Goal: Task Accomplishment & Management: Manage account settings

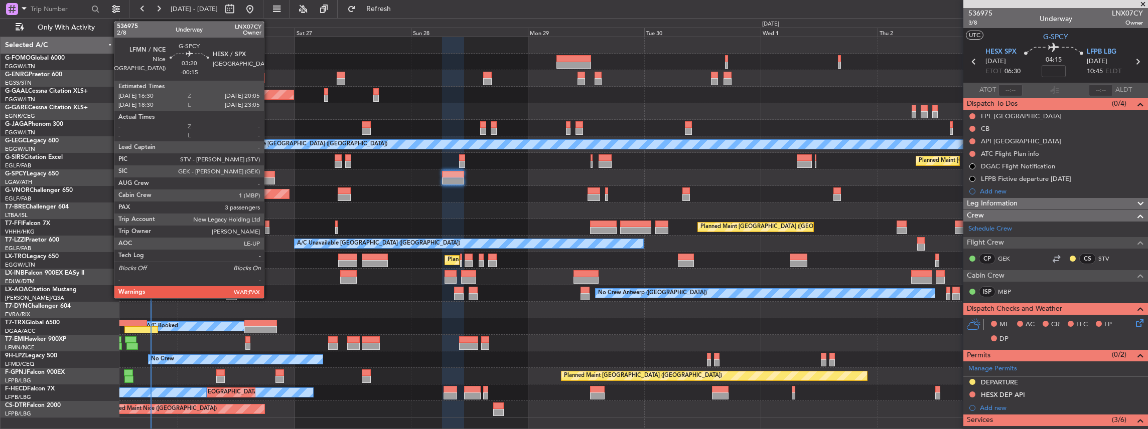
click at [269, 175] on div at bounding box center [266, 174] width 18 height 7
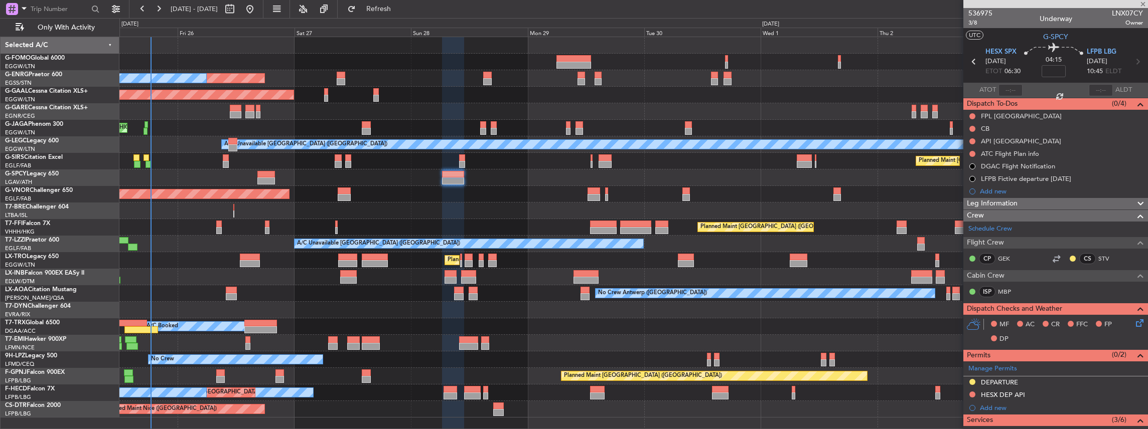
type input "-00:15"
type input "3"
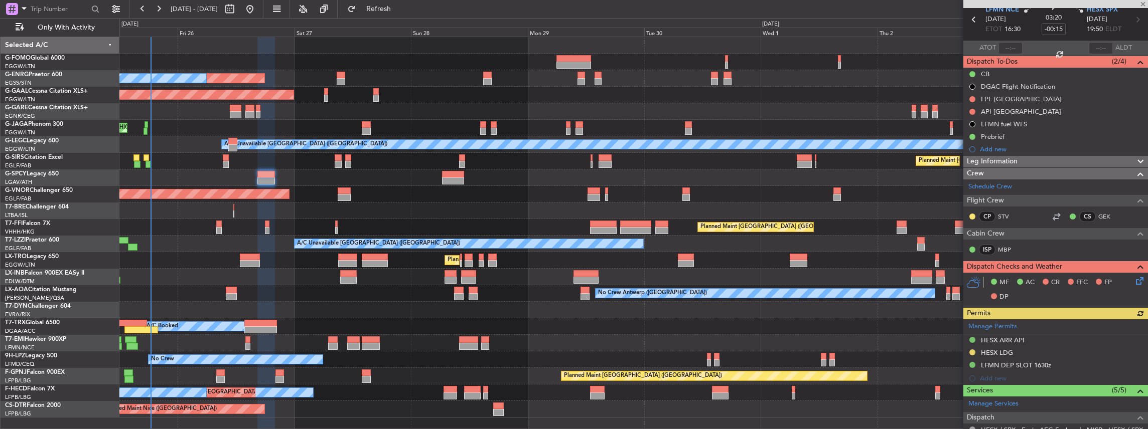
scroll to position [67, 0]
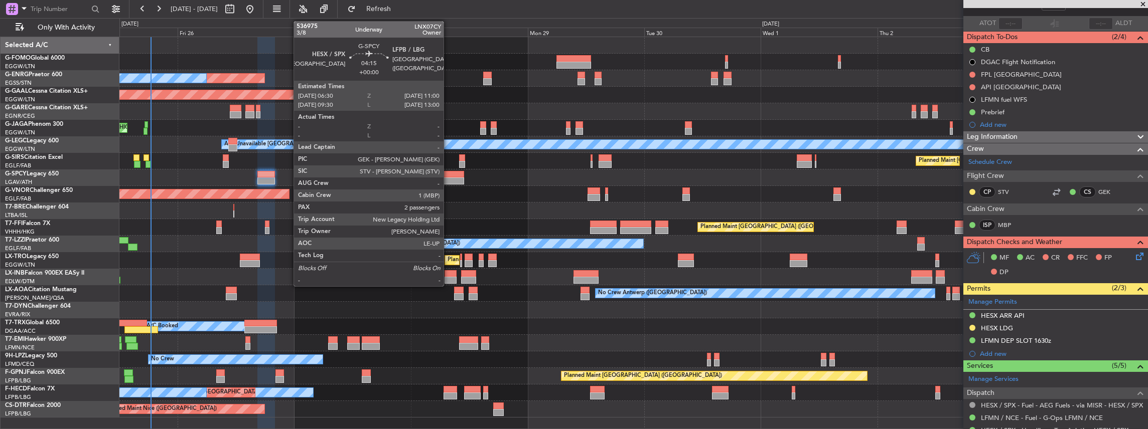
click at [448, 180] on div at bounding box center [453, 181] width 22 height 7
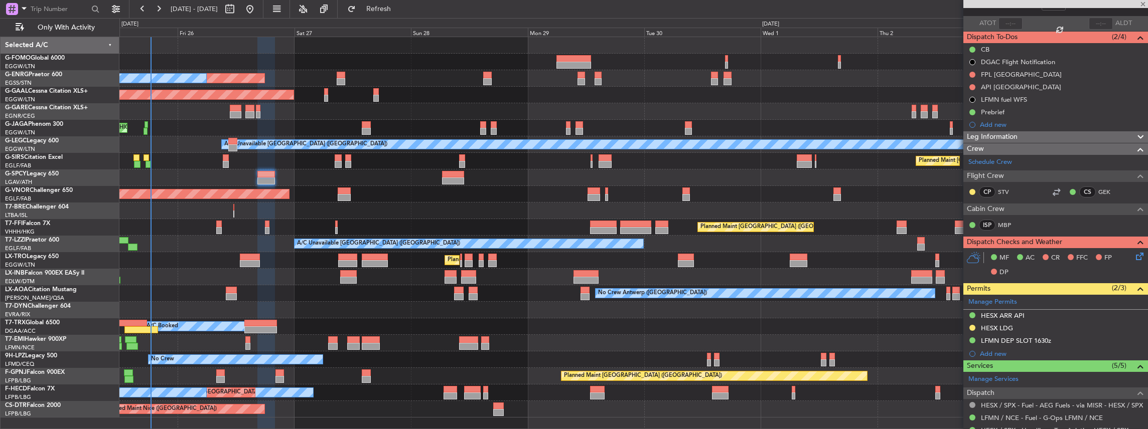
type input "2"
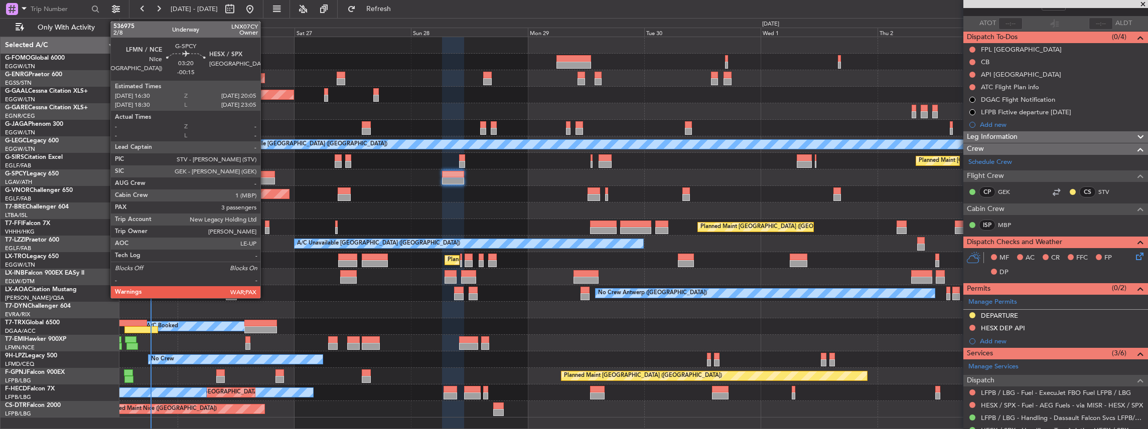
click at [265, 177] on div at bounding box center [266, 174] width 18 height 7
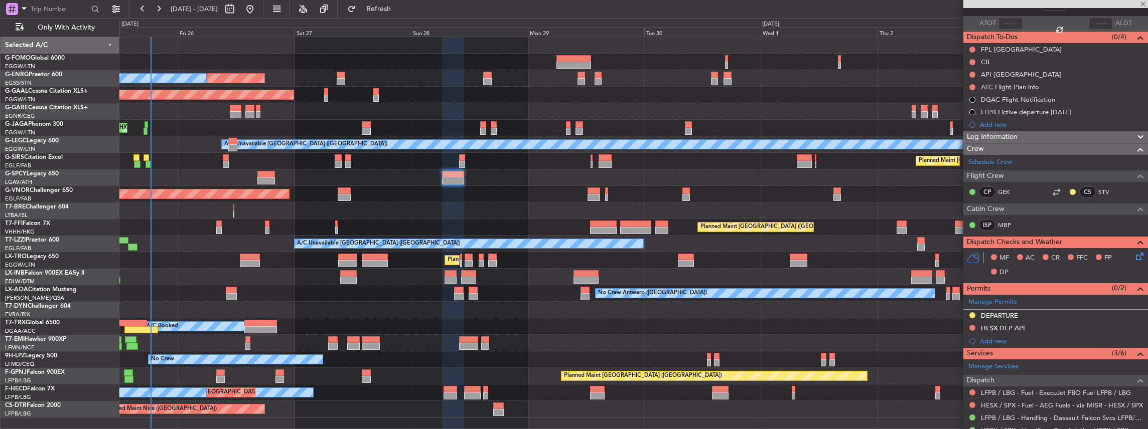
type input "-00:15"
type input "3"
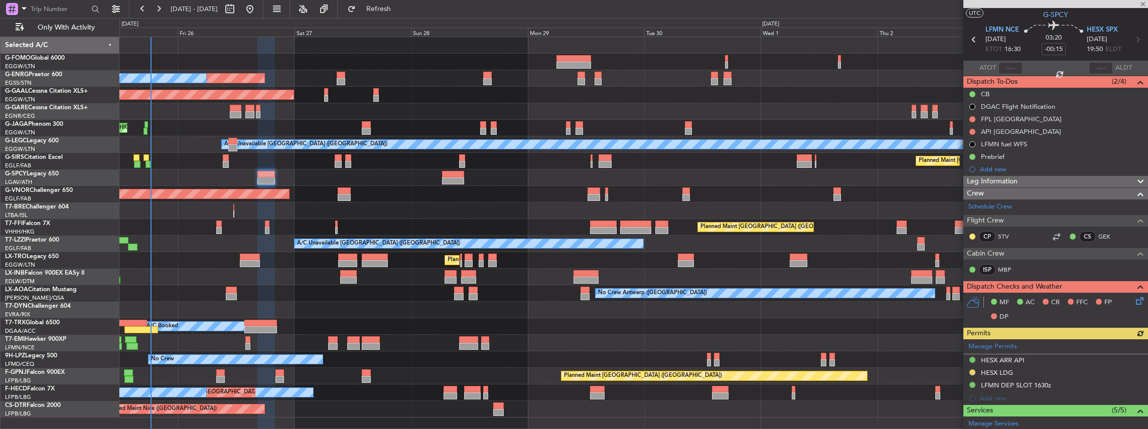
scroll to position [33, 0]
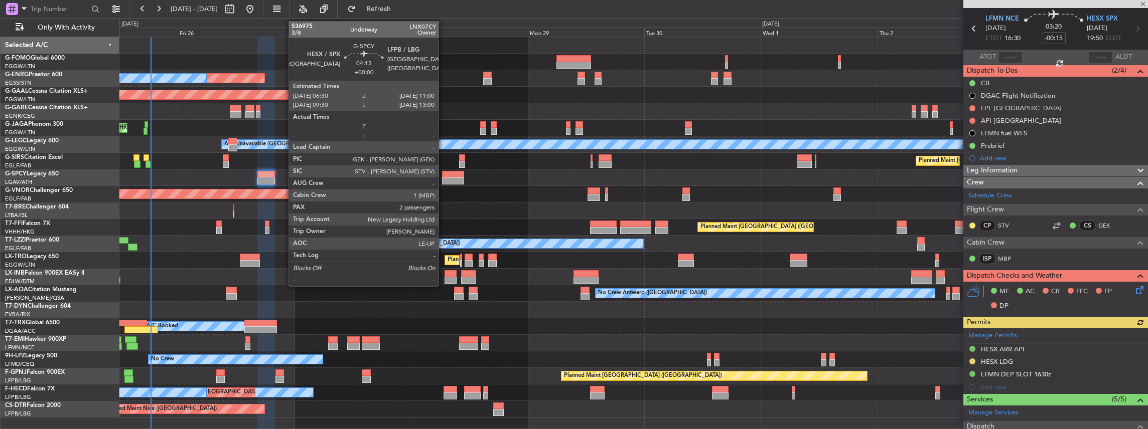
click at [444, 180] on div at bounding box center [453, 181] width 22 height 7
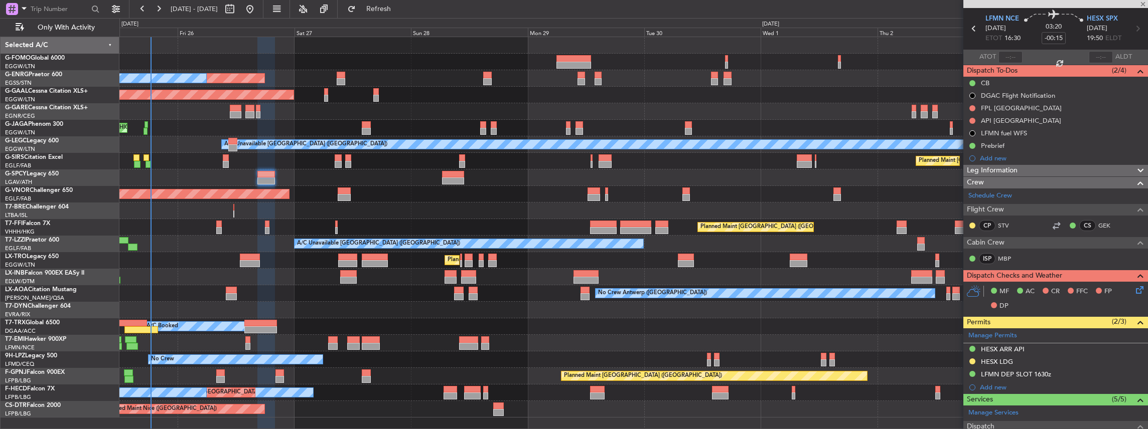
type input "2"
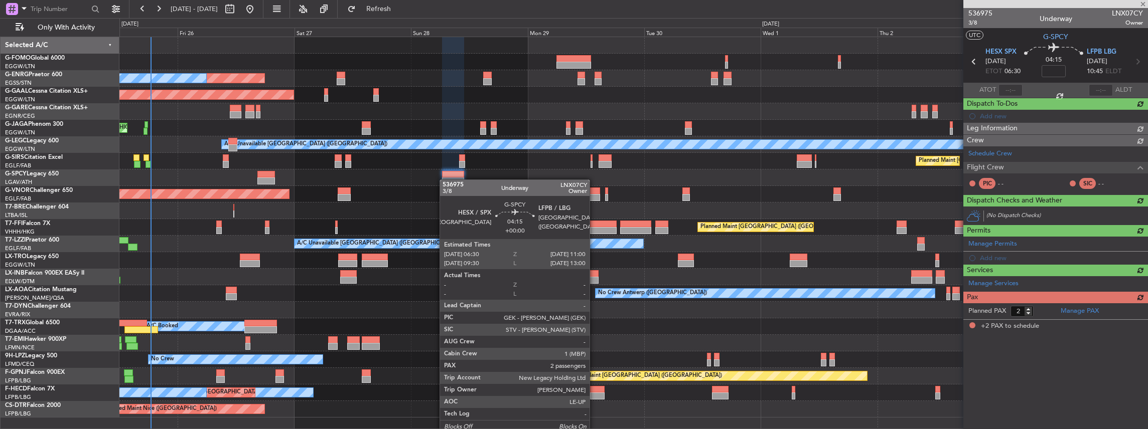
scroll to position [0, 0]
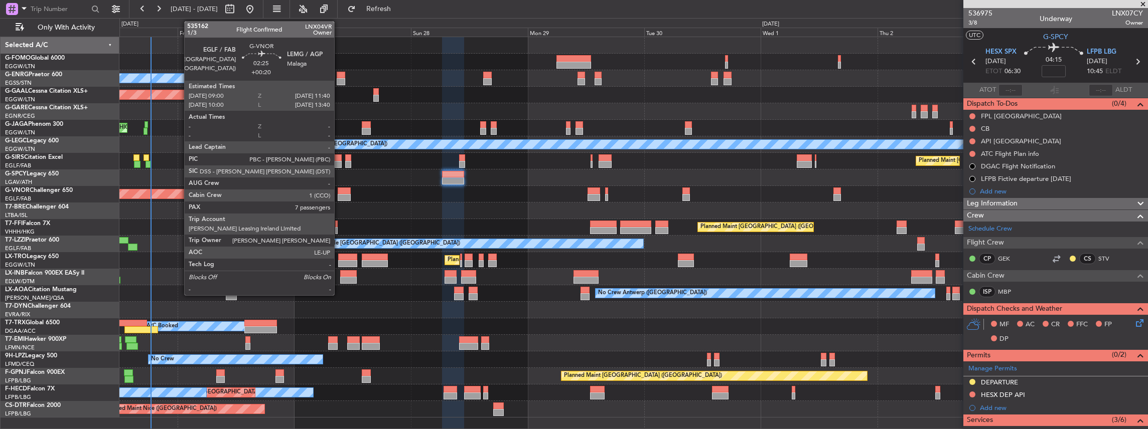
click at [341, 192] on div at bounding box center [344, 191] width 13 height 7
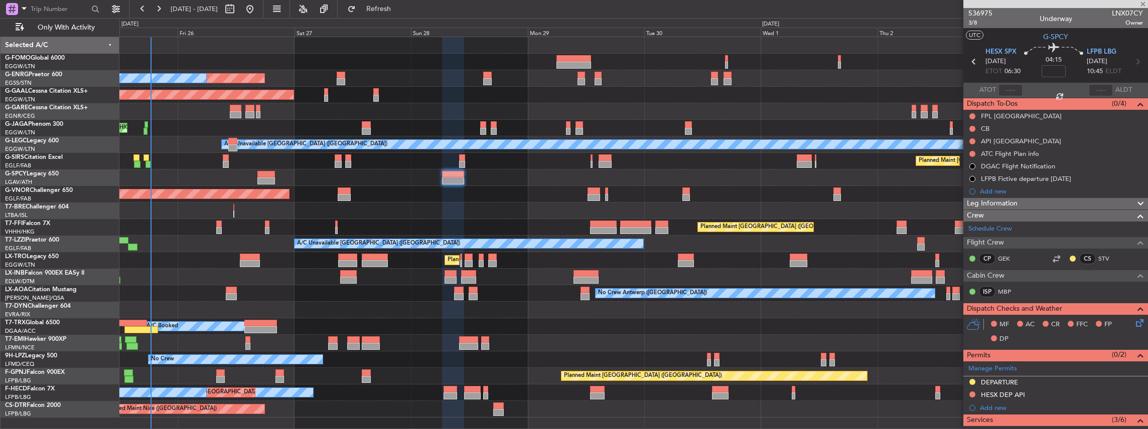
type input "+00:20"
type input "7"
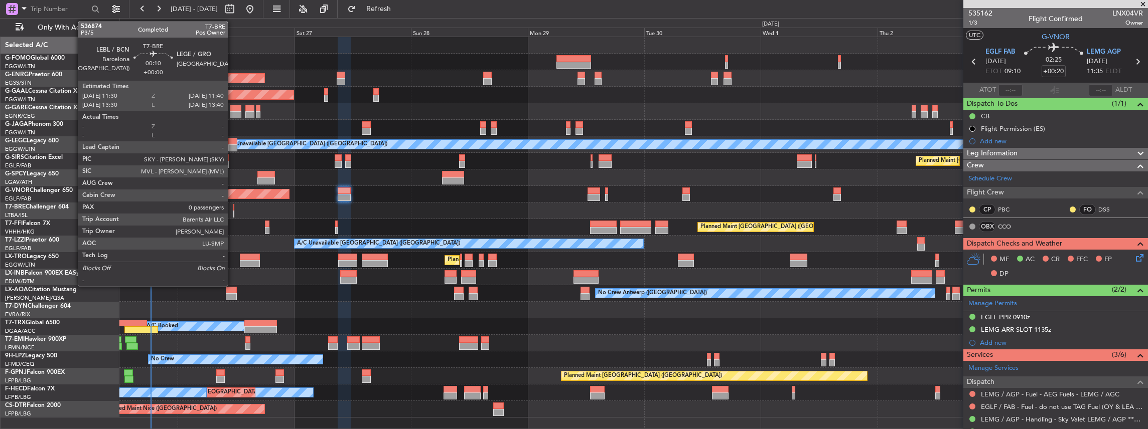
click at [233, 211] on div at bounding box center [233, 214] width 1 height 7
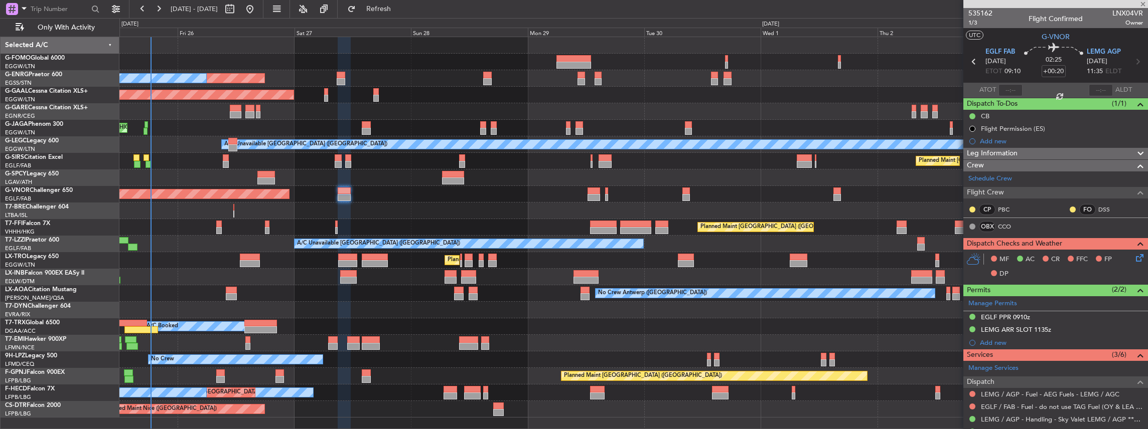
type input "0"
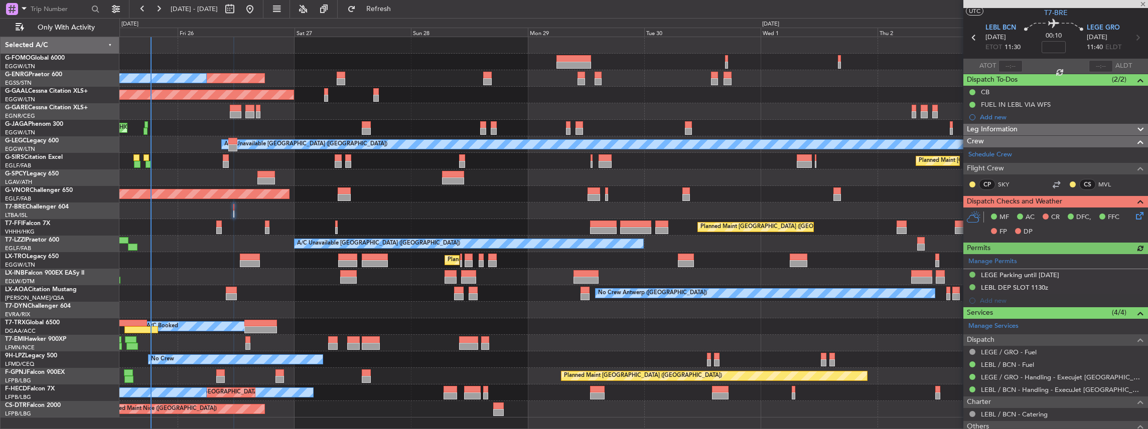
scroll to position [33, 0]
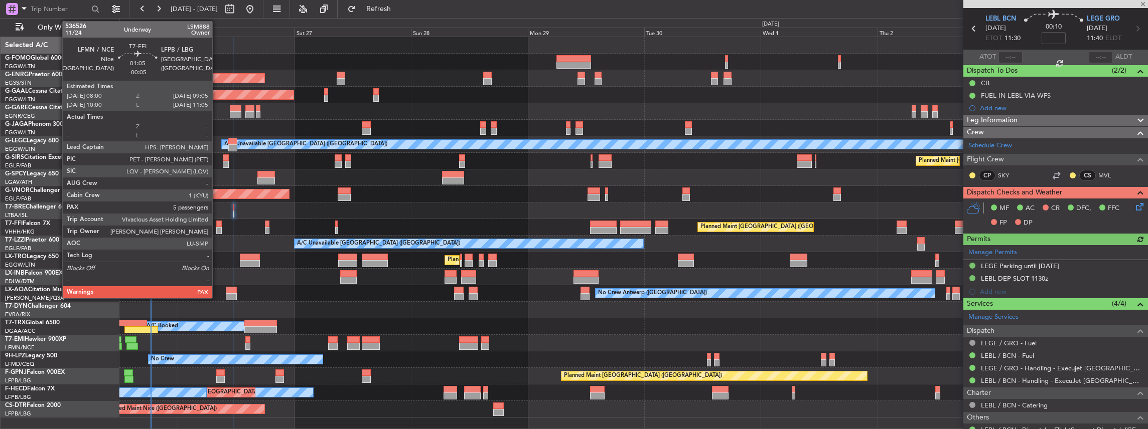
click at [217, 228] on div at bounding box center [219, 230] width 6 height 7
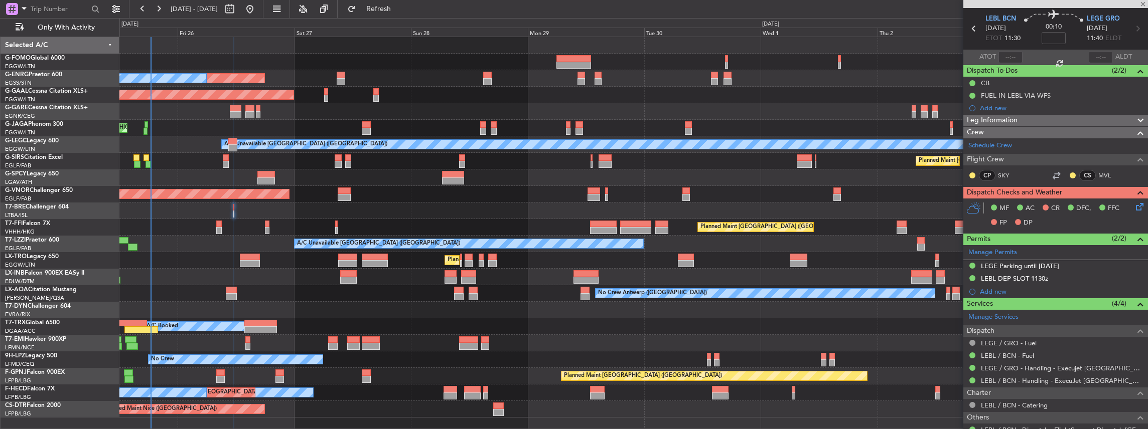
type input "-00:05"
type input "5"
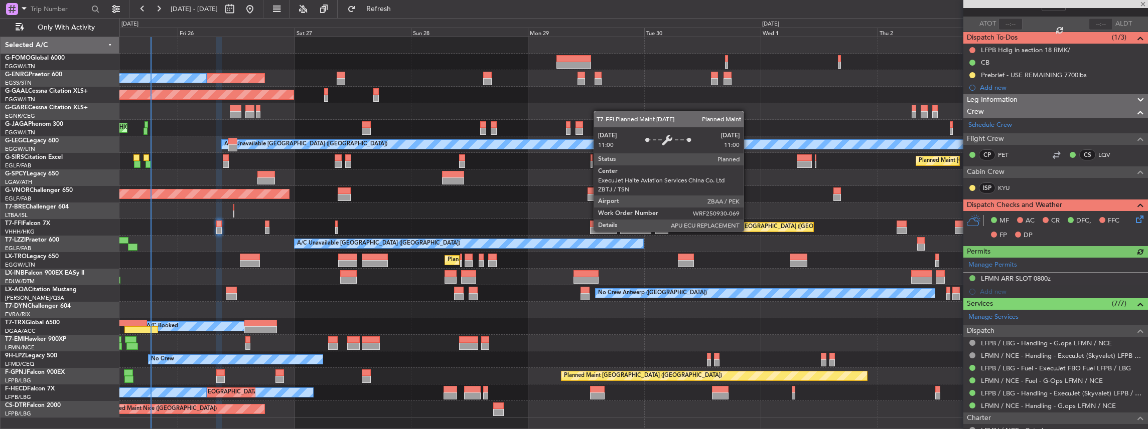
scroll to position [67, 0]
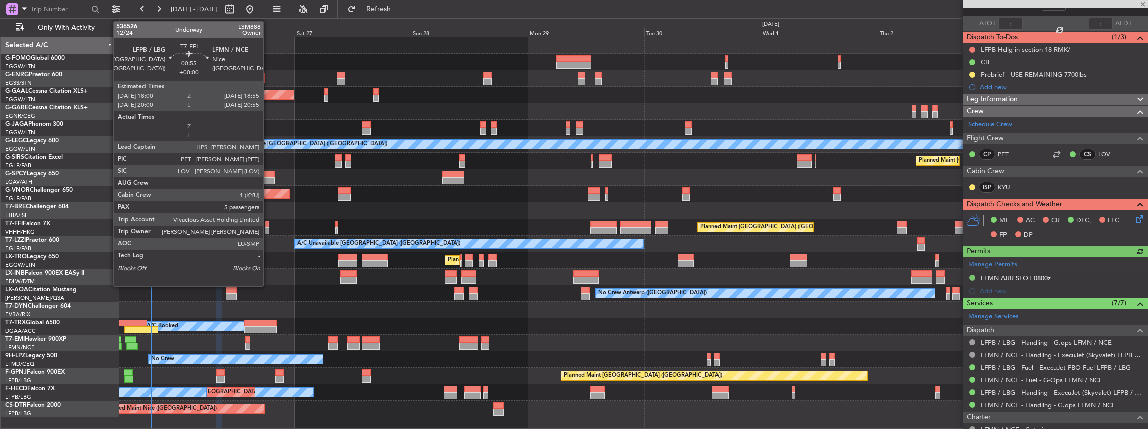
click at [268, 227] on div at bounding box center [267, 230] width 5 height 7
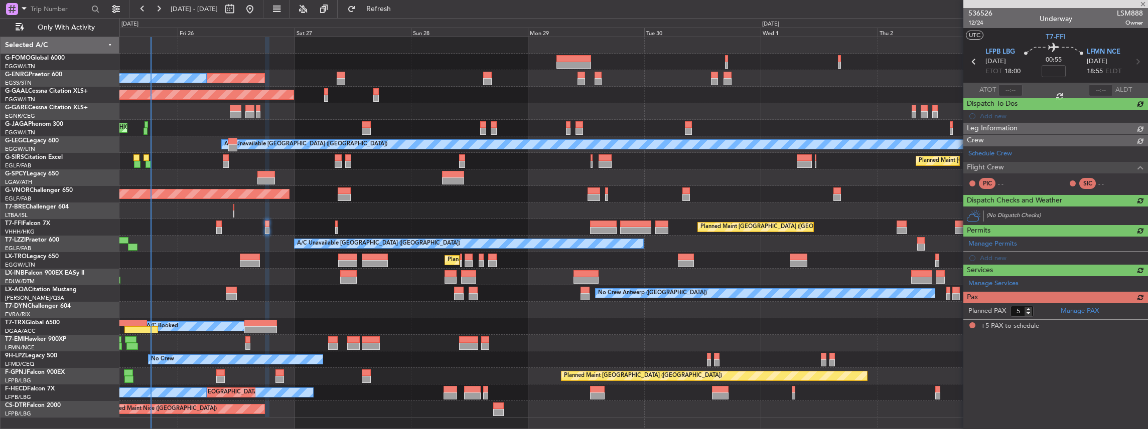
scroll to position [0, 0]
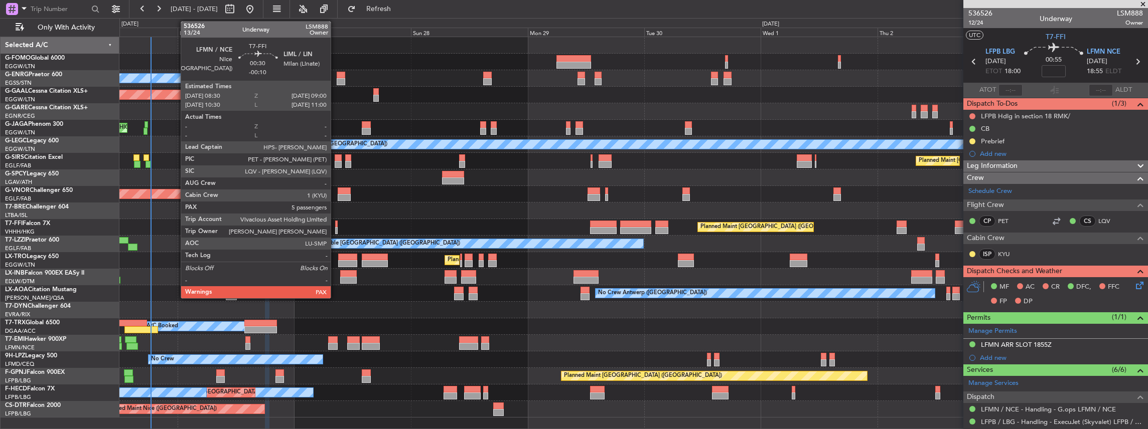
click at [336, 229] on div at bounding box center [336, 230] width 3 height 7
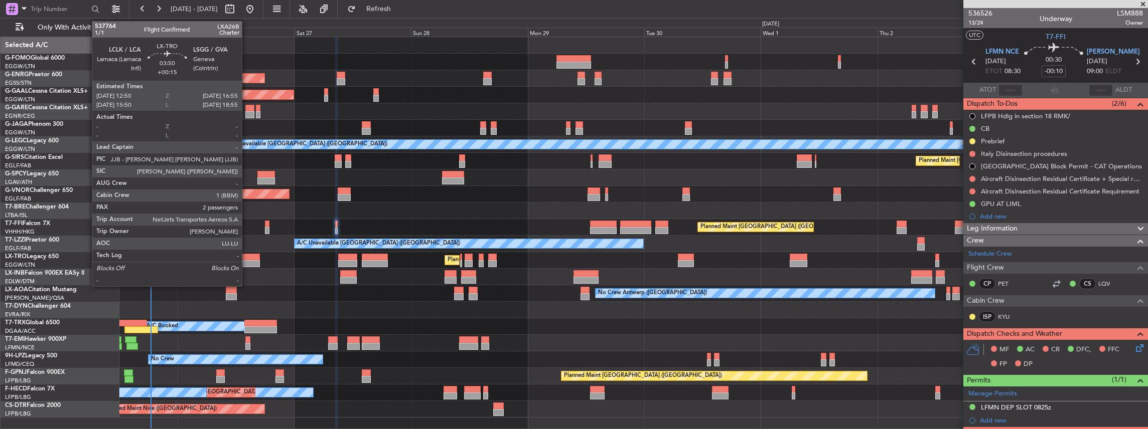
click at [247, 260] on div at bounding box center [250, 263] width 20 height 7
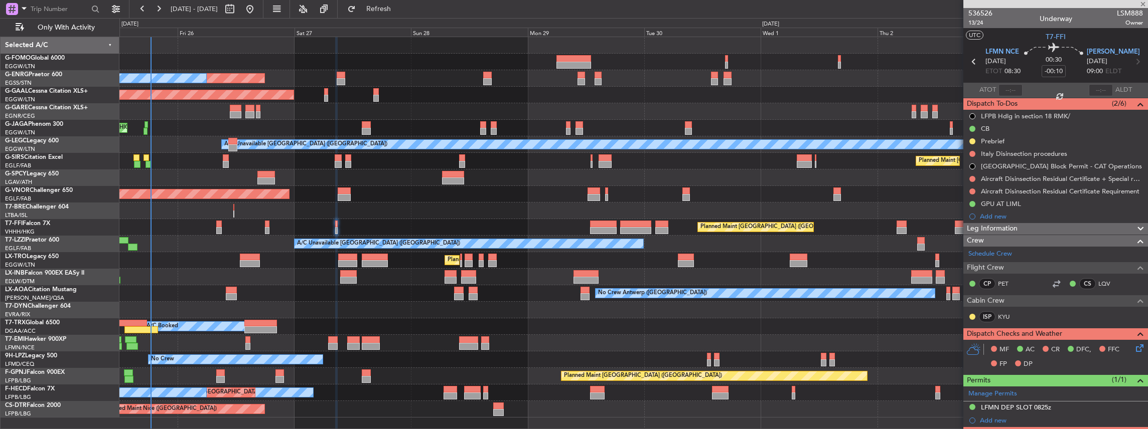
type input "+00:15"
type input "2"
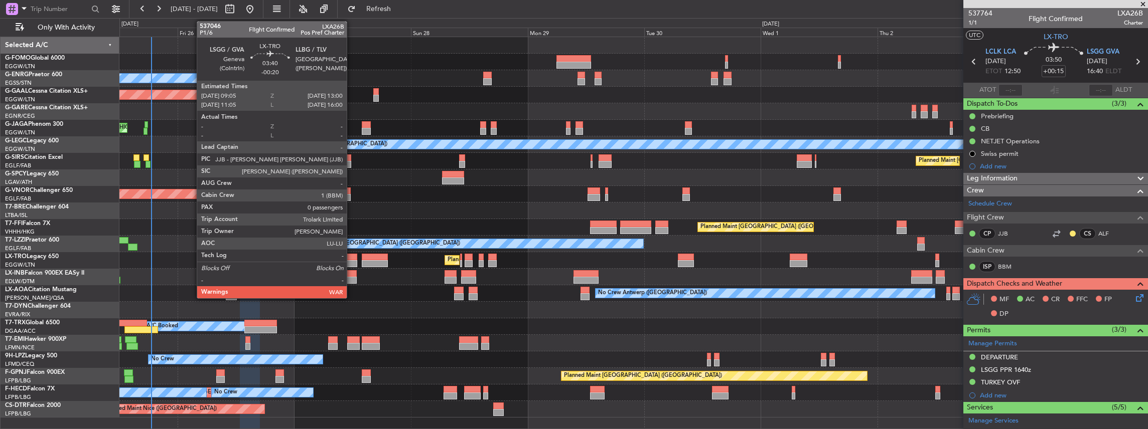
click at [352, 258] on div at bounding box center [347, 257] width 19 height 7
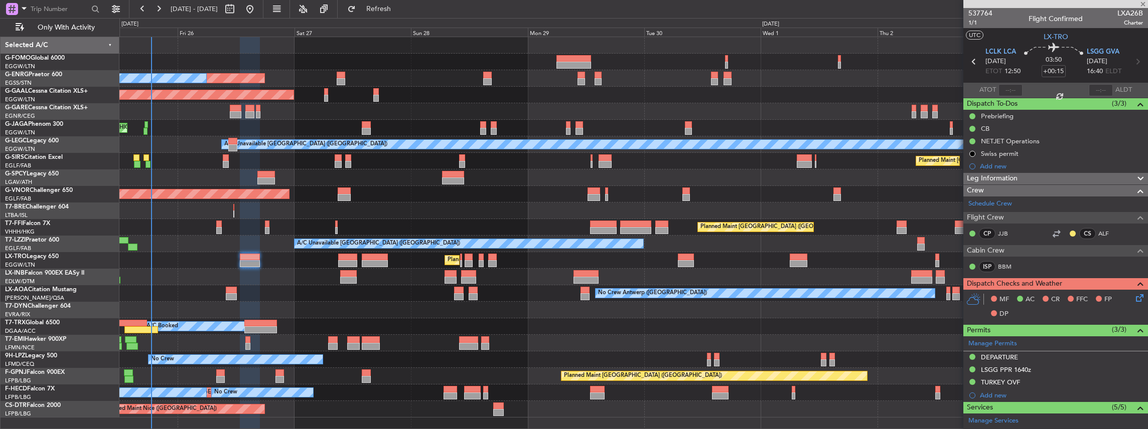
type input "-00:20"
type input "0"
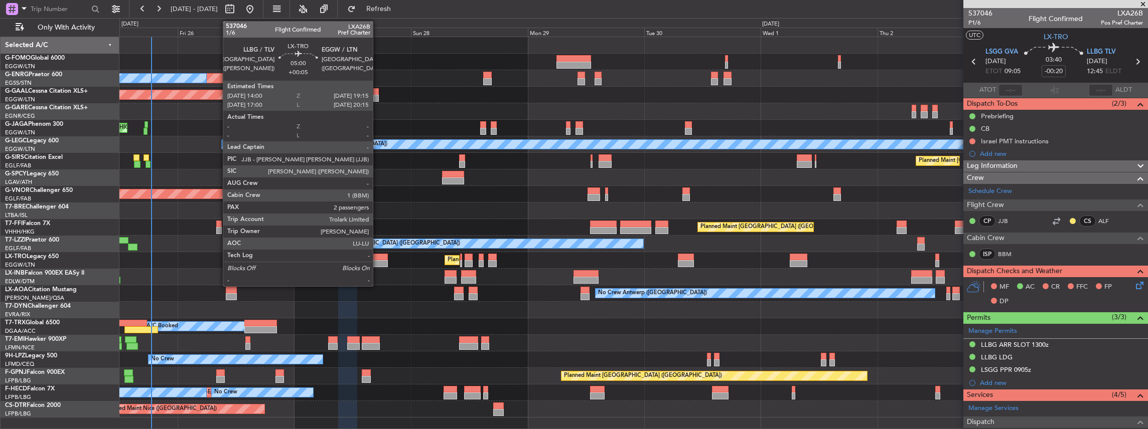
click at [377, 258] on div at bounding box center [375, 257] width 26 height 7
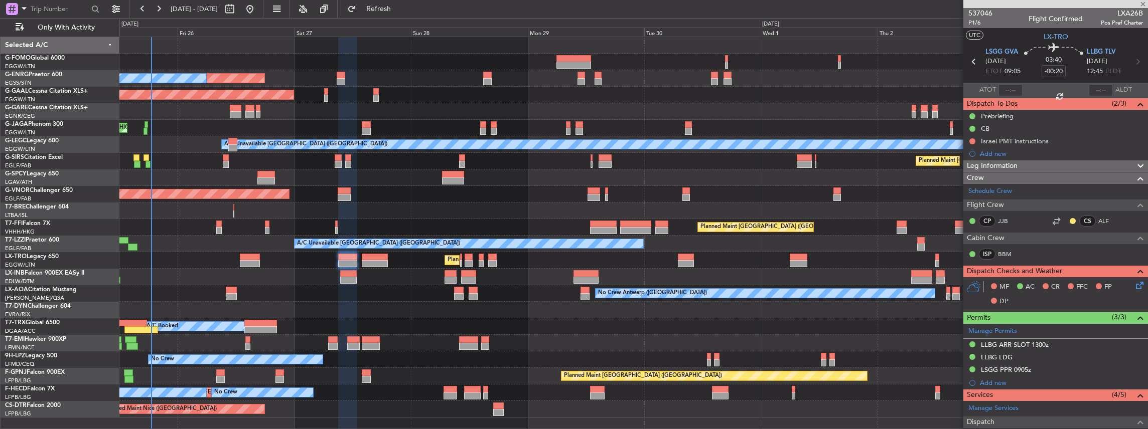
type input "+00:05"
type input "2"
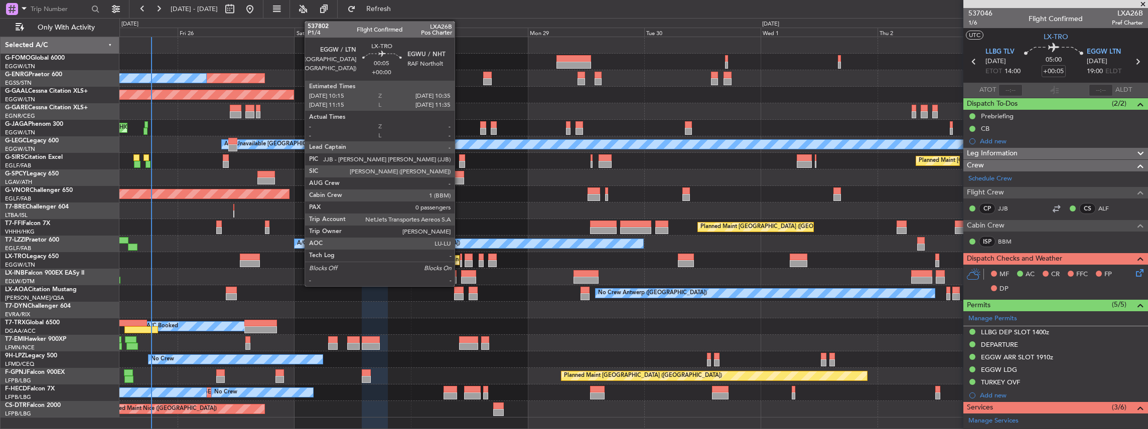
click at [460, 261] on div at bounding box center [461, 263] width 2 height 7
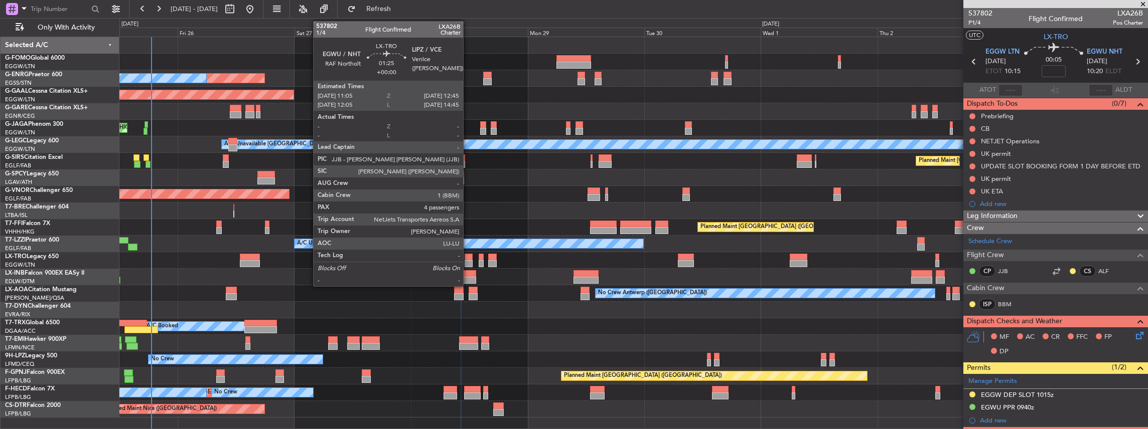
click at [468, 260] on div at bounding box center [469, 263] width 9 height 7
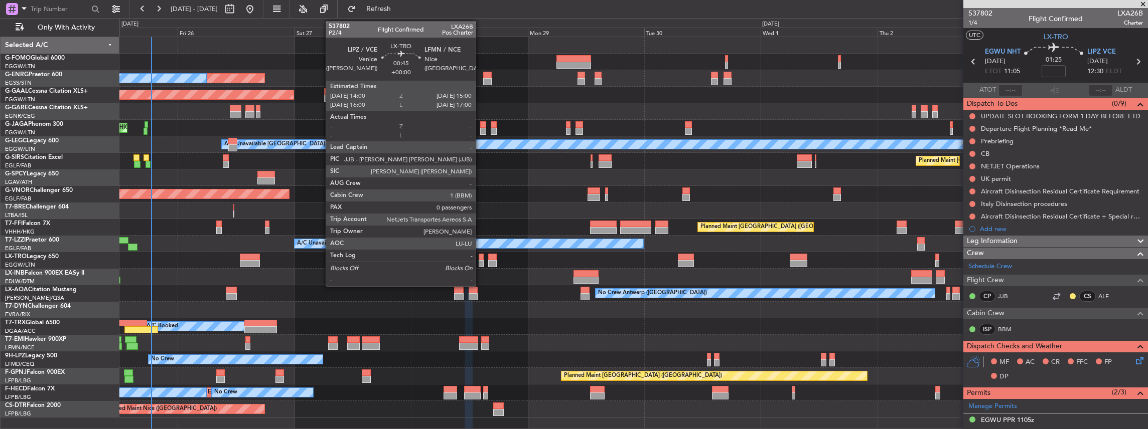
click at [481, 262] on div at bounding box center [481, 263] width 5 height 7
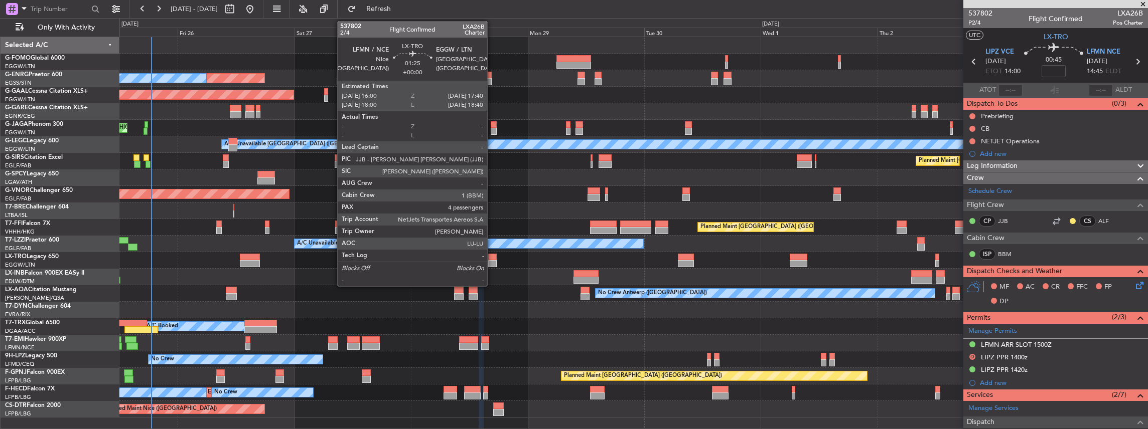
click at [492, 264] on div at bounding box center [492, 263] width 9 height 7
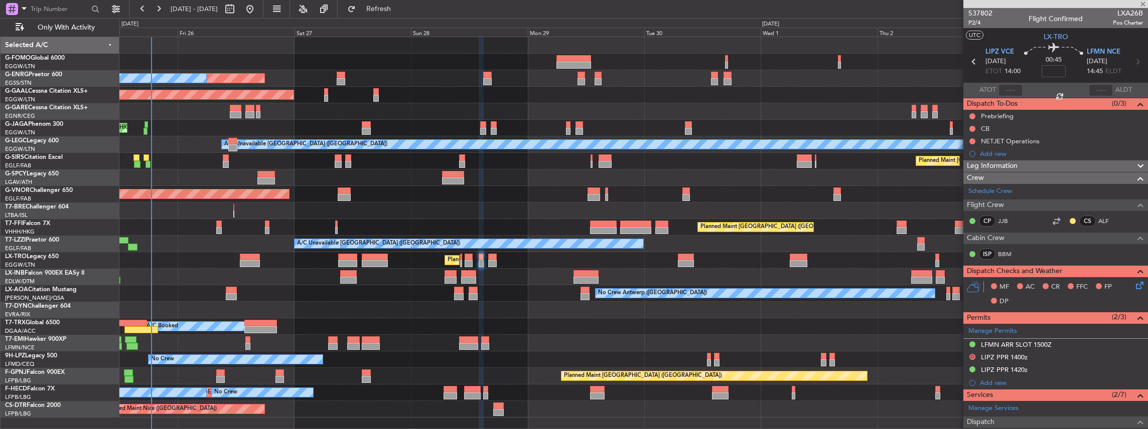
type input "4"
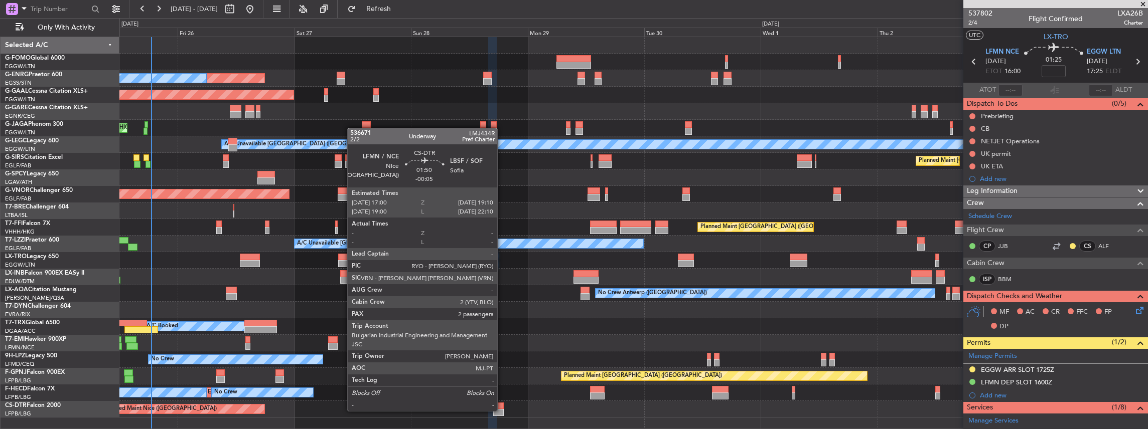
click at [502, 410] on div at bounding box center [498, 412] width 11 height 7
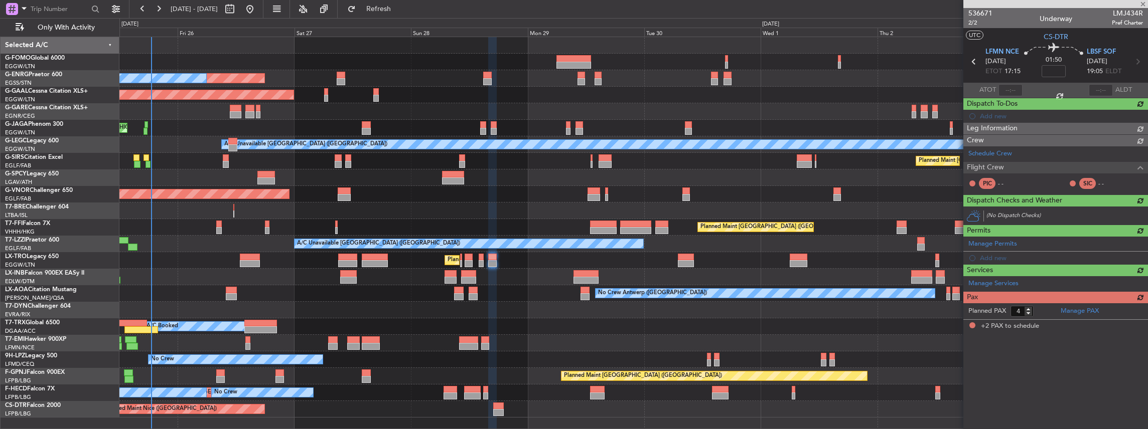
type input "-00:05"
type input "2"
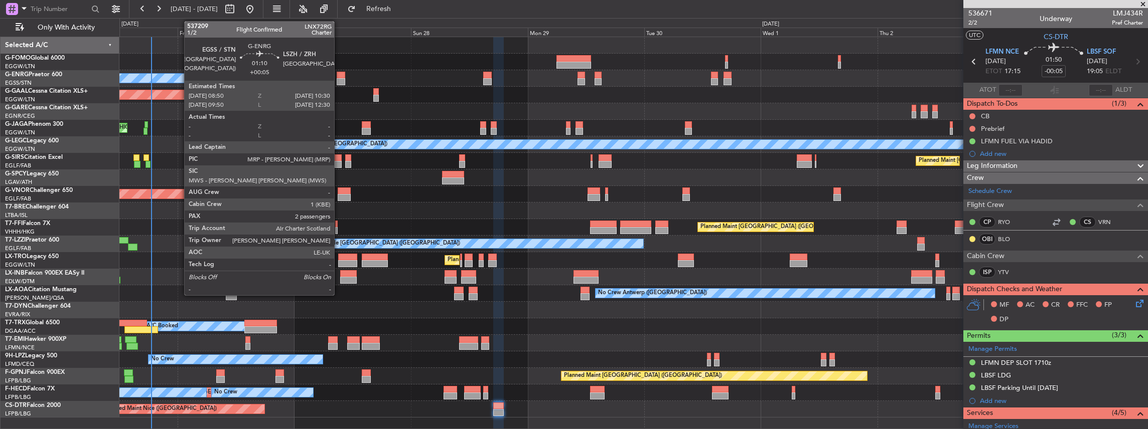
click at [339, 81] on div at bounding box center [341, 81] width 9 height 7
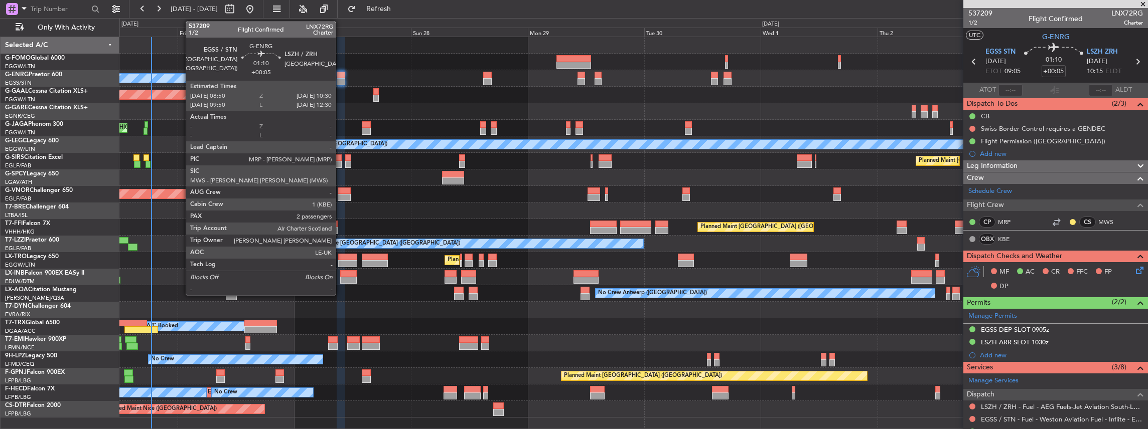
click at [341, 77] on div at bounding box center [341, 75] width 9 height 7
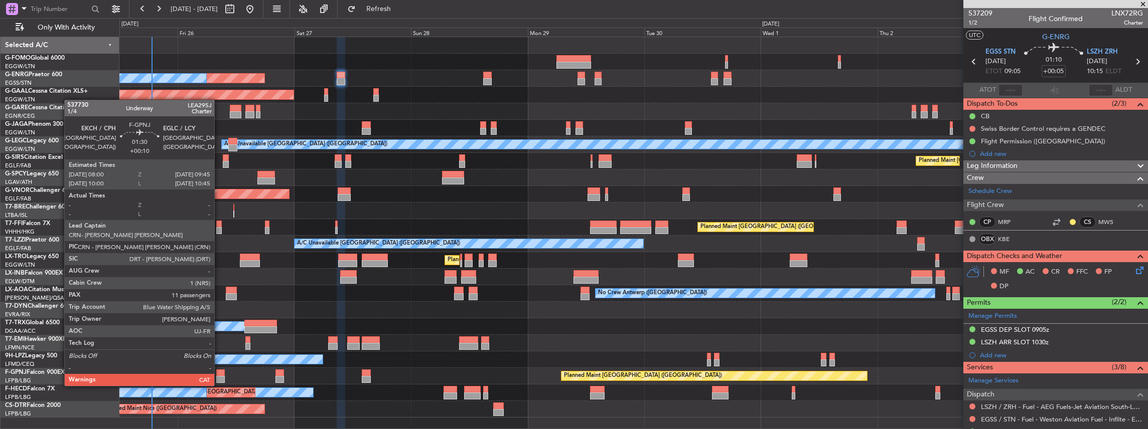
click at [219, 376] on div at bounding box center [220, 379] width 9 height 7
type input "+00:10"
type input "11"
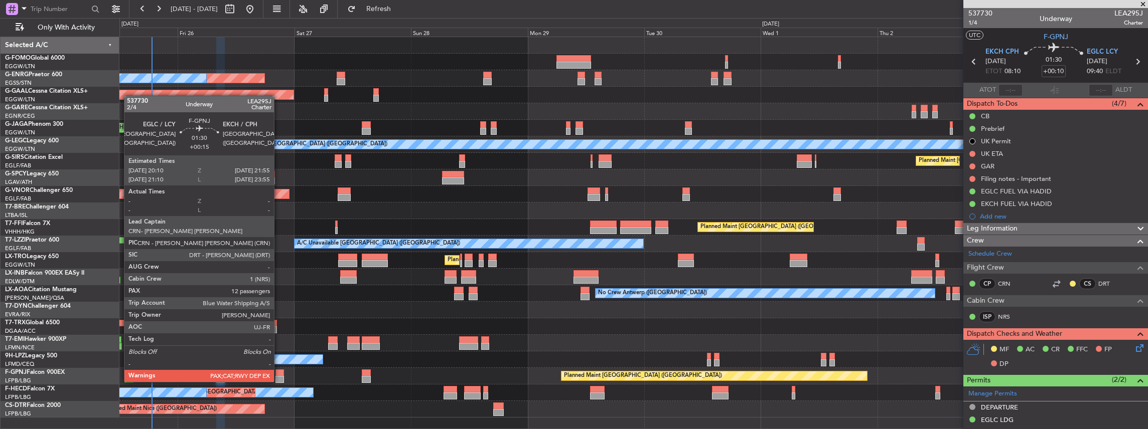
click at [279, 373] on div at bounding box center [279, 373] width 9 height 7
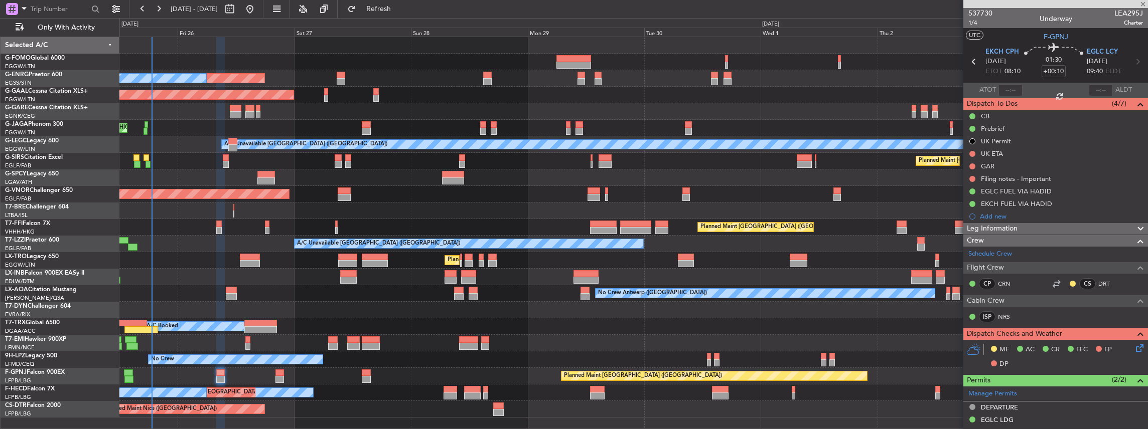
type input "+00:15"
type input "12"
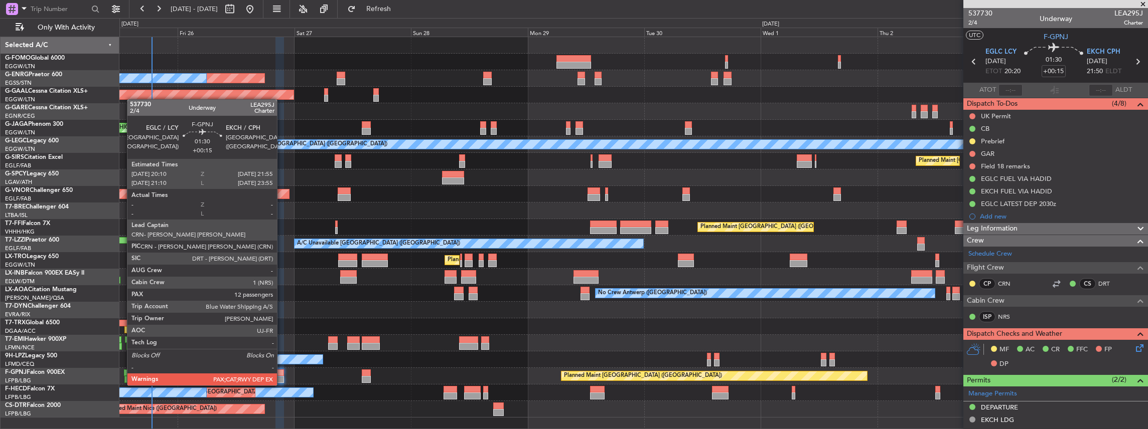
click at [282, 376] on div at bounding box center [279, 379] width 9 height 7
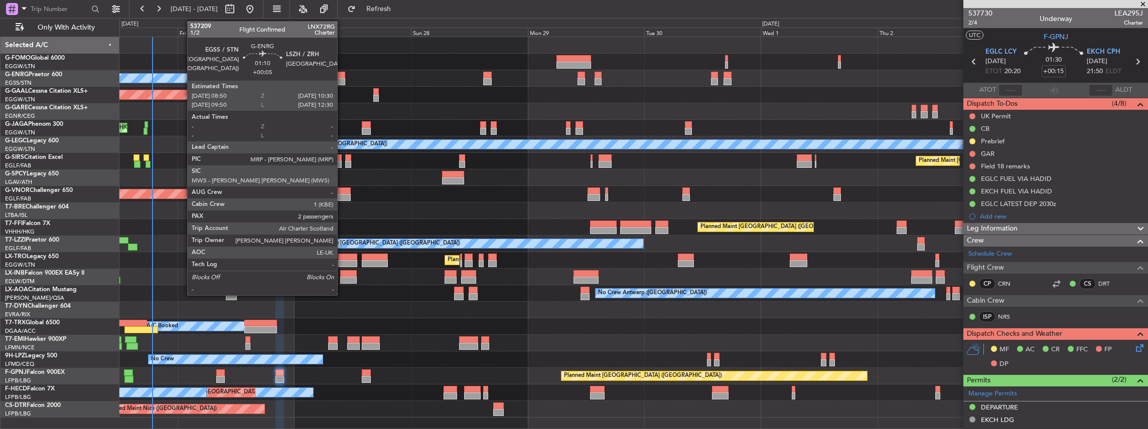
click at [342, 78] on div at bounding box center [341, 81] width 9 height 7
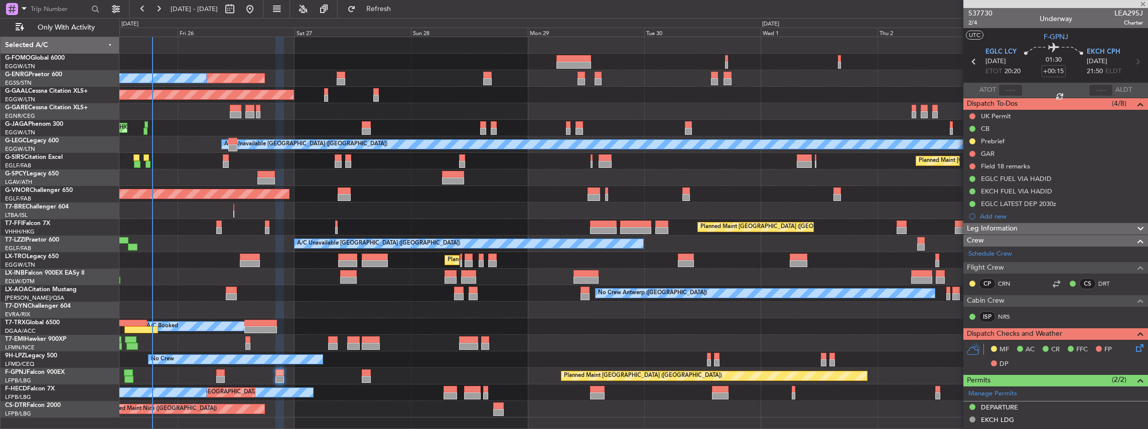
type input "+00:05"
type input "2"
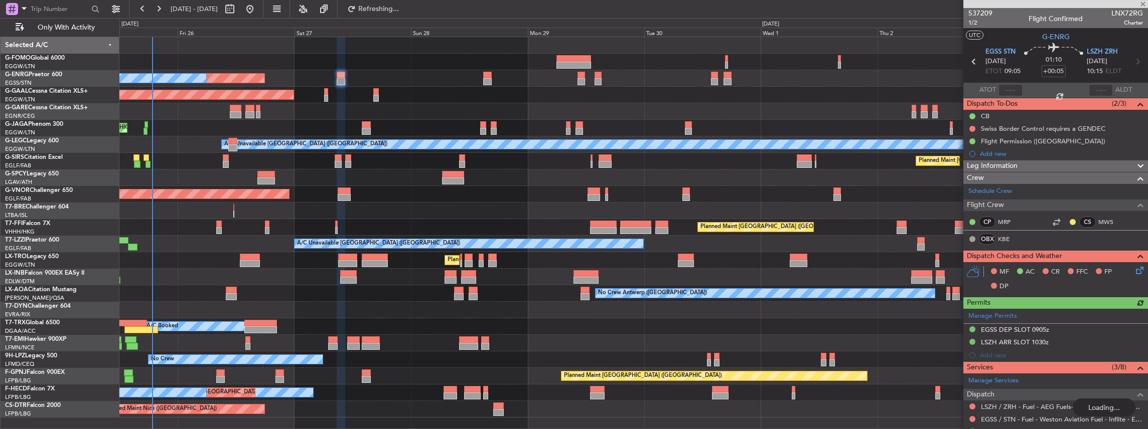
type input "+00:15"
type input "12"
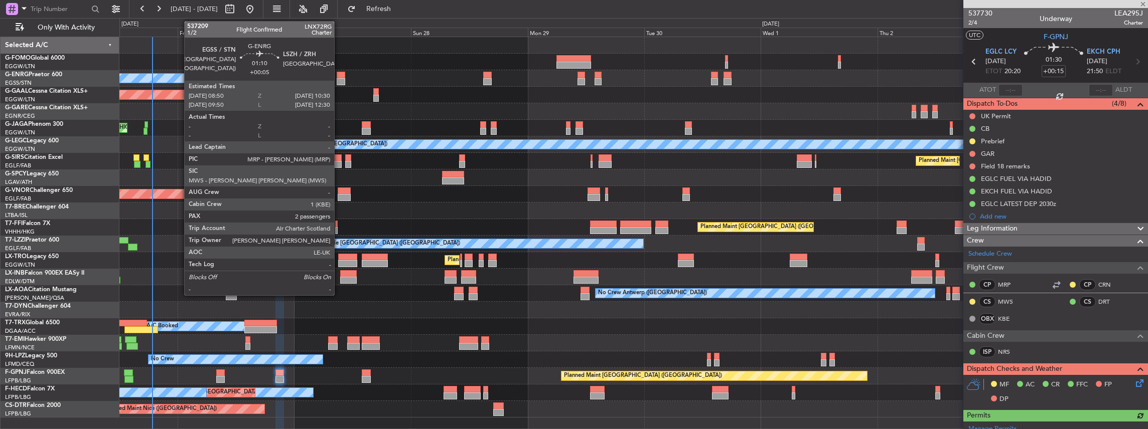
click at [338, 78] on div at bounding box center [341, 81] width 9 height 7
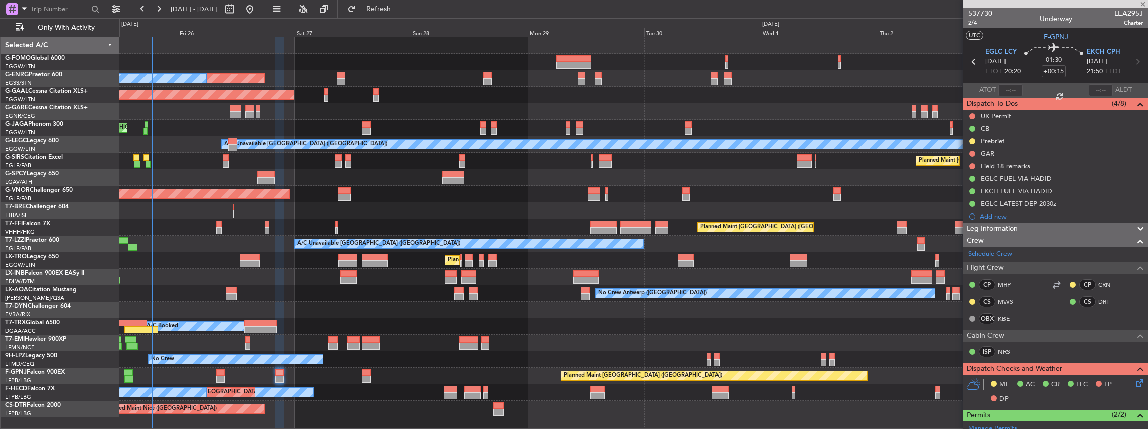
type input "+00:05"
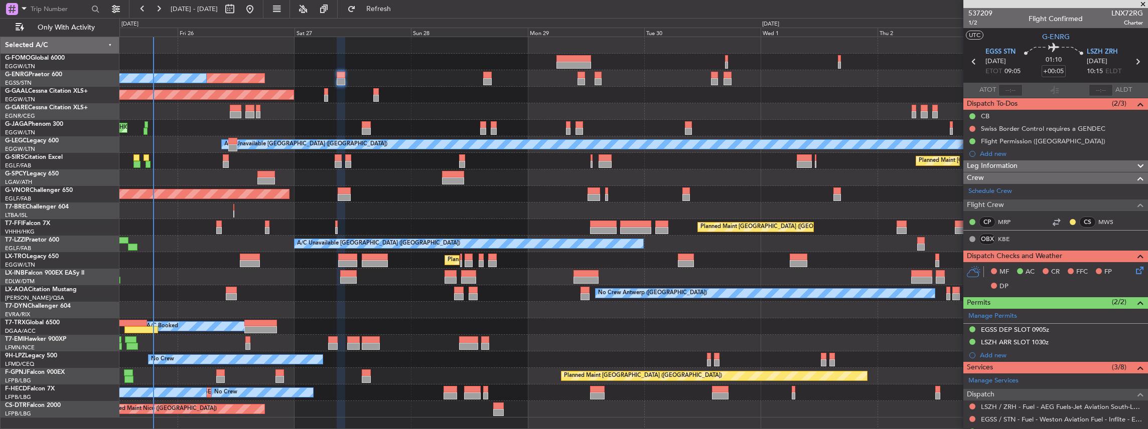
click at [1142, 3] on span at bounding box center [1143, 4] width 10 height 9
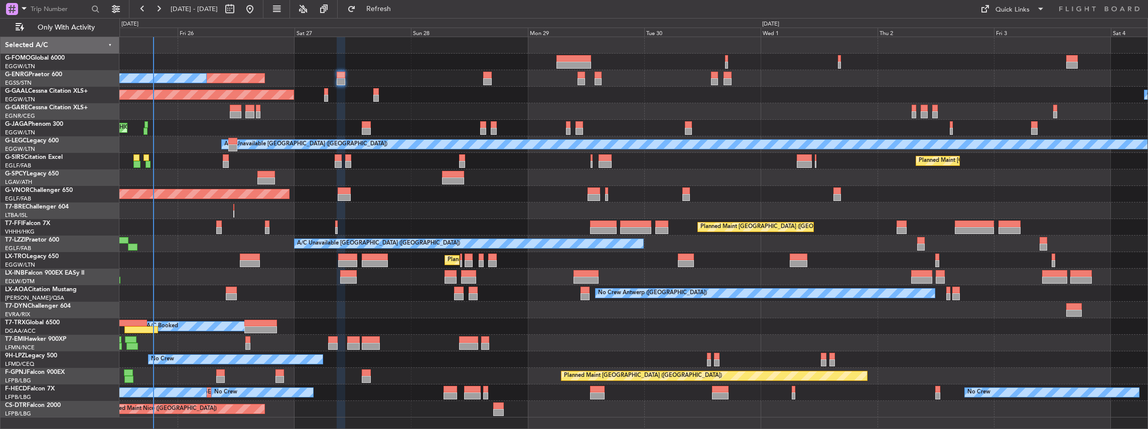
type input "0"
click at [992, 7] on button "Quick Links" at bounding box center [1012, 9] width 74 height 16
click at [996, 32] on button "Trip Builder" at bounding box center [1012, 33] width 75 height 24
click at [47, 9] on input "text" at bounding box center [60, 9] width 58 height 15
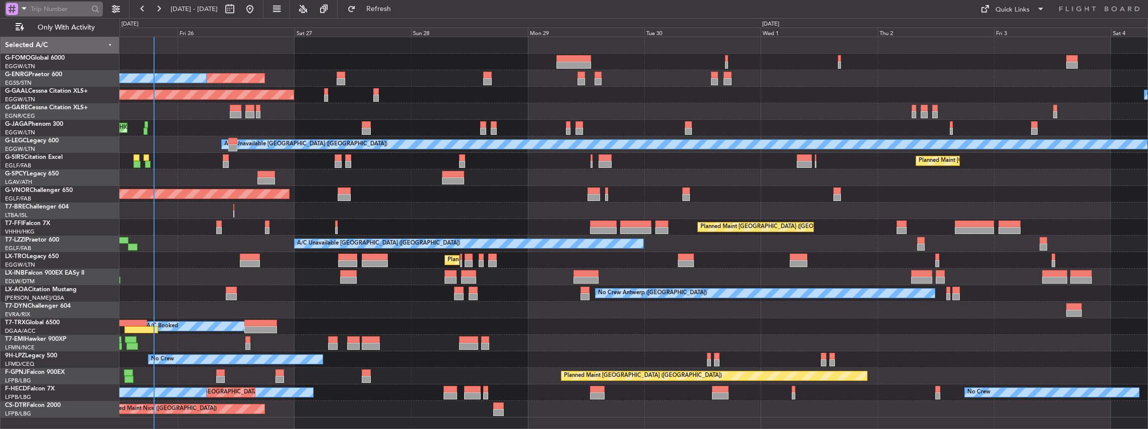
click at [25, 10] on span at bounding box center [24, 8] width 12 height 13
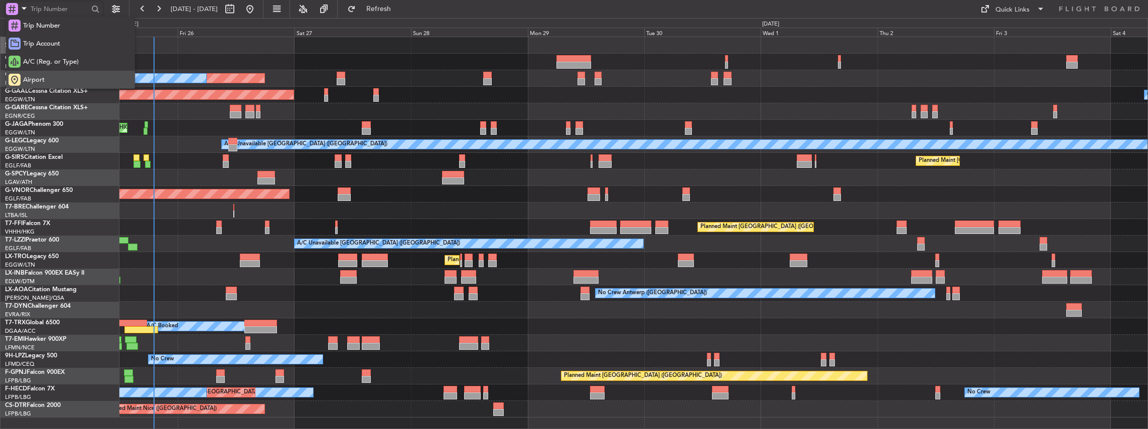
click at [33, 81] on span "Airport" at bounding box center [34, 80] width 22 height 10
click at [62, 9] on input "text" at bounding box center [60, 9] width 58 height 15
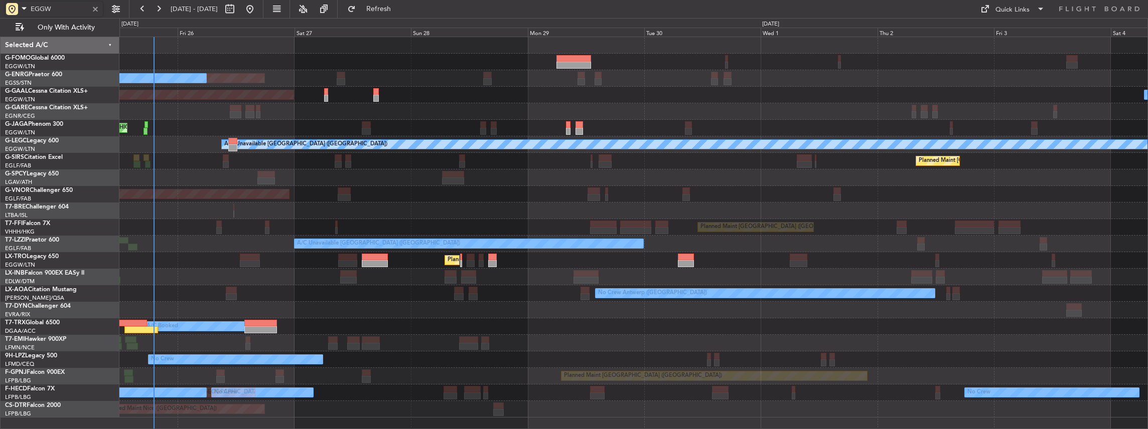
drag, startPoint x: 62, startPoint y: 3, endPoint x: 35, endPoint y: 5, distance: 27.2
click at [35, 5] on input "EGGW" at bounding box center [60, 9] width 58 height 15
type input "E"
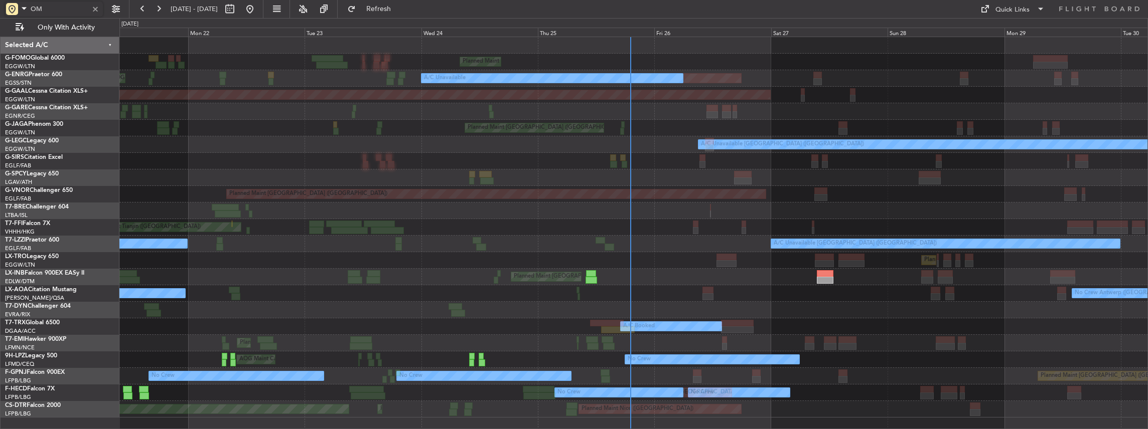
click at [796, 299] on div "Planned Maint [GEOGRAPHIC_DATA] ([GEOGRAPHIC_DATA]) Unplanned Maint [GEOGRAPHIC…" at bounding box center [633, 227] width 1028 height 381
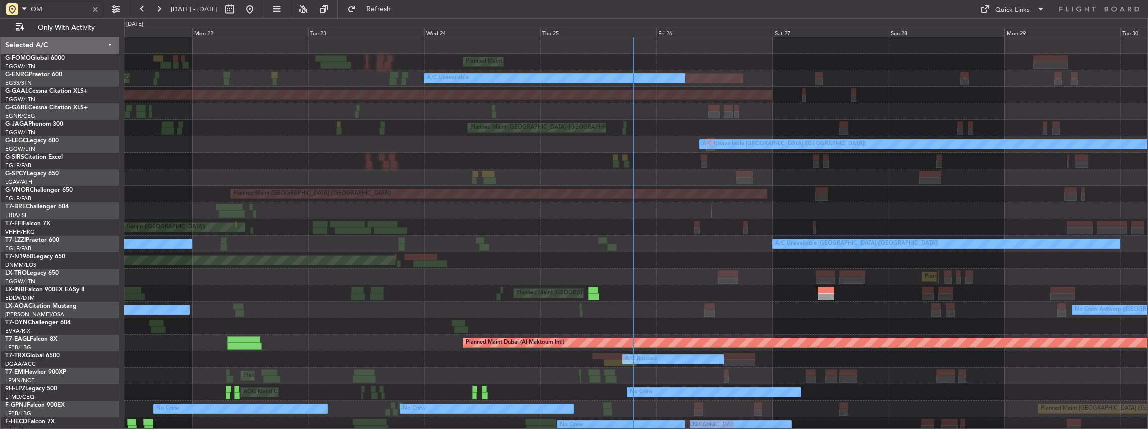
type input "OM"
click at [91, 8] on div at bounding box center [95, 9] width 11 height 11
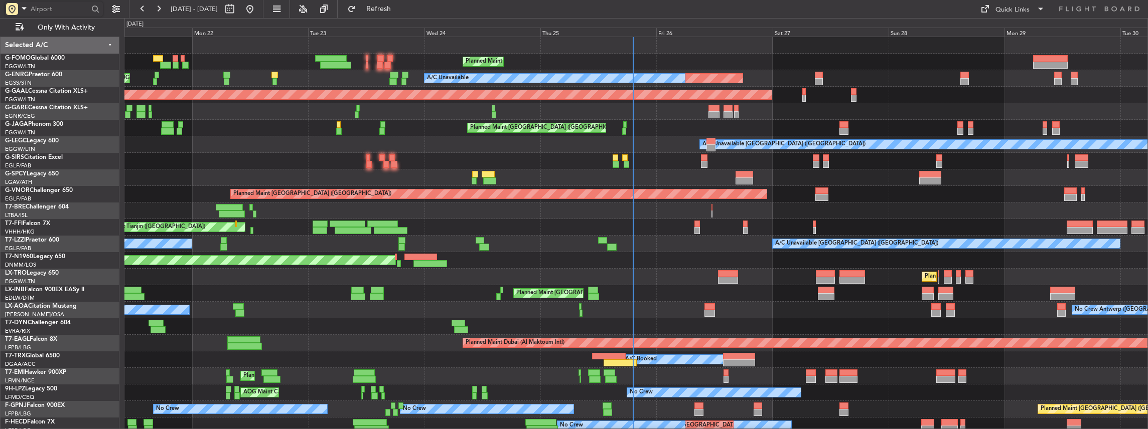
click at [26, 9] on span at bounding box center [24, 8] width 12 height 13
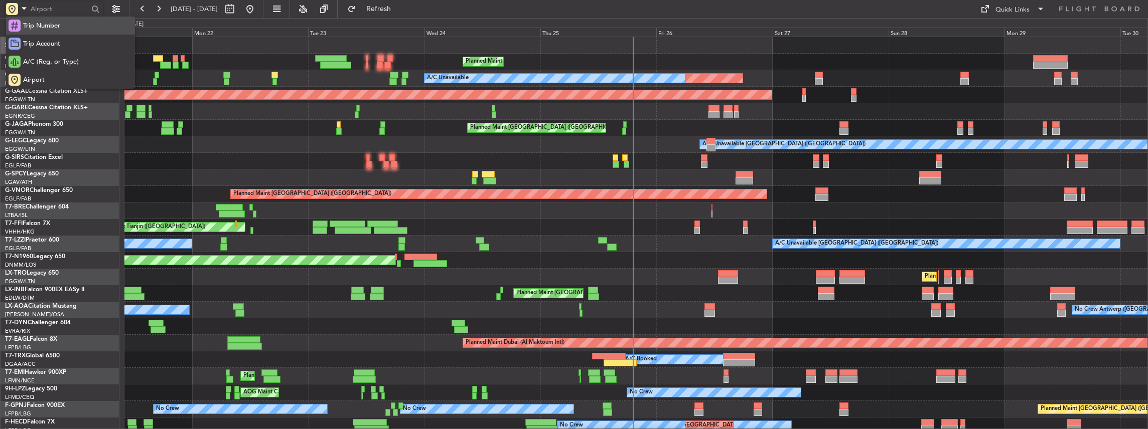
click at [22, 22] on div "Trip Number" at bounding box center [70, 26] width 129 height 18
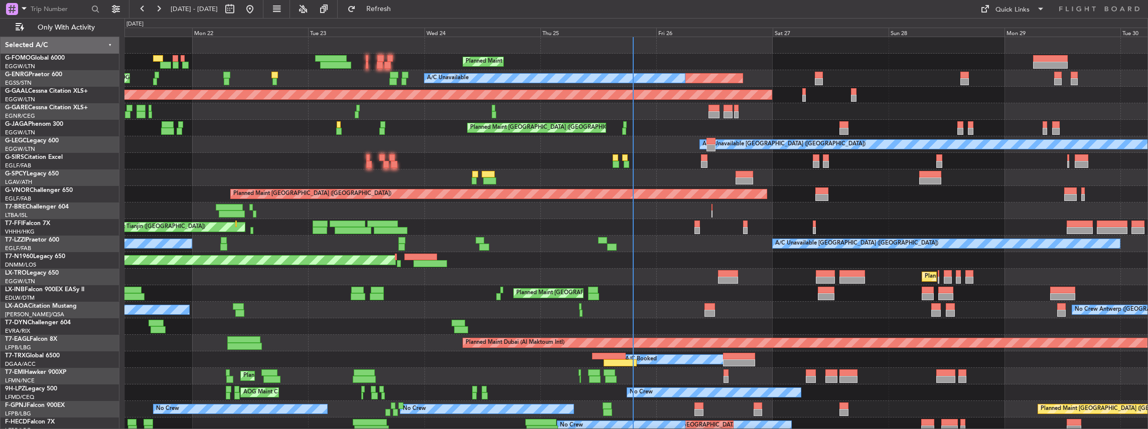
click at [350, 151] on div "A/C Unavailable [GEOGRAPHIC_DATA] ([GEOGRAPHIC_DATA]) A/C Unavailable" at bounding box center [635, 144] width 1023 height 17
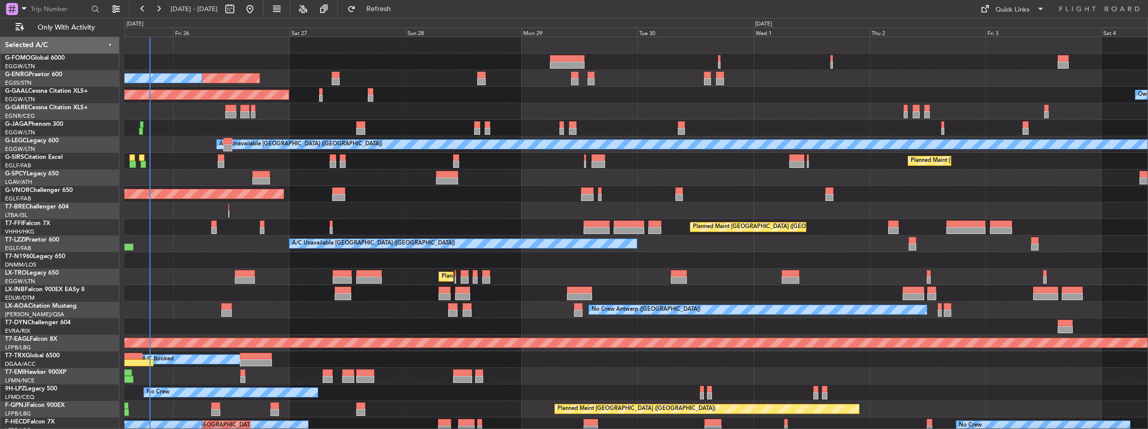
click at [96, 184] on div "Planned Maint [GEOGRAPHIC_DATA] ([GEOGRAPHIC_DATA]) Unplanned Maint [GEOGRAPHIC…" at bounding box center [574, 223] width 1148 height 411
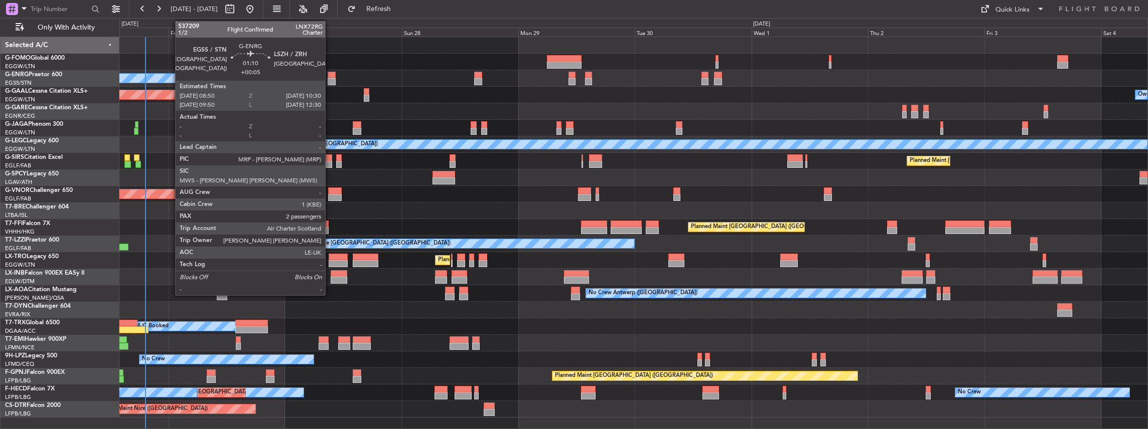
click at [330, 75] on div at bounding box center [332, 75] width 9 height 7
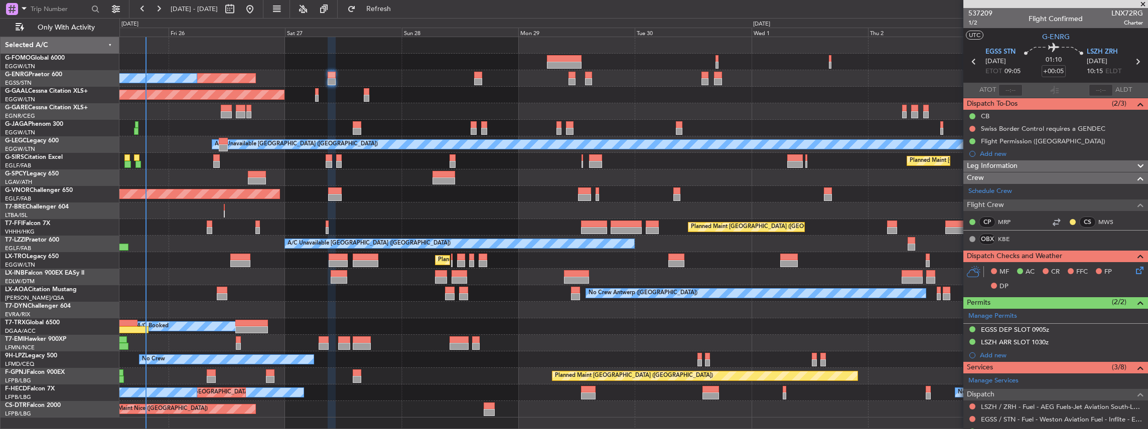
click at [836, 98] on div "Planned Maint Dusseldorf Owner" at bounding box center [633, 95] width 1028 height 17
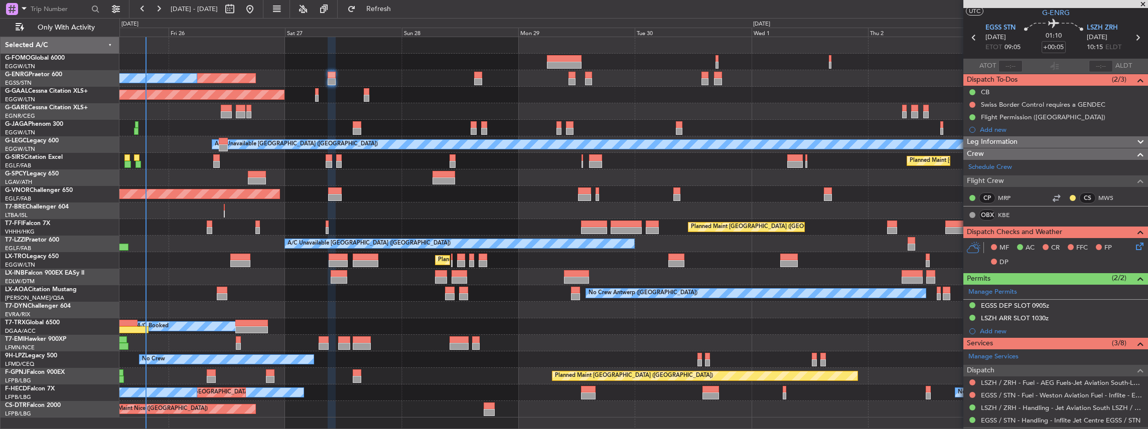
scroll to position [33, 0]
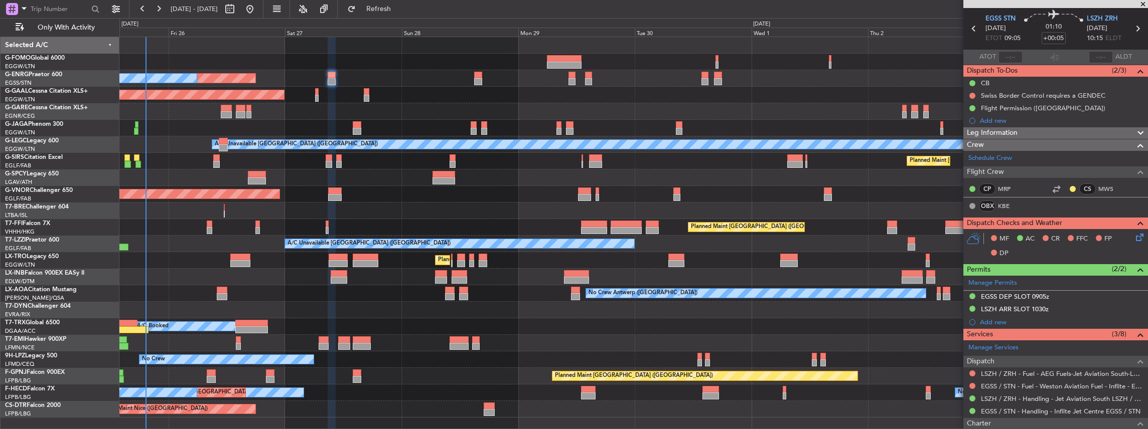
click at [1134, 235] on icon at bounding box center [1138, 236] width 8 height 8
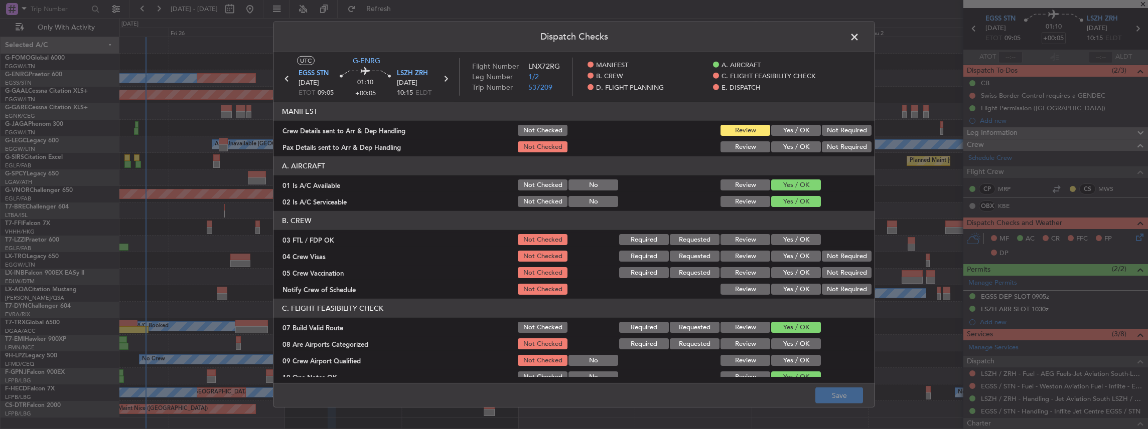
click at [803, 127] on button "Yes / OK" at bounding box center [796, 130] width 50 height 11
click at [792, 153] on div "Yes / OK" at bounding box center [795, 147] width 51 height 14
click at [790, 143] on button "Yes / OK" at bounding box center [796, 146] width 50 height 11
click at [848, 401] on button "Save" at bounding box center [839, 396] width 48 height 16
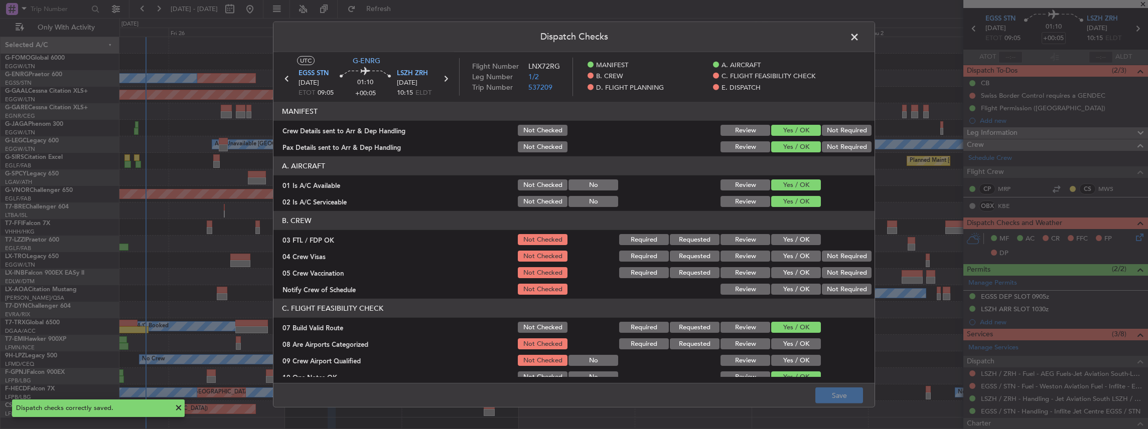
click at [859, 35] on span at bounding box center [859, 40] width 0 height 20
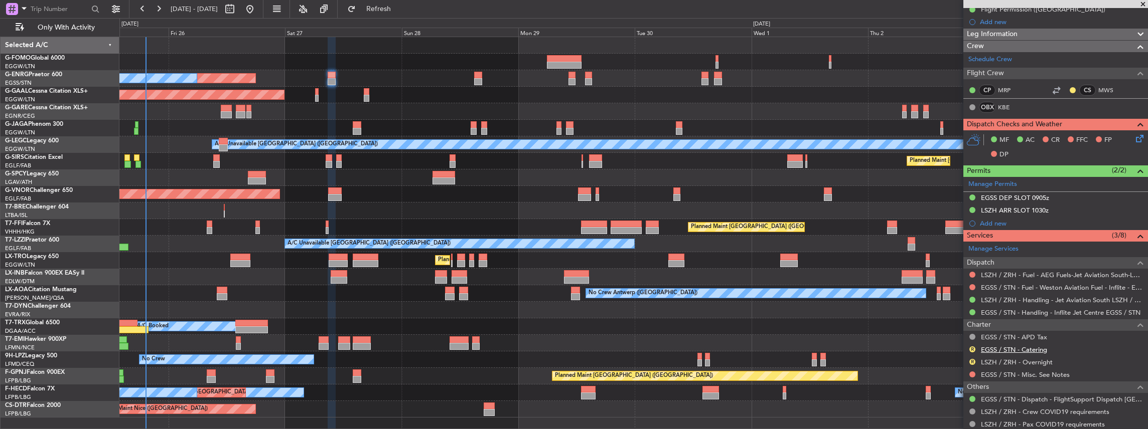
scroll to position [0, 0]
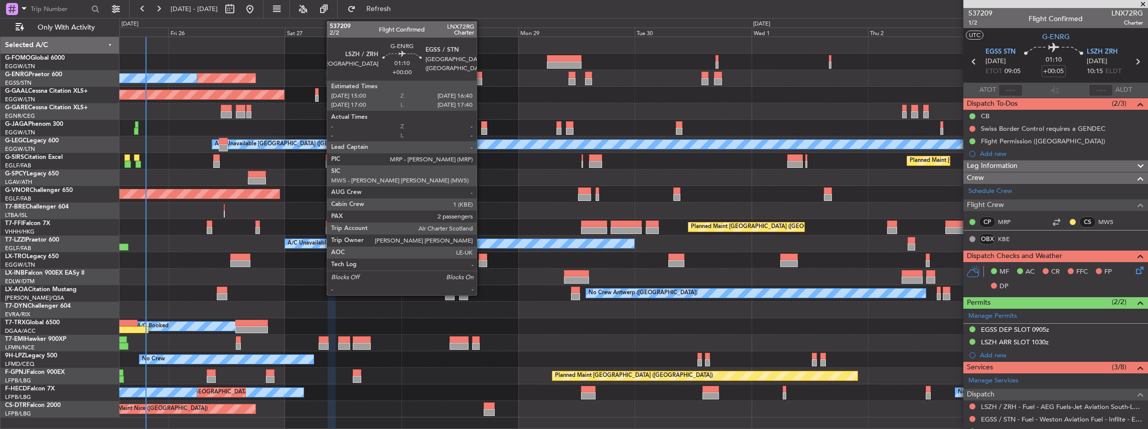
click at [481, 78] on div at bounding box center [478, 81] width 9 height 7
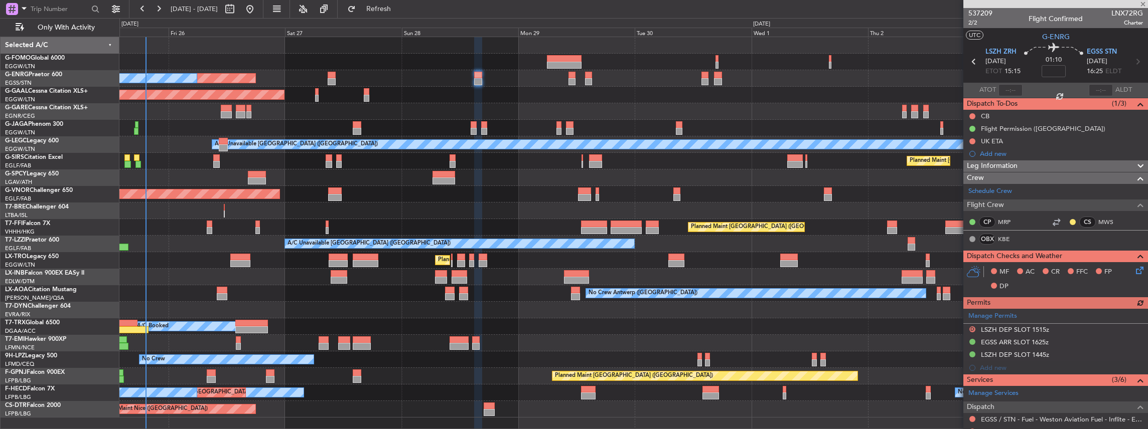
click at [1136, 270] on icon at bounding box center [1138, 269] width 8 height 8
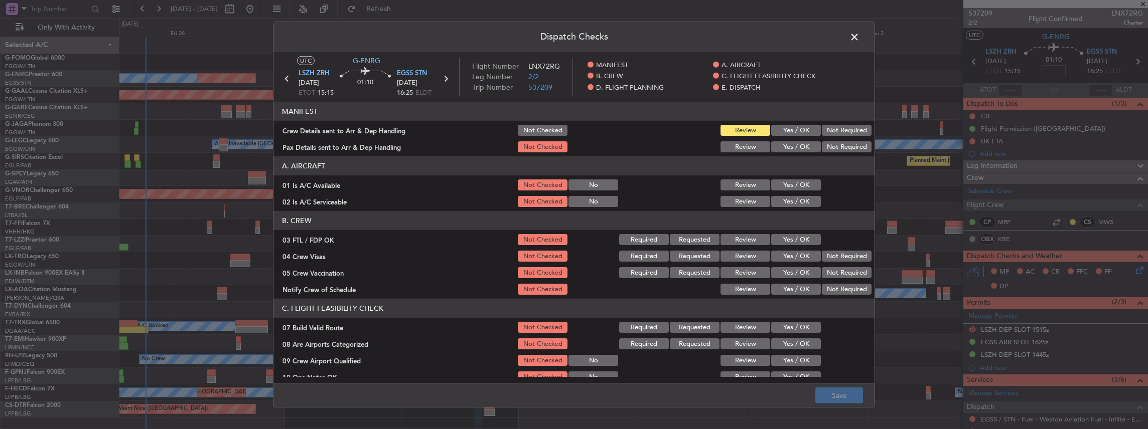
click at [801, 131] on button "Yes / OK" at bounding box center [796, 130] width 50 height 11
click at [800, 146] on button "Yes / OK" at bounding box center [796, 146] width 50 height 11
click at [840, 391] on button "Save" at bounding box center [839, 396] width 48 height 16
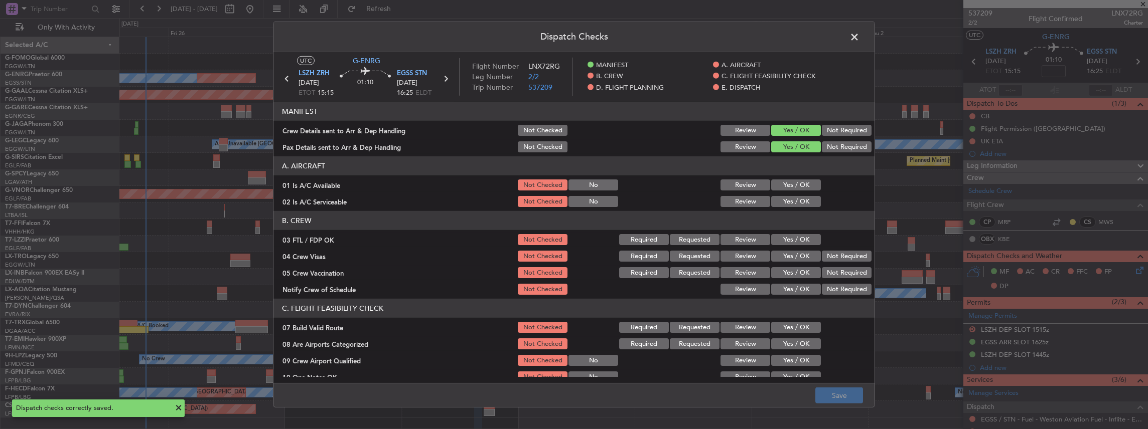
click at [859, 36] on span at bounding box center [859, 40] width 0 height 20
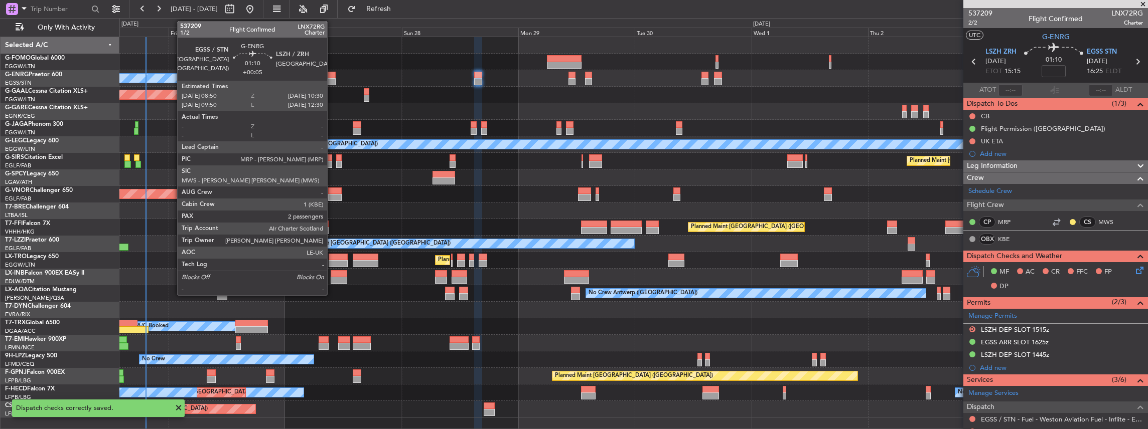
click at [332, 78] on div at bounding box center [332, 81] width 9 height 7
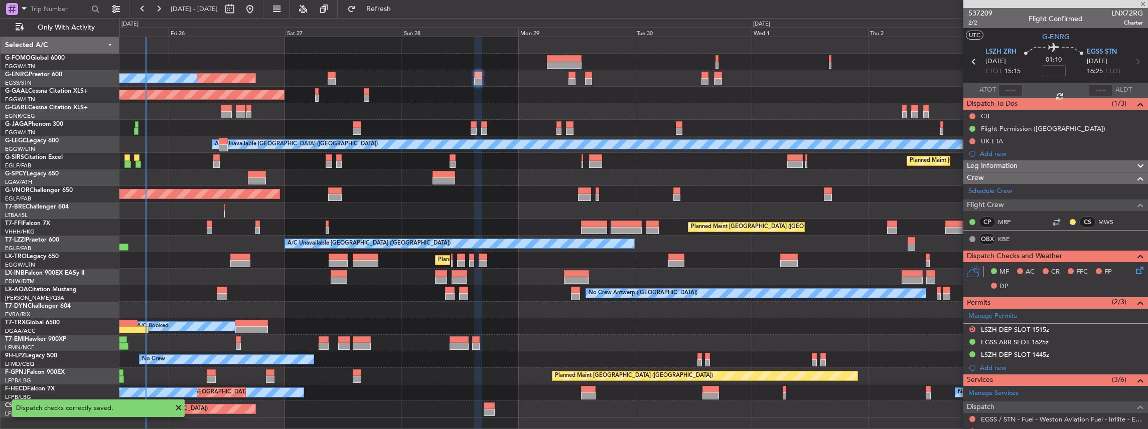
type input "+00:05"
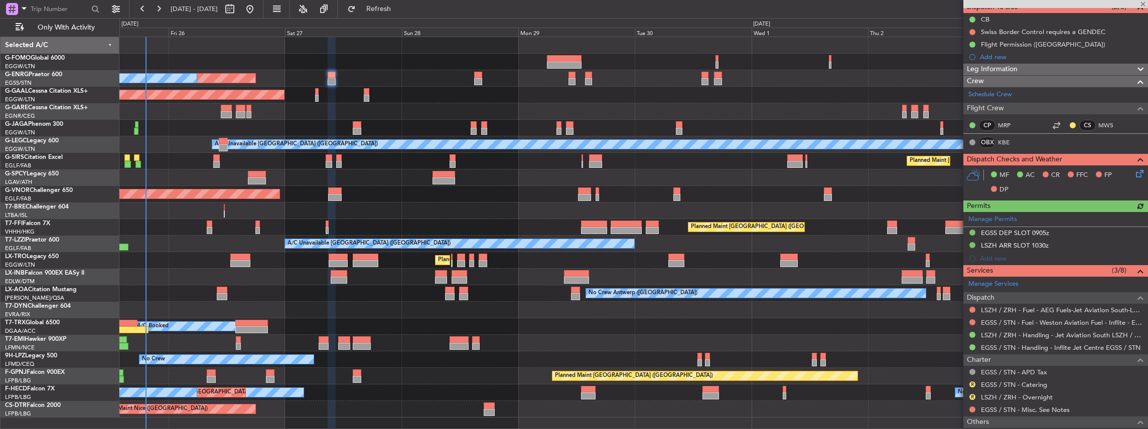
scroll to position [100, 0]
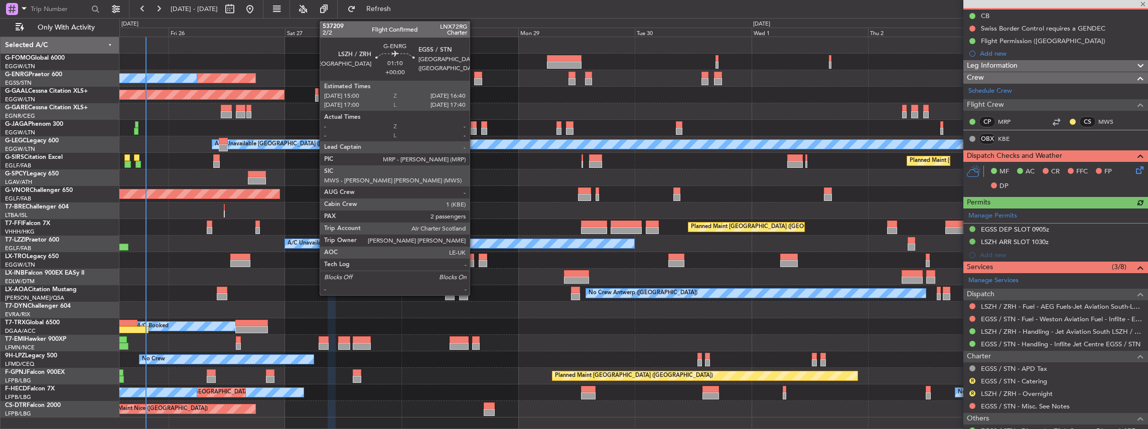
click at [475, 77] on div at bounding box center [478, 75] width 9 height 7
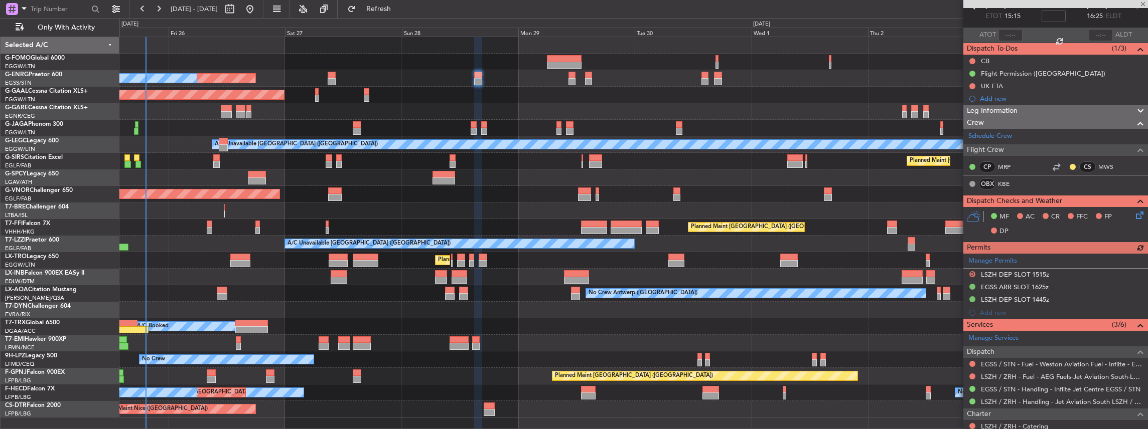
scroll to position [0, 0]
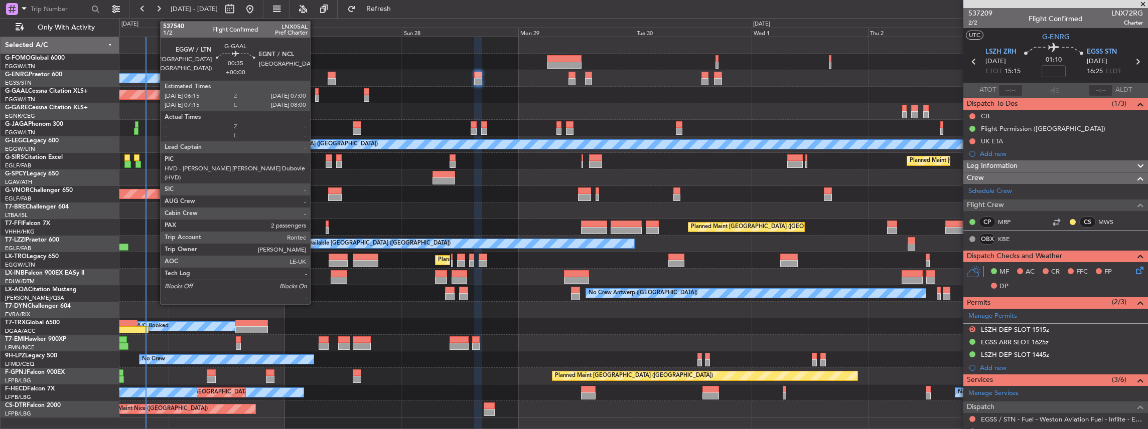
click at [315, 95] on div at bounding box center [317, 98] width 4 height 7
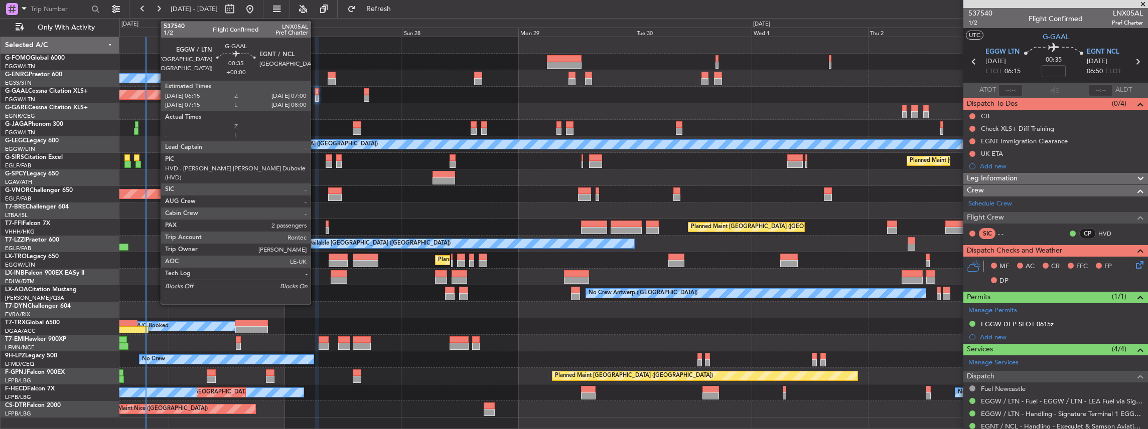
click at [316, 95] on div at bounding box center [317, 98] width 4 height 7
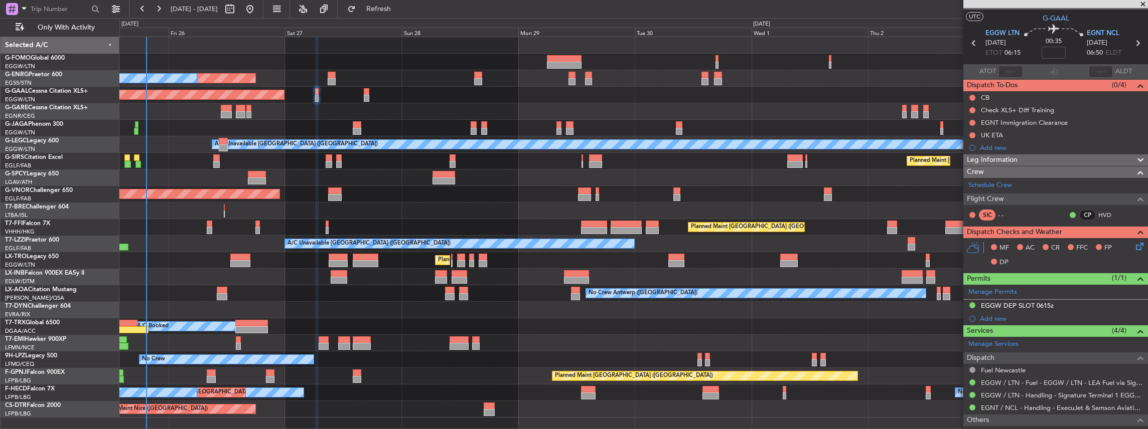
scroll to position [33, 0]
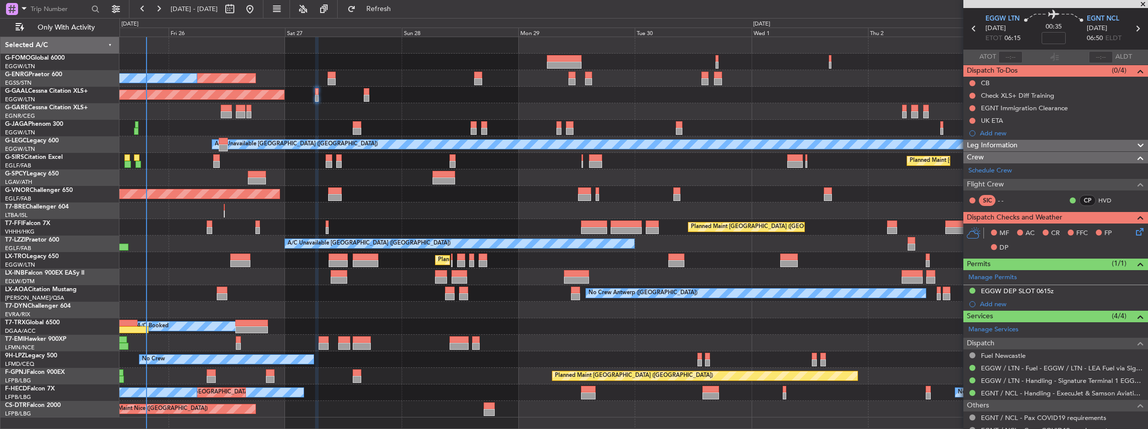
click at [1138, 232] on icon at bounding box center [1138, 230] width 8 height 8
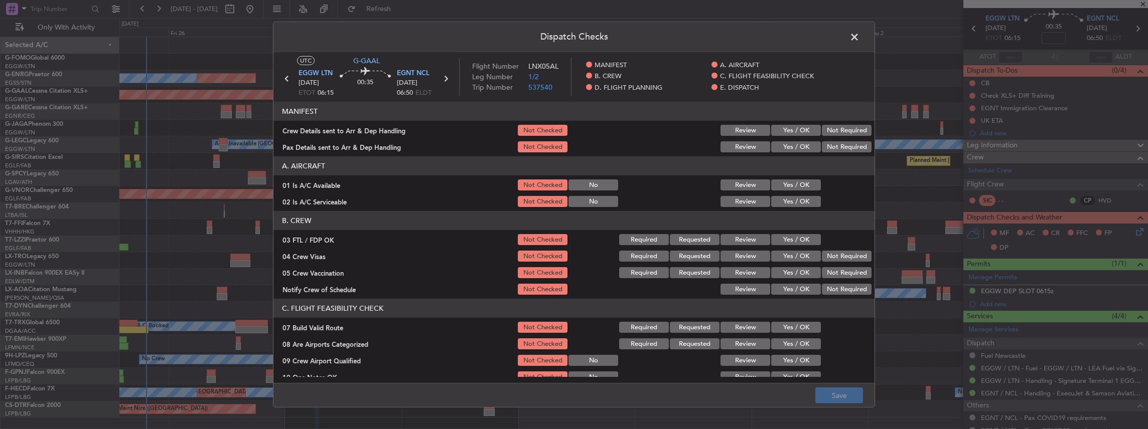
click at [797, 128] on button "Yes / OK" at bounding box center [796, 130] width 50 height 11
click at [794, 154] on article "MANIFEST Crew Details sent to Arr & Dep Handling Not Checked Review Yes / OK No…" at bounding box center [573, 239] width 601 height 275
click at [790, 147] on button "Yes / OK" at bounding box center [796, 146] width 50 height 11
click at [851, 401] on button "Save" at bounding box center [839, 396] width 48 height 16
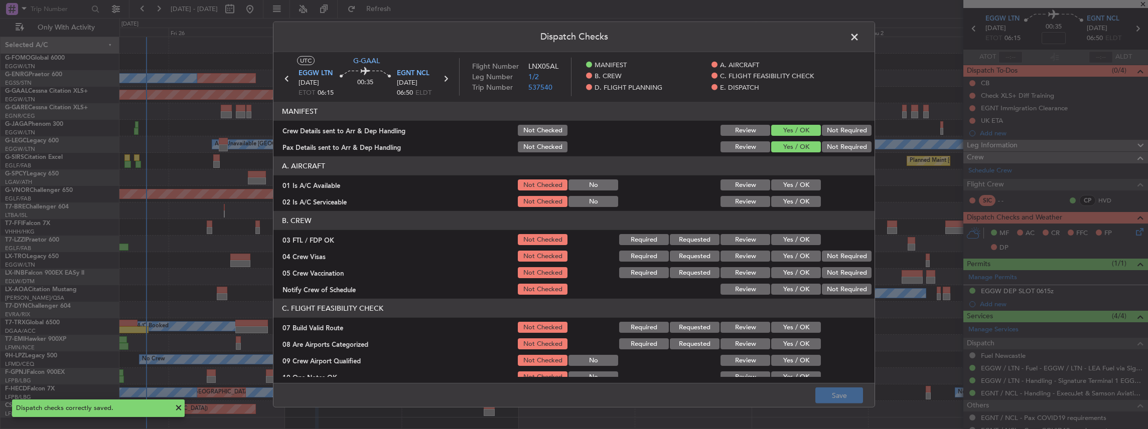
click at [859, 35] on span at bounding box center [859, 40] width 0 height 20
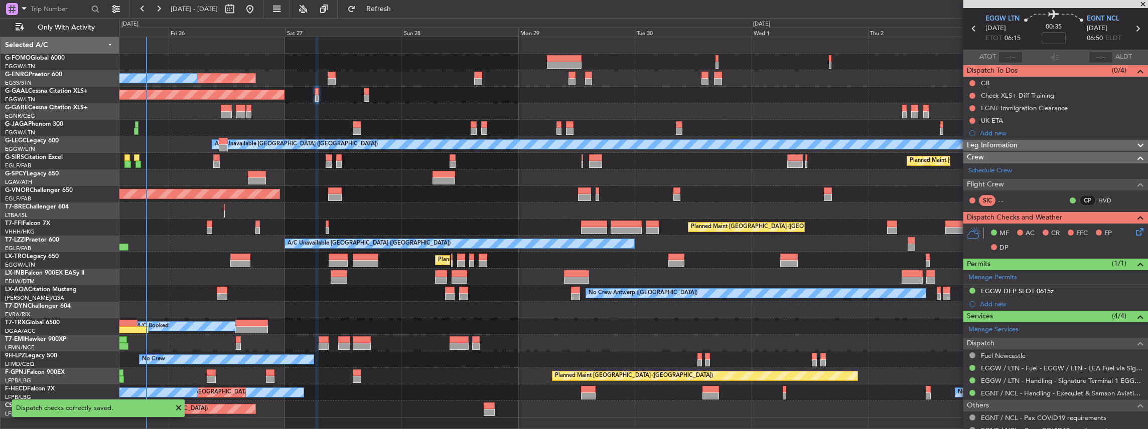
scroll to position [67, 0]
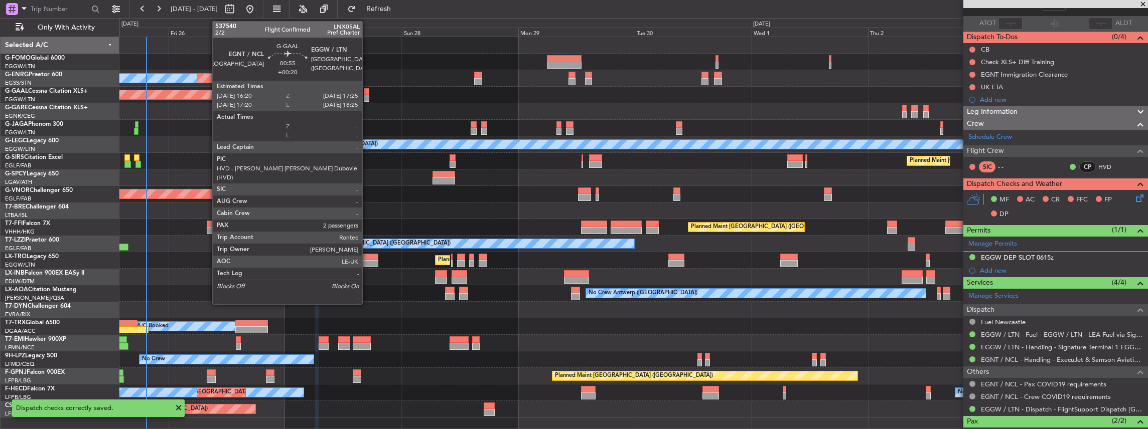
click at [367, 96] on div at bounding box center [367, 98] width 6 height 7
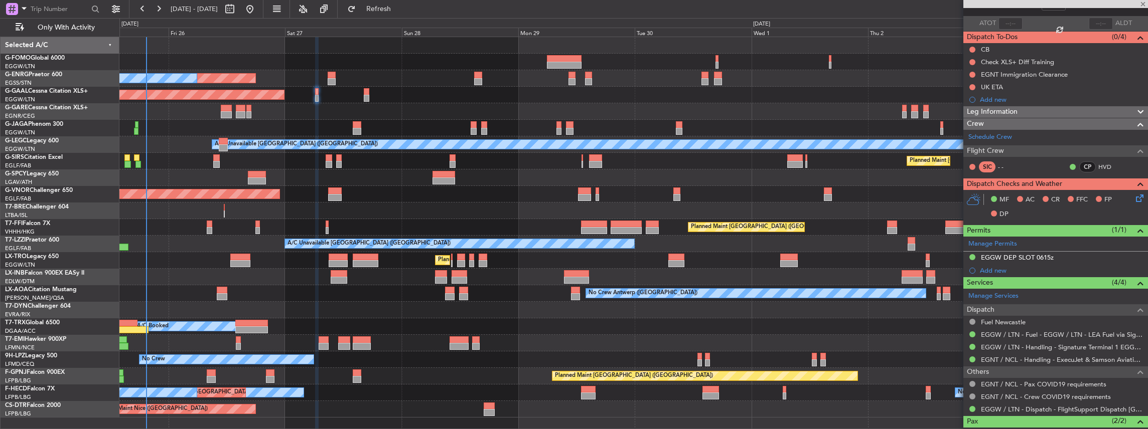
type input "+00:20"
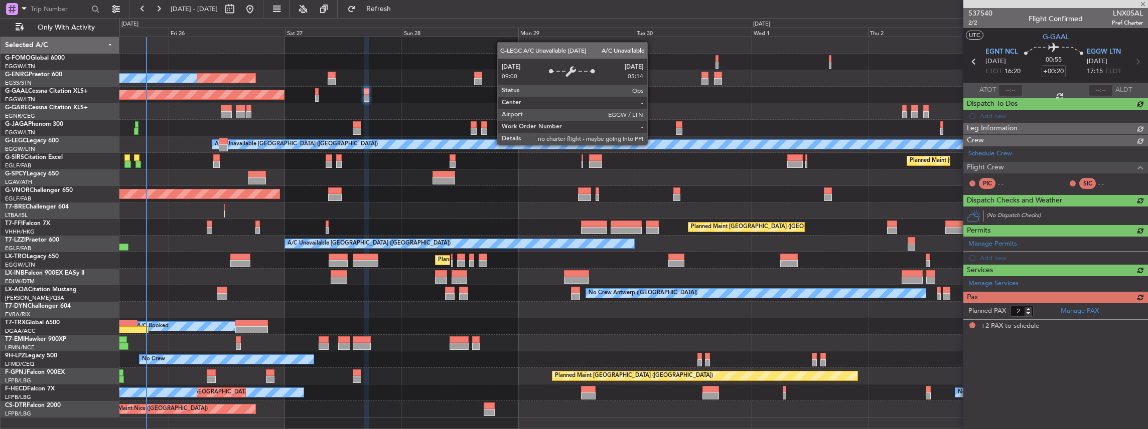
scroll to position [0, 0]
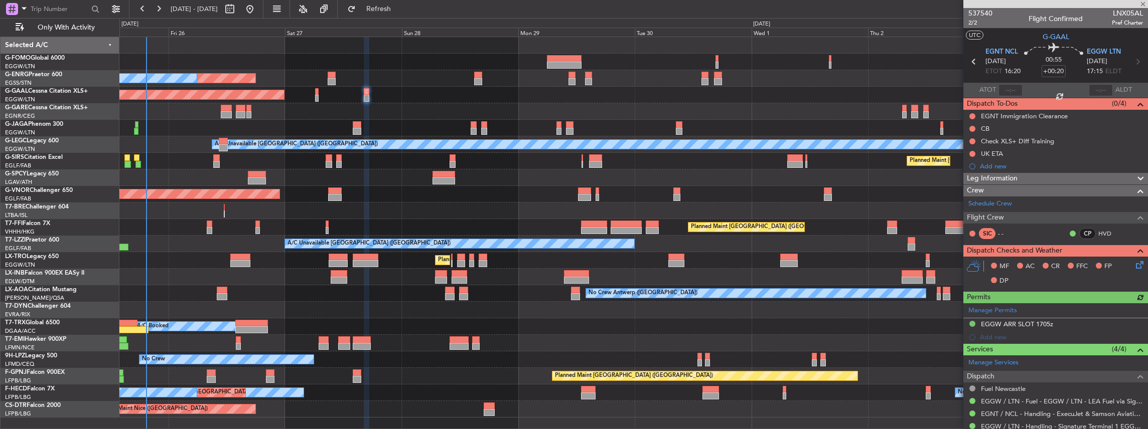
click at [1134, 262] on icon at bounding box center [1138, 263] width 8 height 8
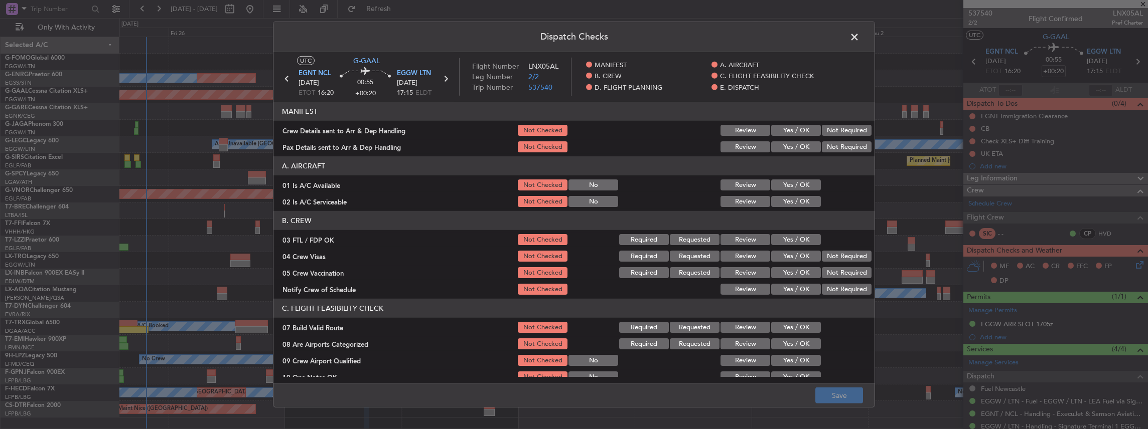
click at [775, 132] on button "Yes / OK" at bounding box center [796, 130] width 50 height 11
click at [779, 145] on button "Yes / OK" at bounding box center [796, 146] width 50 height 11
click at [843, 397] on button "Save" at bounding box center [839, 396] width 48 height 16
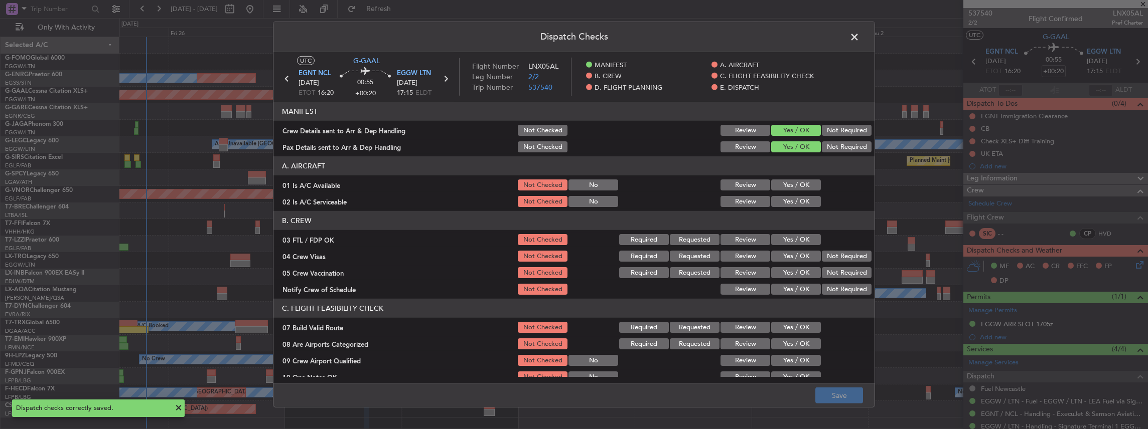
click at [859, 34] on span at bounding box center [859, 40] width 0 height 20
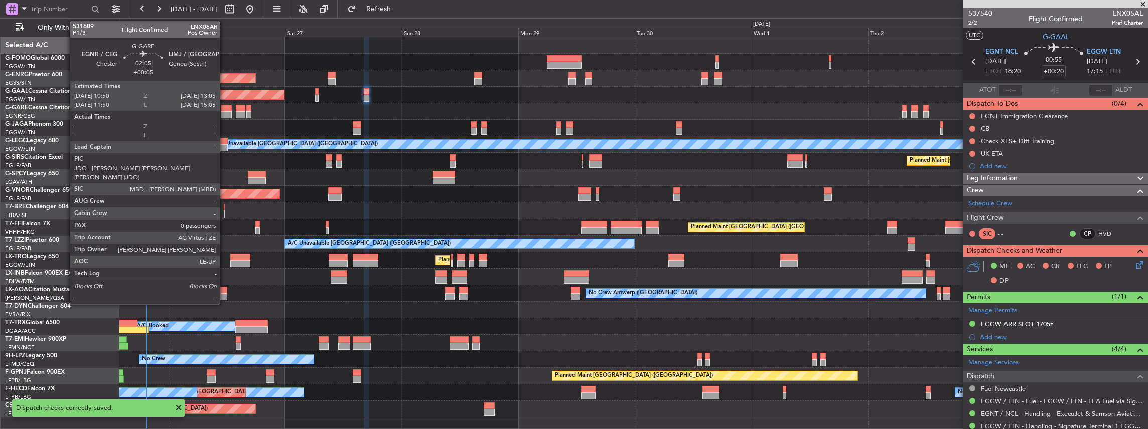
click at [225, 112] on div at bounding box center [226, 114] width 11 height 7
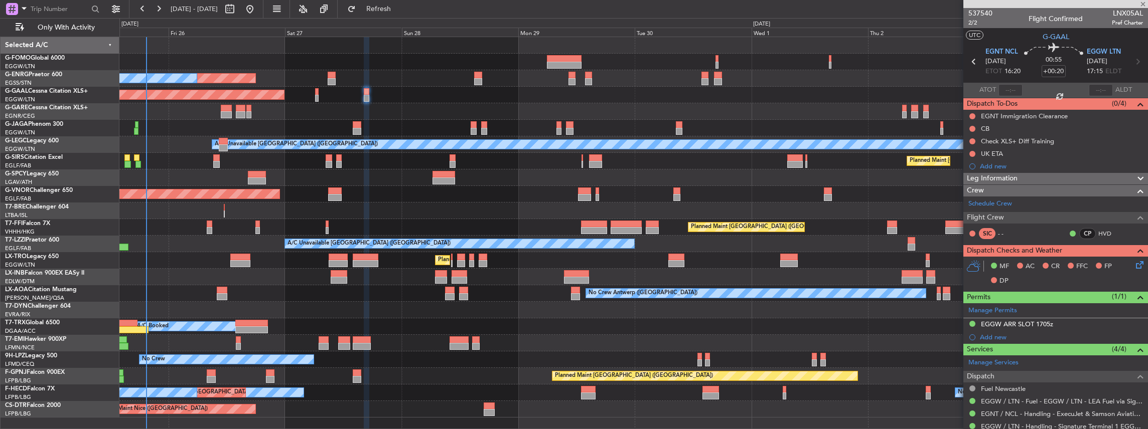
type input "+00:05"
type input "0"
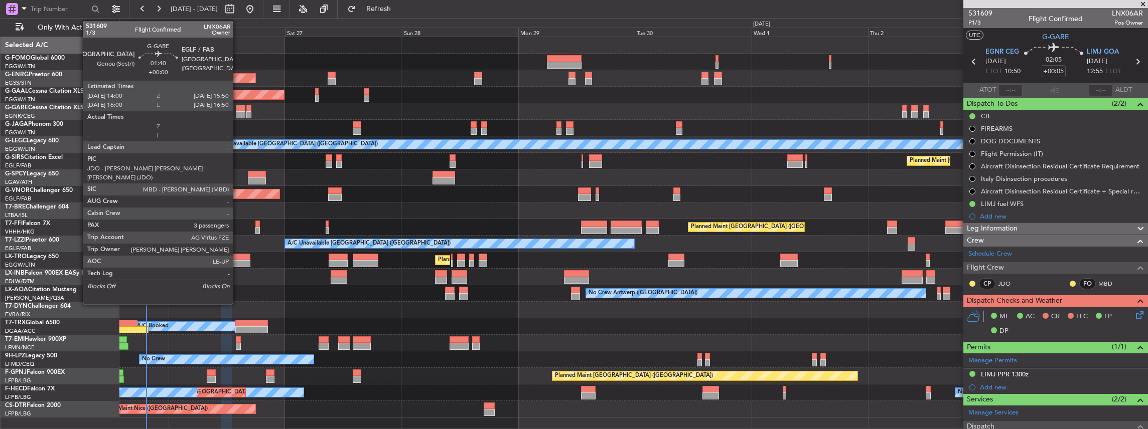
click at [238, 108] on div at bounding box center [240, 108] width 9 height 7
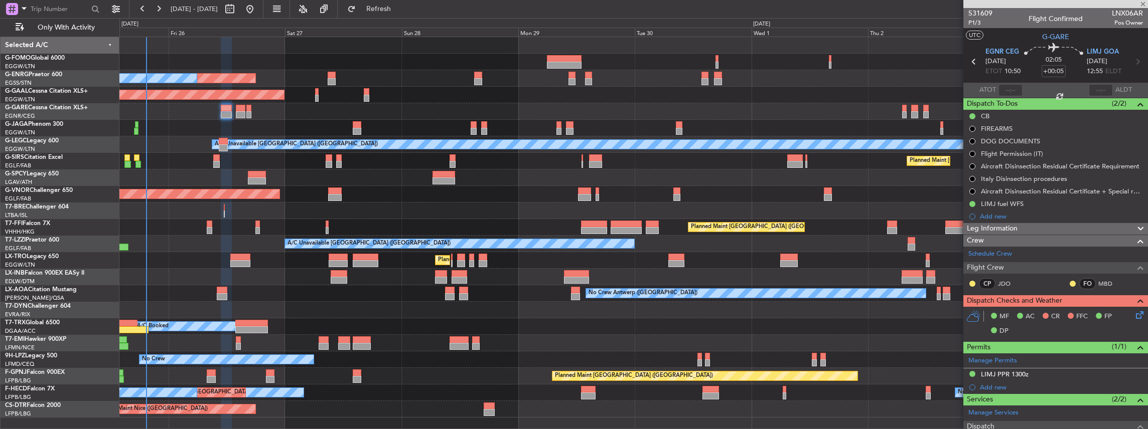
type input "3"
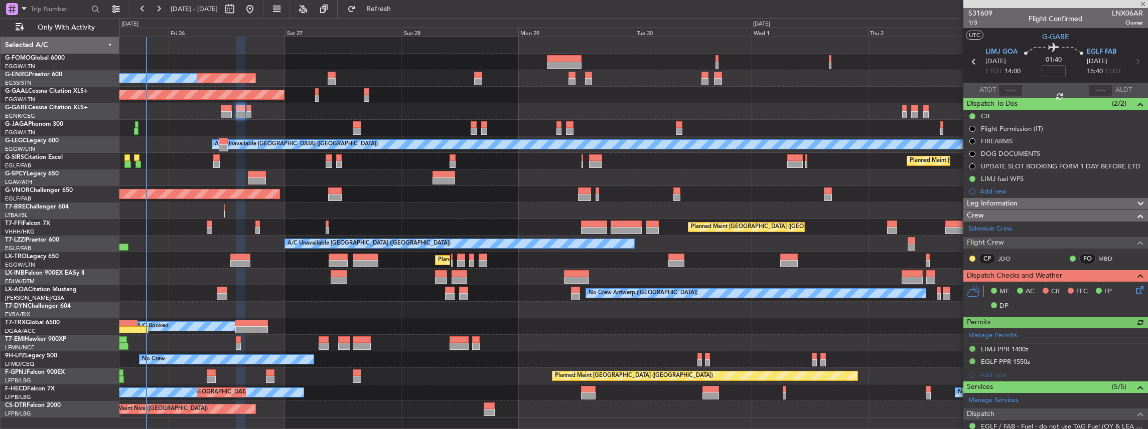
scroll to position [100, 0]
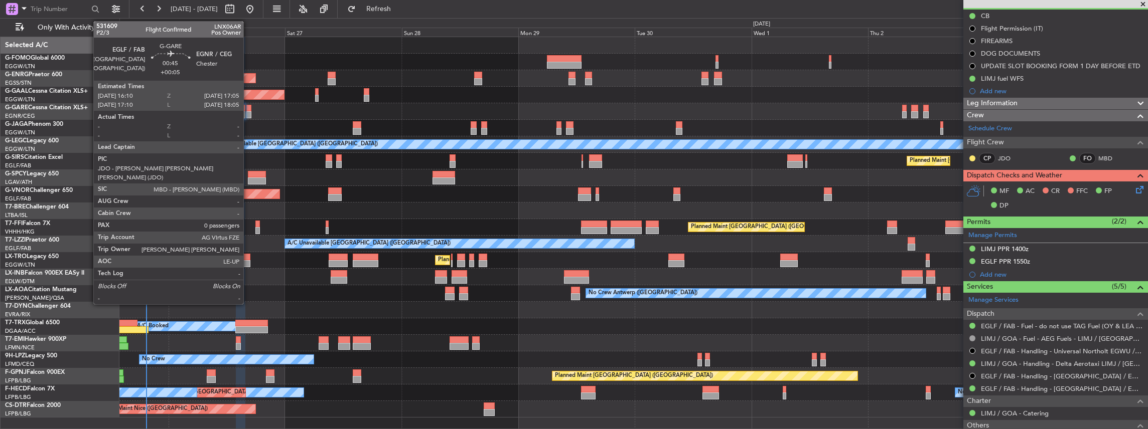
click at [247, 110] on div at bounding box center [248, 108] width 5 height 7
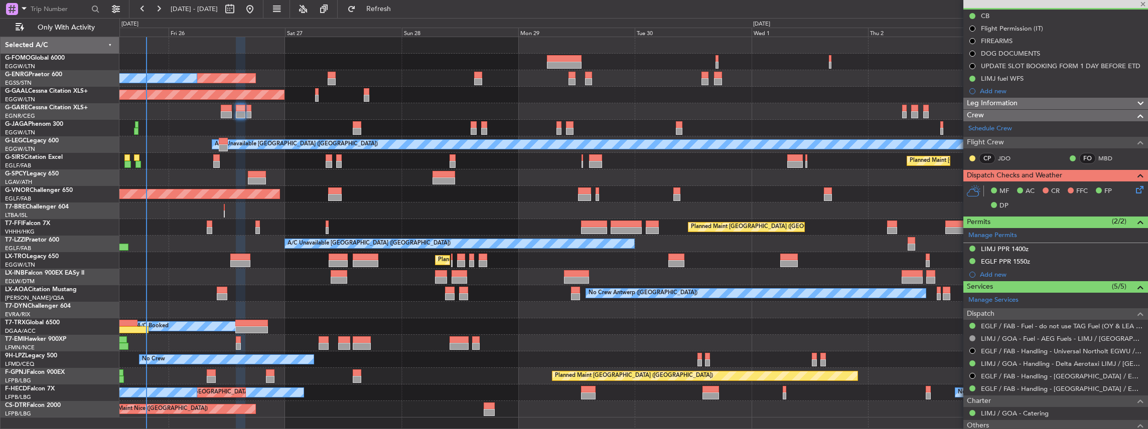
type input "+00:05"
type input "0"
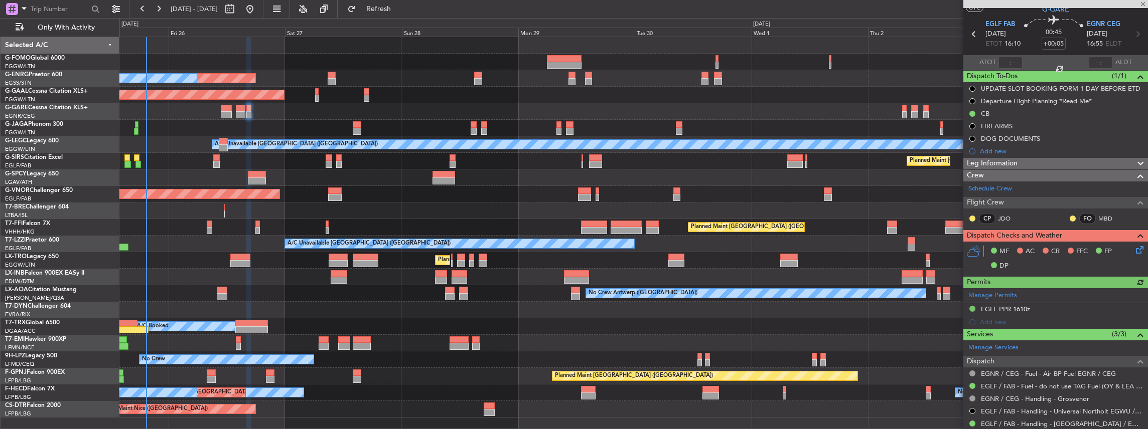
scroll to position [67, 0]
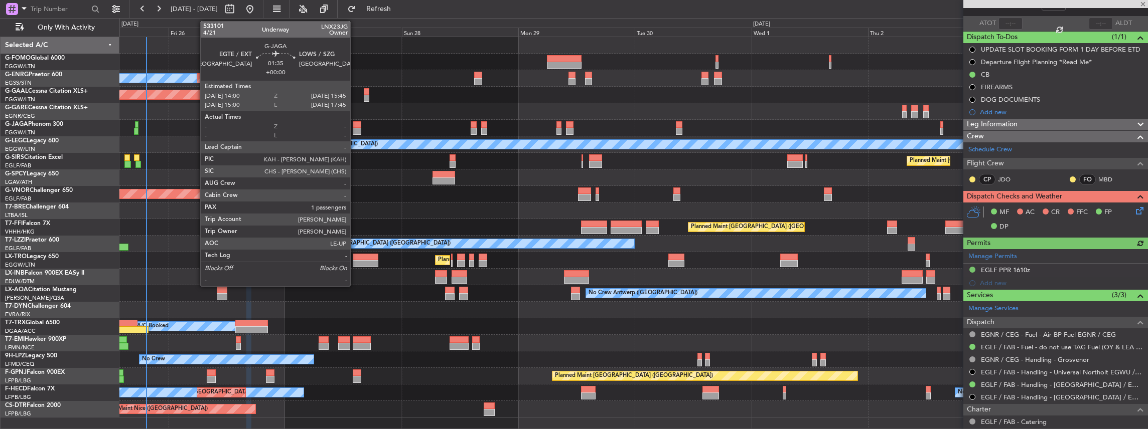
click at [355, 126] on div at bounding box center [357, 124] width 9 height 7
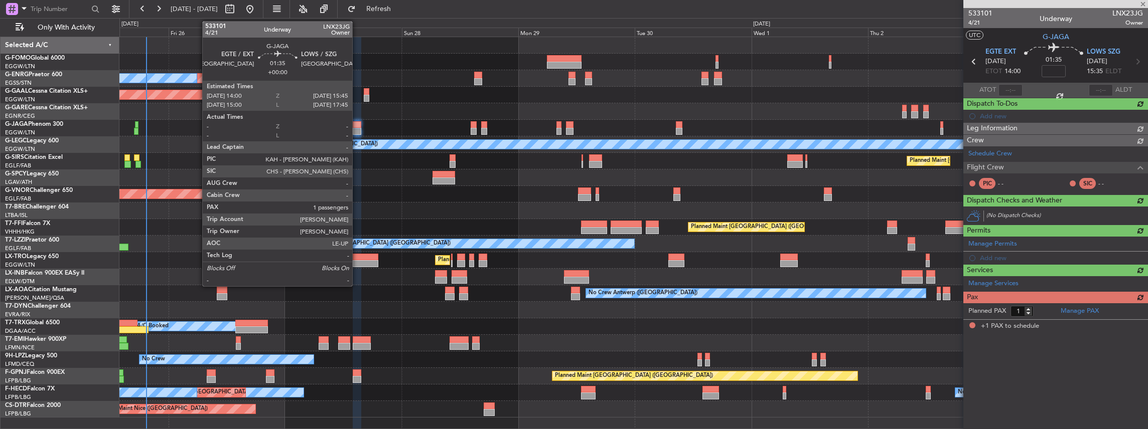
scroll to position [0, 0]
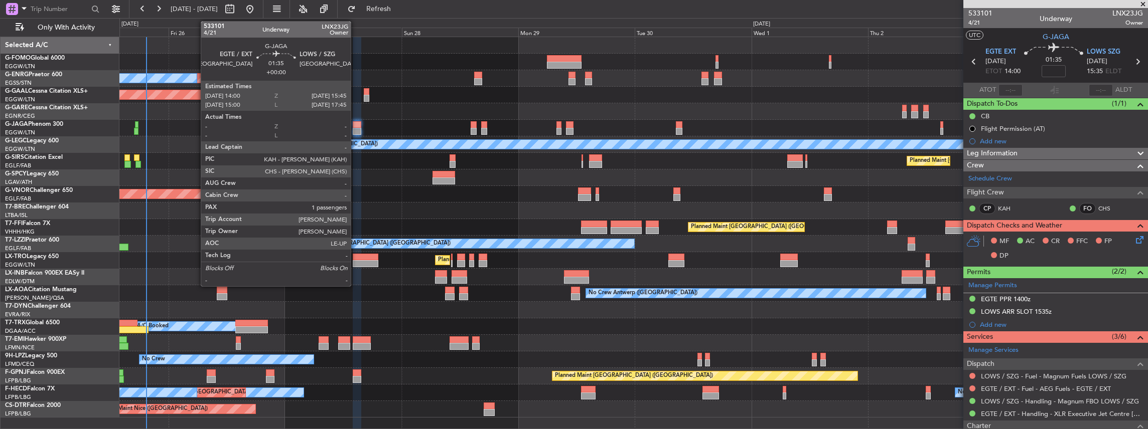
click at [356, 128] on div at bounding box center [357, 131] width 9 height 7
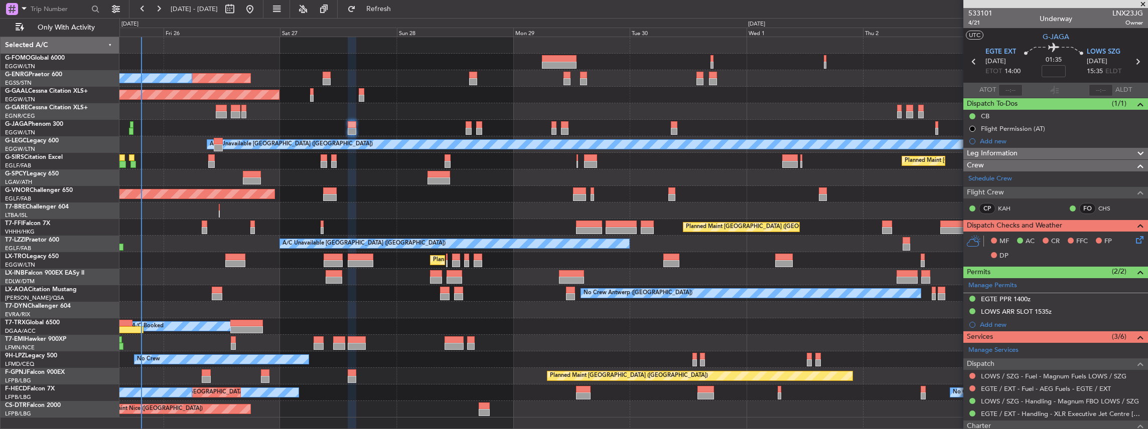
click at [206, 151] on div "Planned Maint London (Luton) Unplanned Maint London (Stansted) A/C Unavailable …" at bounding box center [633, 227] width 1028 height 381
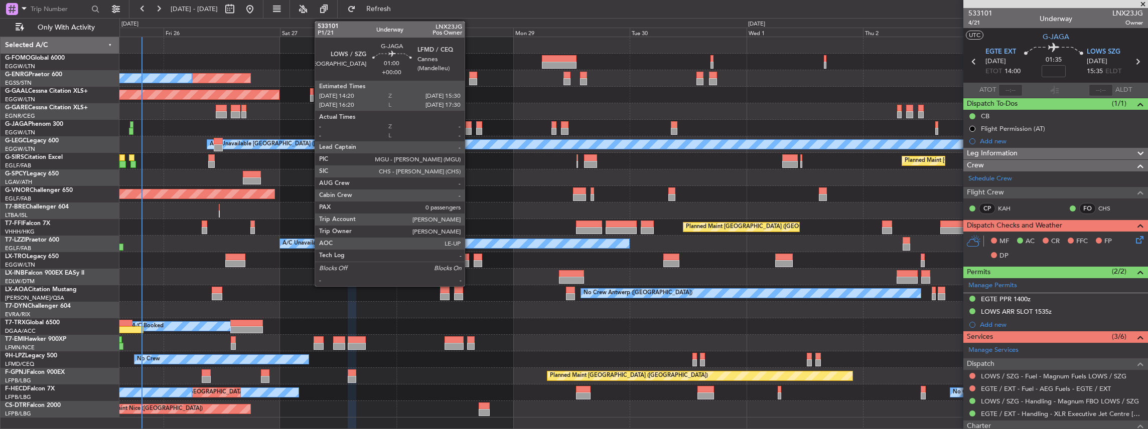
click at [470, 130] on div at bounding box center [469, 131] width 6 height 7
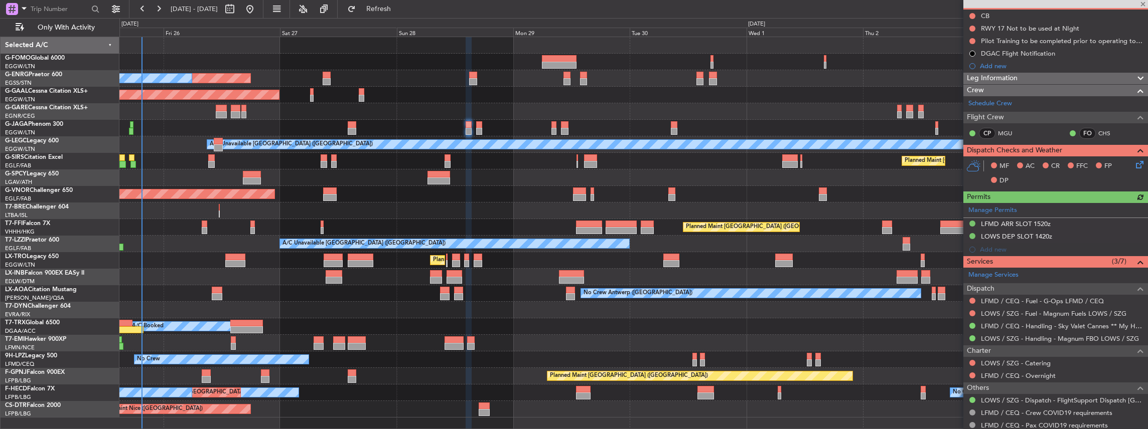
scroll to position [128, 0]
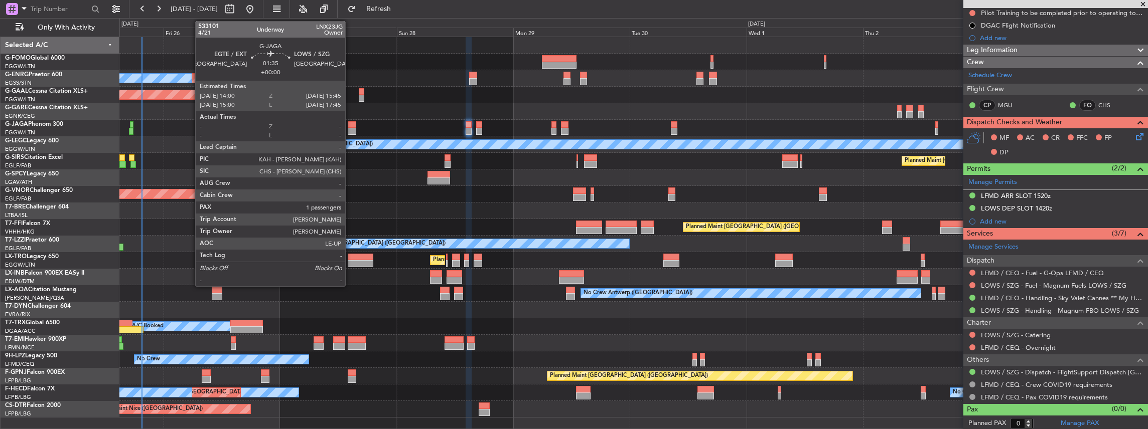
click at [349, 128] on div at bounding box center [352, 131] width 9 height 7
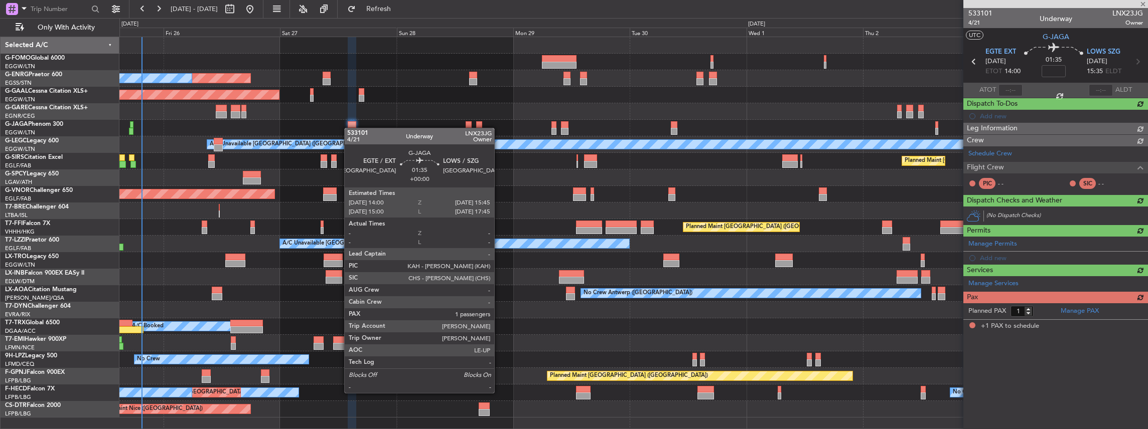
scroll to position [0, 0]
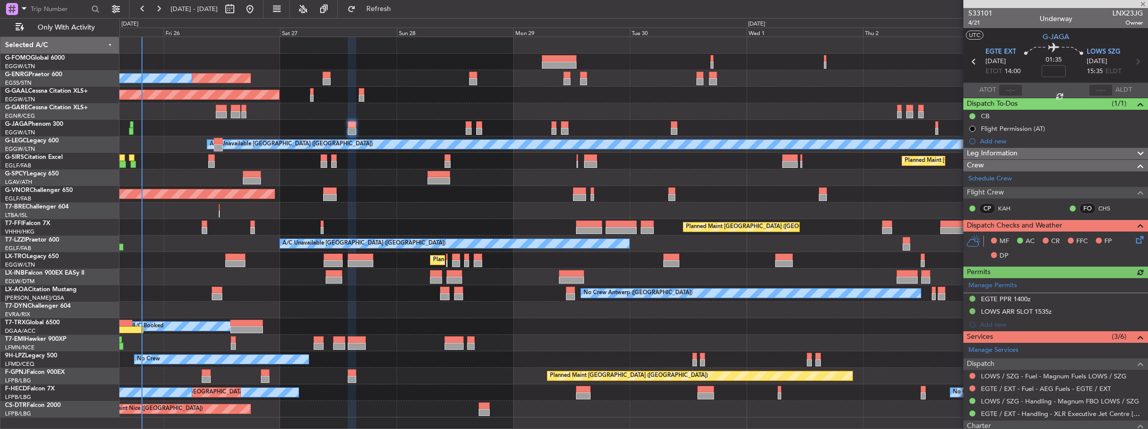
click at [1135, 240] on icon at bounding box center [1138, 238] width 8 height 8
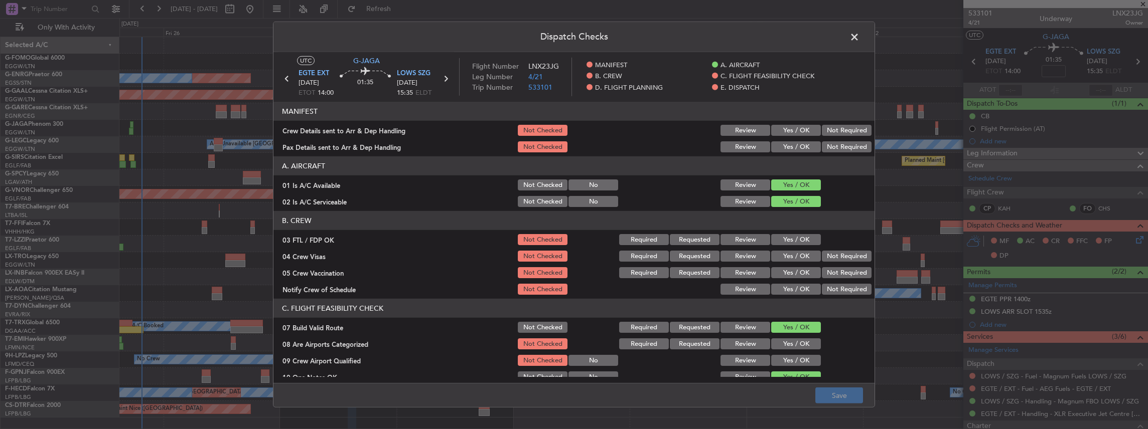
click at [800, 126] on button "Yes / OK" at bounding box center [796, 130] width 50 height 11
click at [797, 140] on div "Yes / OK" at bounding box center [795, 147] width 51 height 14
click at [793, 147] on button "Yes / OK" at bounding box center [796, 146] width 50 height 11
drag, startPoint x: 832, startPoint y: 397, endPoint x: 839, endPoint y: 390, distance: 10.3
click at [832, 397] on button "Save" at bounding box center [839, 396] width 48 height 16
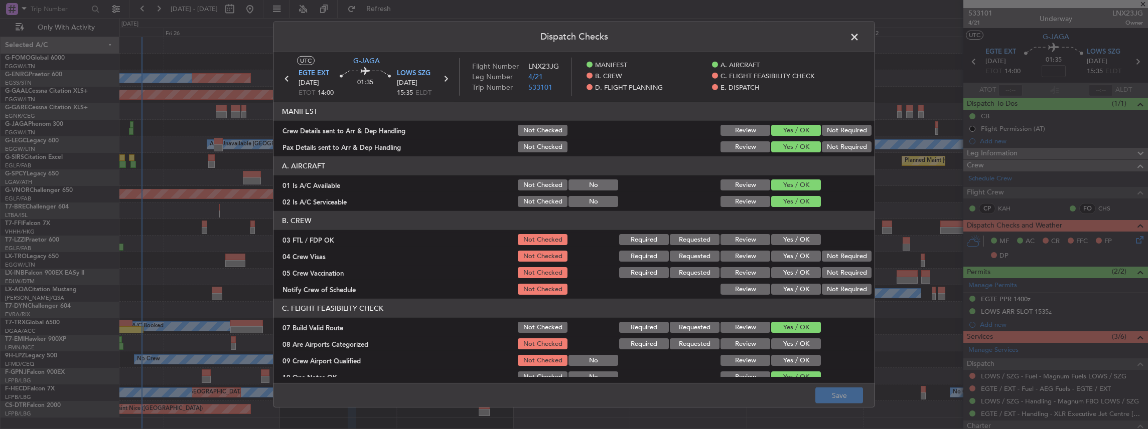
click at [859, 40] on span at bounding box center [859, 40] width 0 height 20
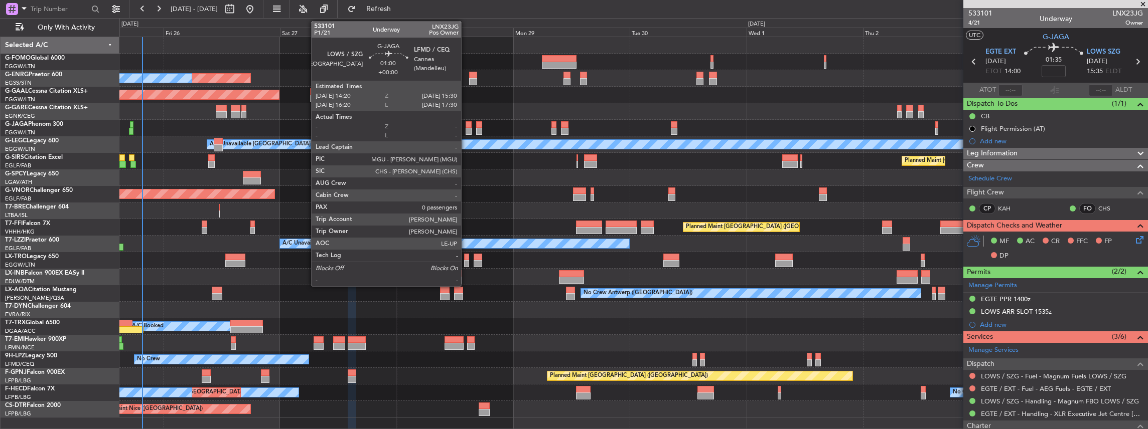
click at [466, 129] on div at bounding box center [469, 131] width 6 height 7
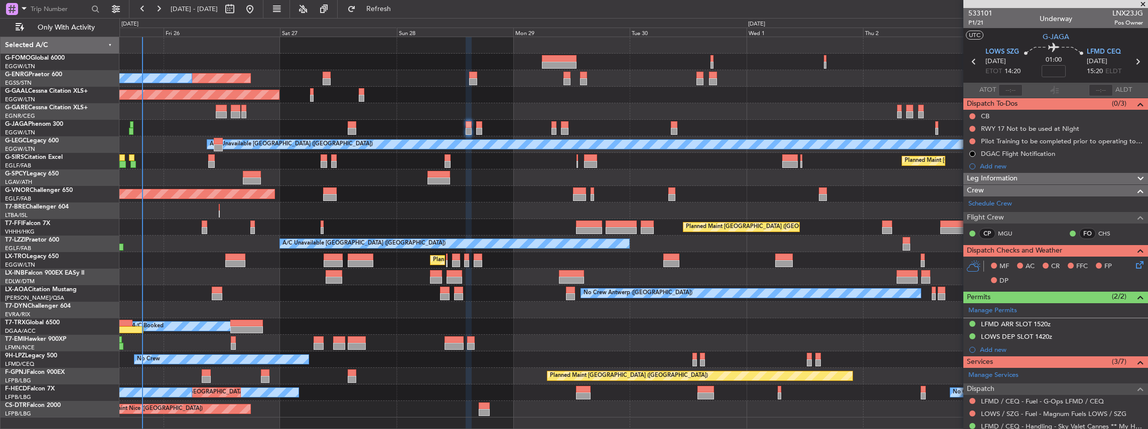
click at [1134, 263] on icon at bounding box center [1138, 263] width 8 height 8
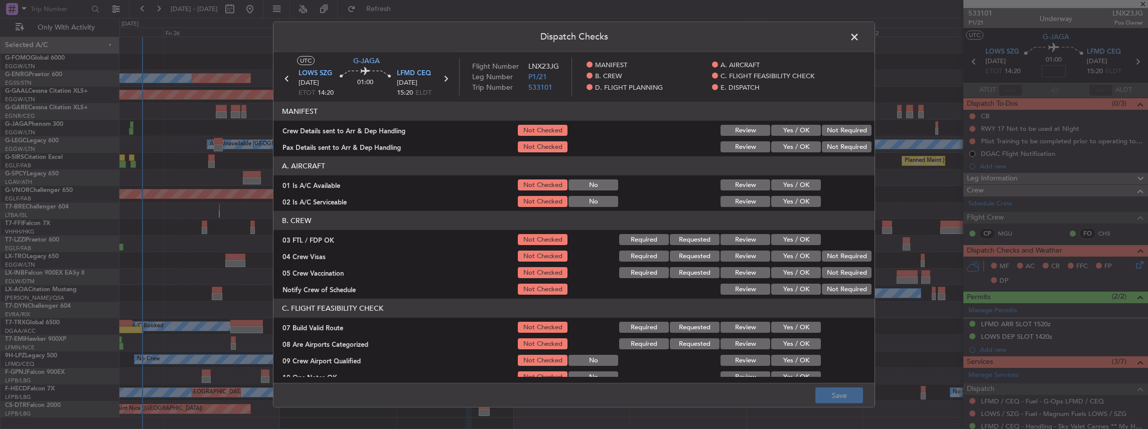
click at [783, 131] on button "Yes / OK" at bounding box center [796, 130] width 50 height 11
click at [784, 144] on button "Yes / OK" at bounding box center [796, 146] width 50 height 11
click at [824, 392] on button "Save" at bounding box center [839, 396] width 48 height 16
click at [859, 37] on span at bounding box center [859, 40] width 0 height 20
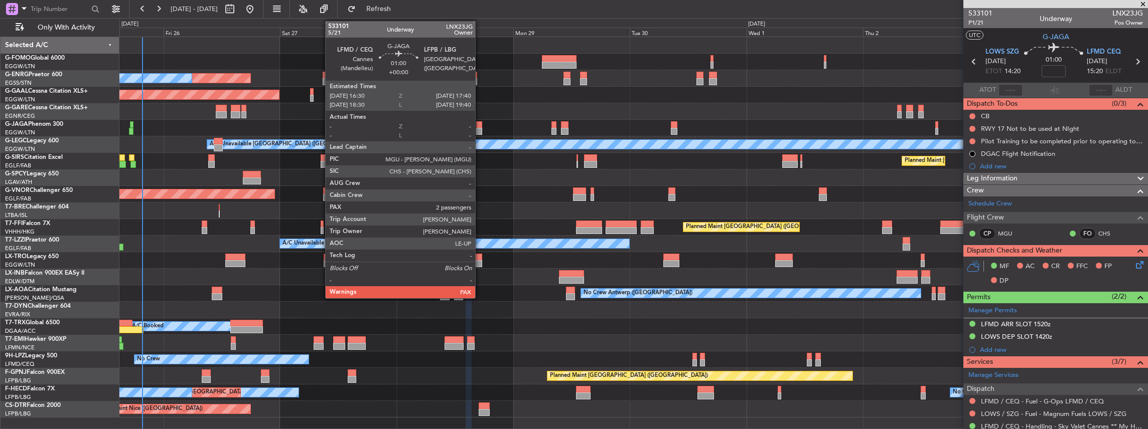
click at [480, 131] on div at bounding box center [479, 131] width 6 height 7
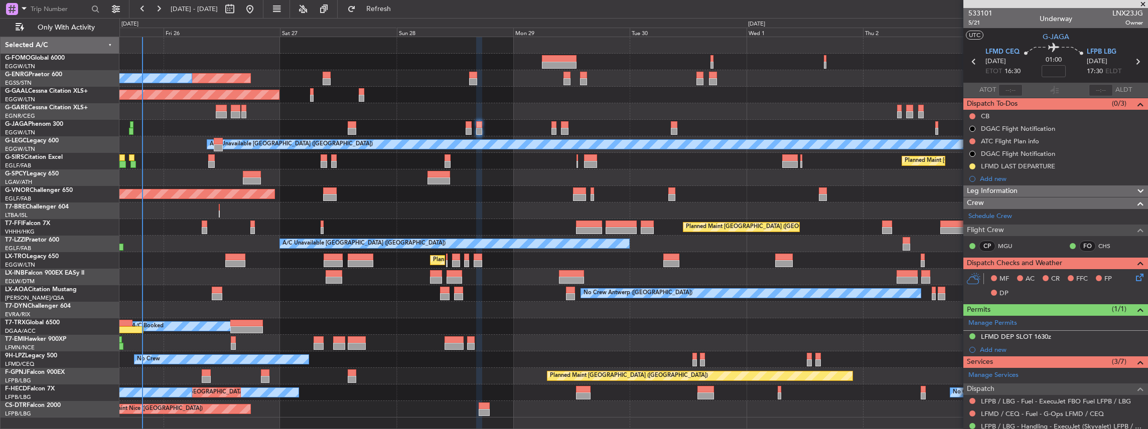
click at [1134, 279] on icon at bounding box center [1138, 276] width 8 height 8
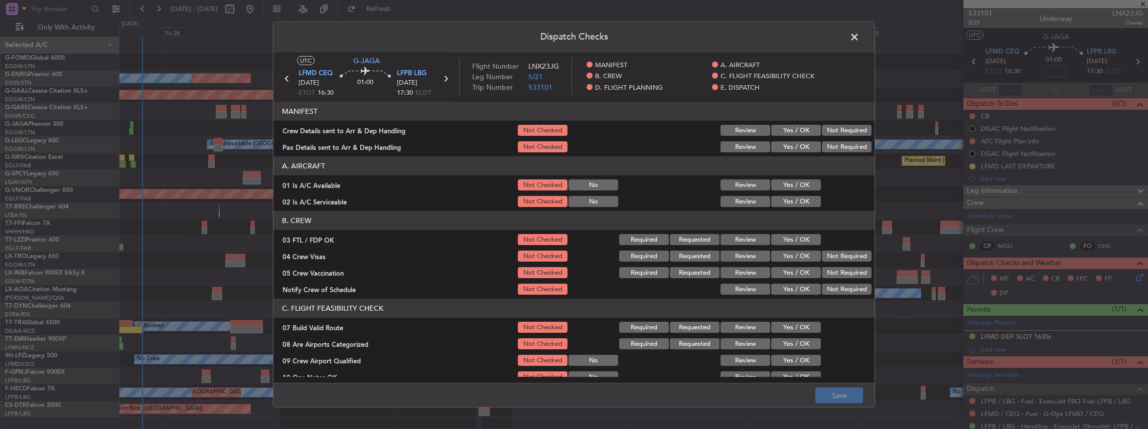
click at [801, 126] on button "Yes / OK" at bounding box center [796, 130] width 50 height 11
click at [792, 147] on button "Yes / OK" at bounding box center [796, 146] width 50 height 11
click at [842, 403] on button "Save" at bounding box center [839, 396] width 48 height 16
drag, startPoint x: 852, startPoint y: 36, endPoint x: 805, endPoint y: 36, distance: 46.7
click at [859, 36] on span at bounding box center [859, 40] width 0 height 20
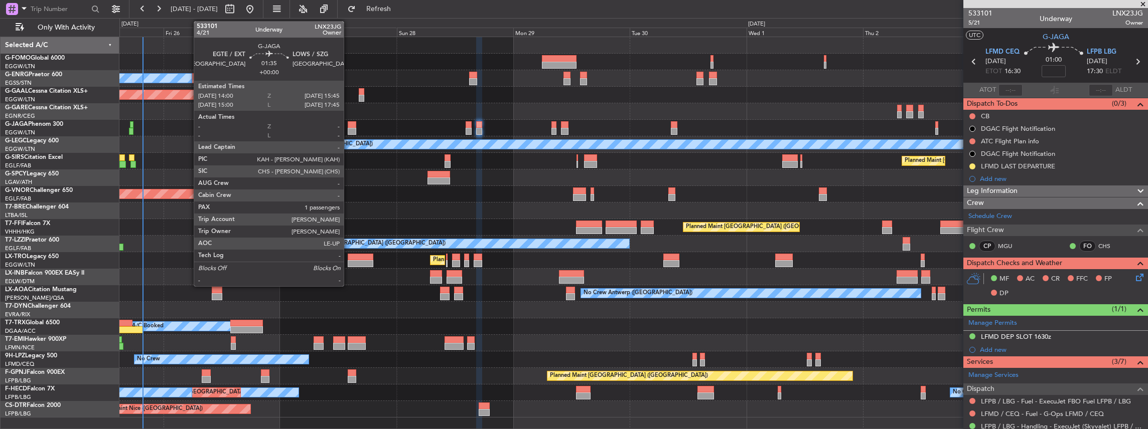
click at [350, 126] on div at bounding box center [352, 124] width 9 height 7
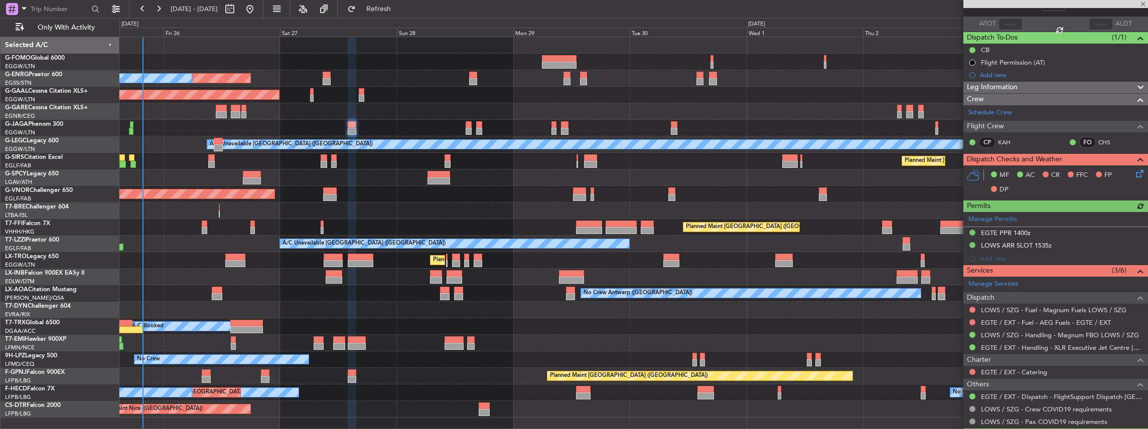
scroll to position [67, 0]
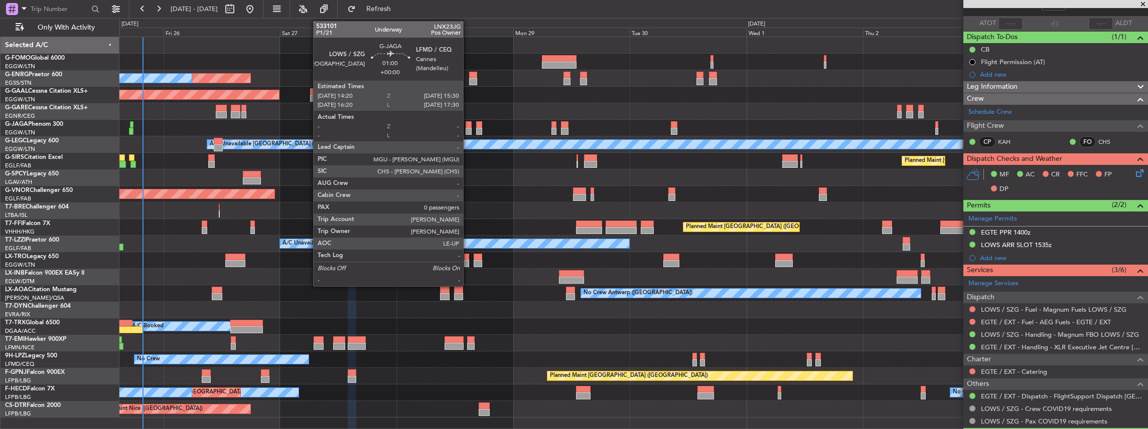
click at [468, 128] on div at bounding box center [469, 131] width 6 height 7
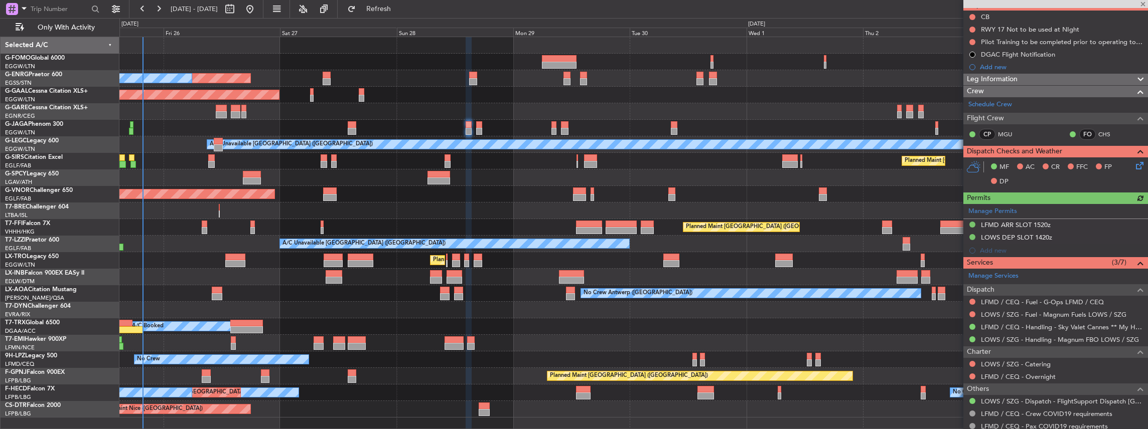
scroll to position [100, 0]
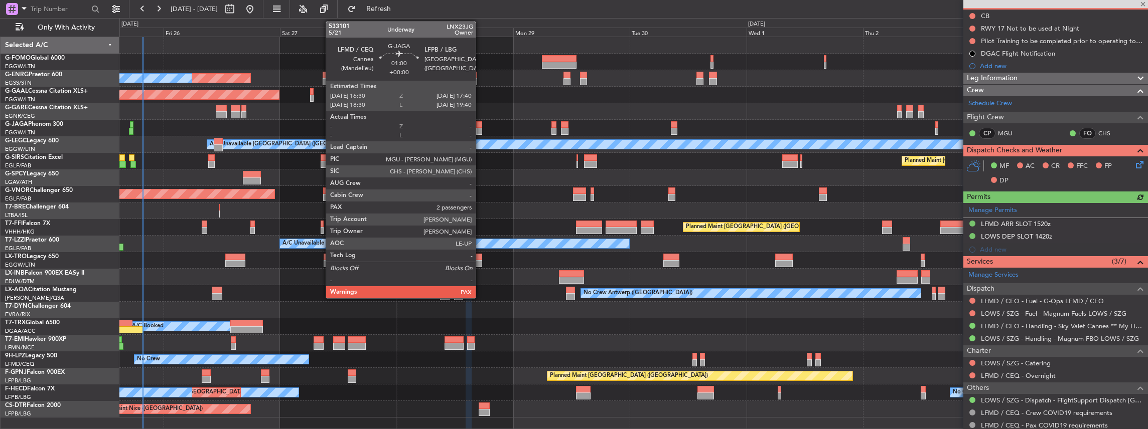
click at [481, 129] on div at bounding box center [479, 131] width 6 height 7
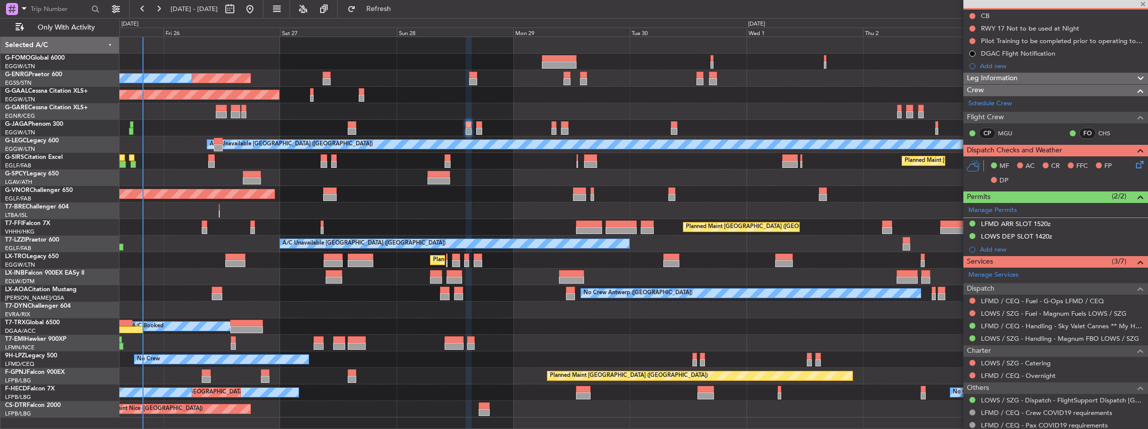
type input "2"
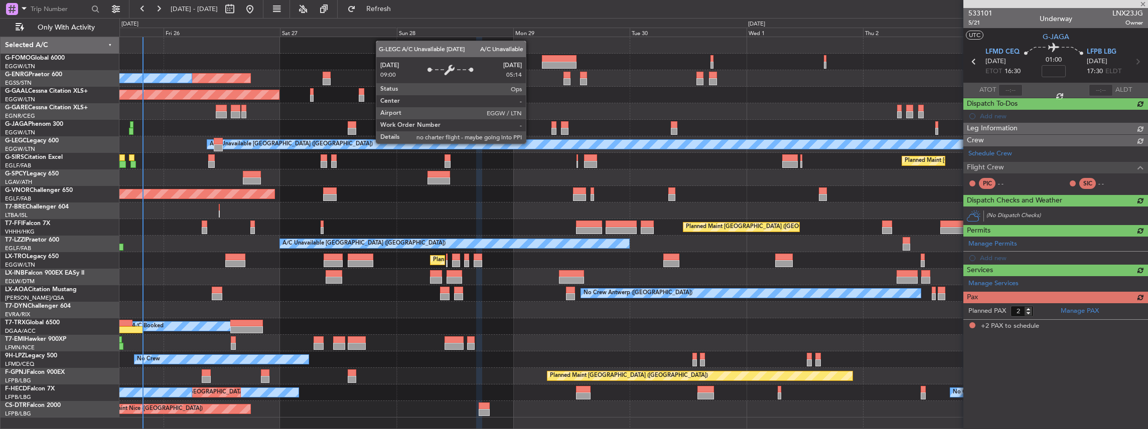
scroll to position [0, 0]
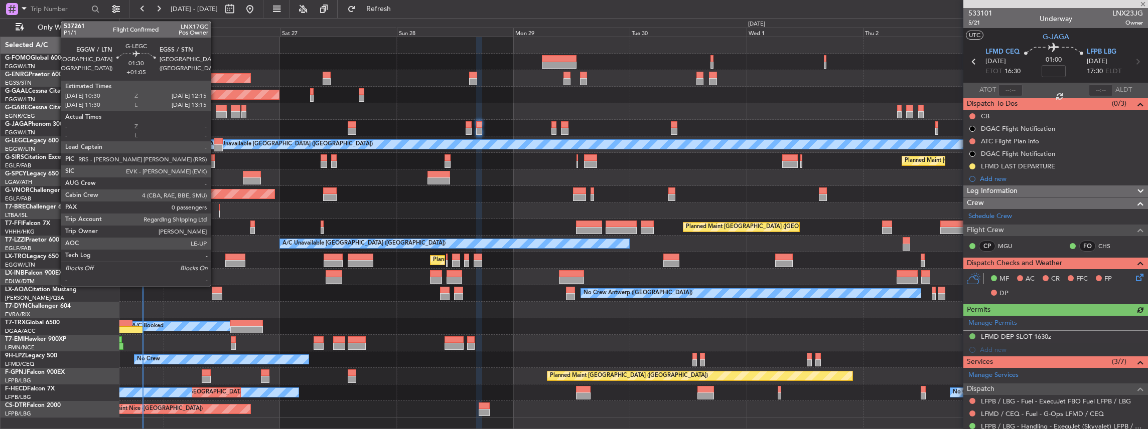
click at [216, 145] on div at bounding box center [218, 147] width 9 height 7
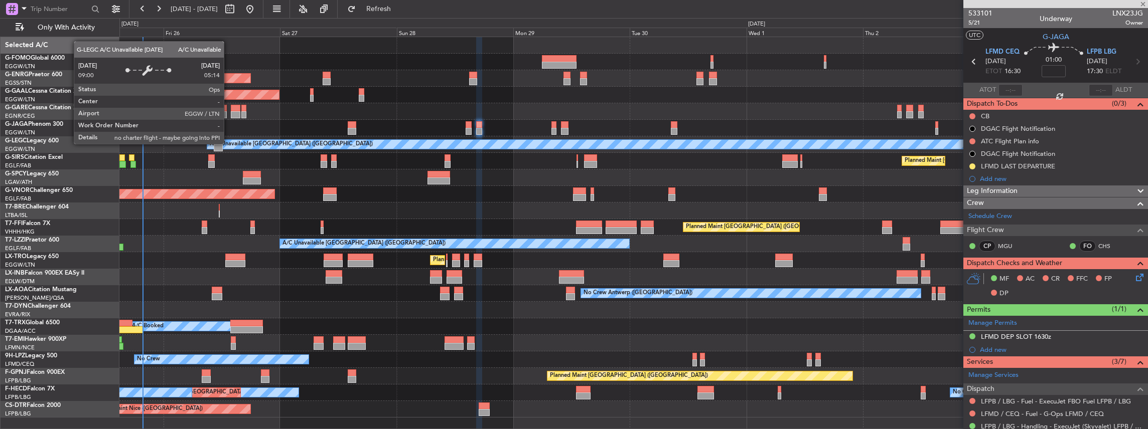
type input "+01:05"
type input "0"
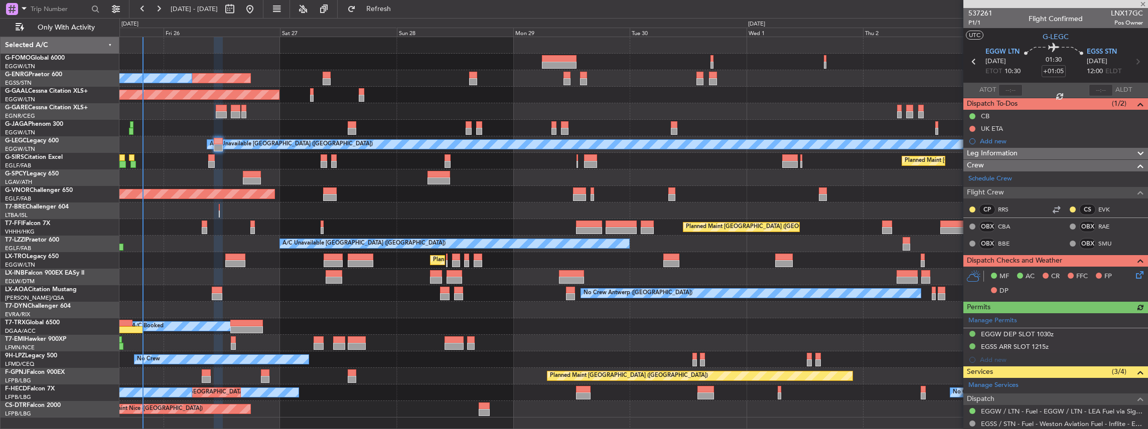
scroll to position [33, 0]
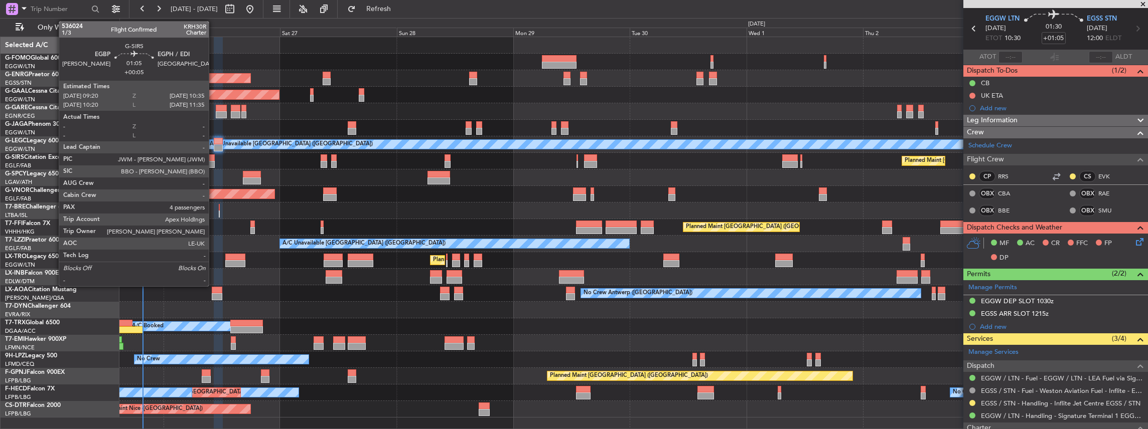
click at [213, 164] on div at bounding box center [211, 164] width 7 height 7
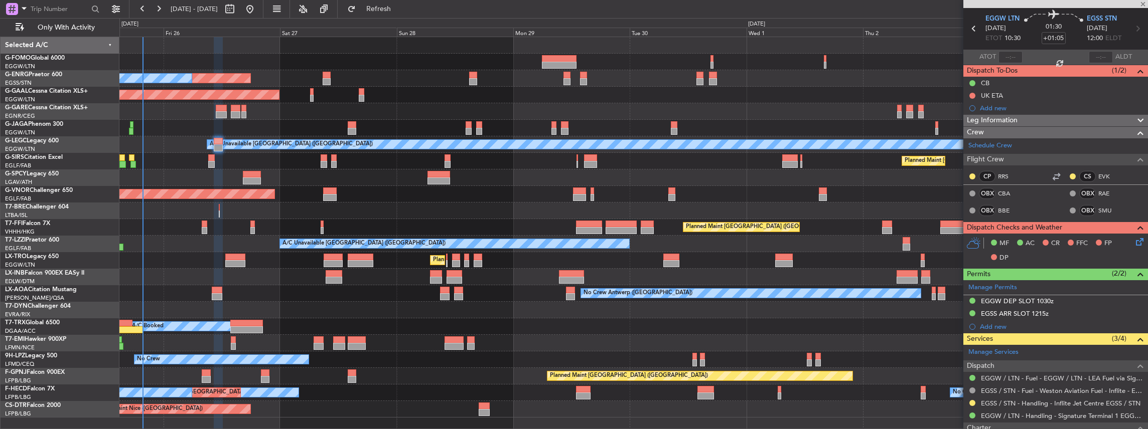
type input "+00:05"
type input "4"
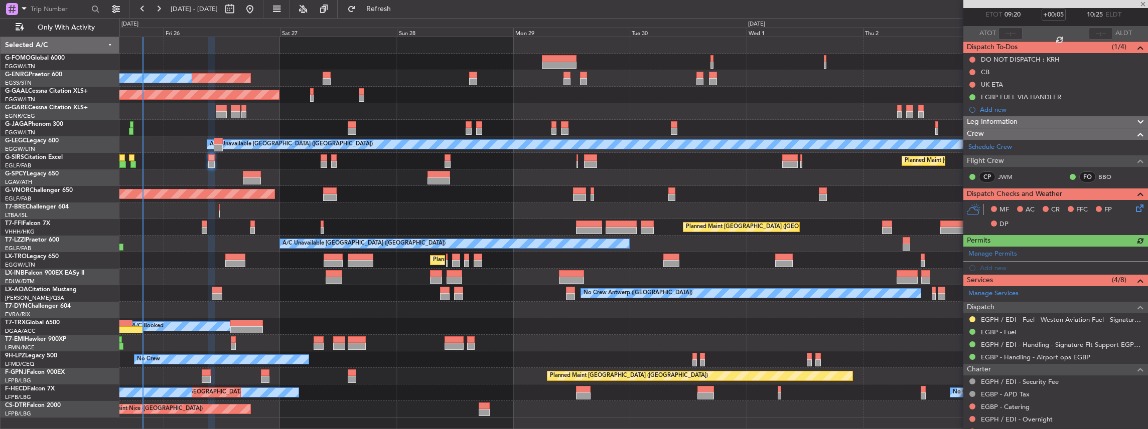
scroll to position [67, 0]
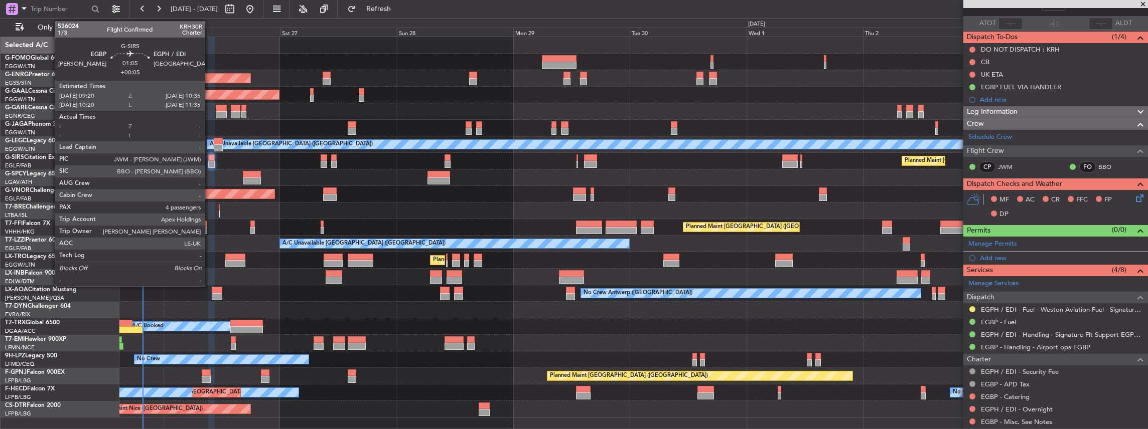
click at [210, 163] on div at bounding box center [211, 164] width 7 height 7
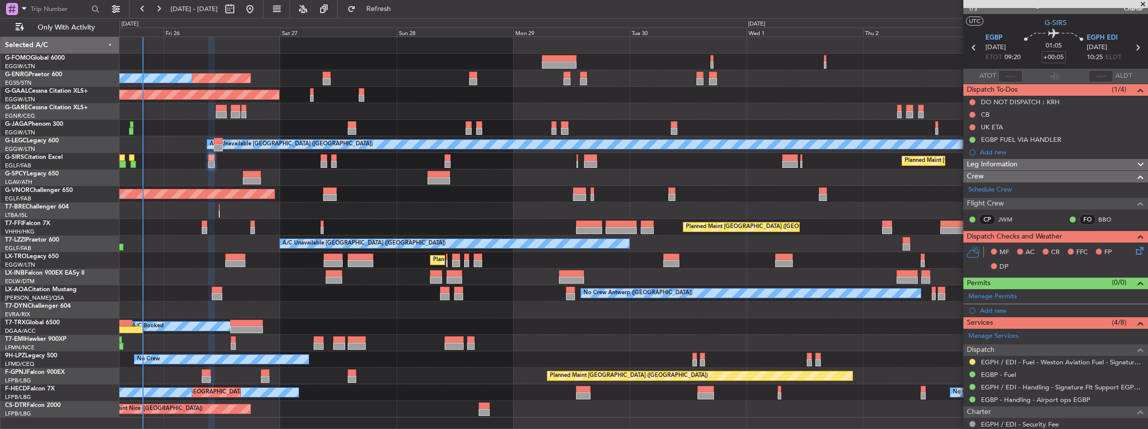
scroll to position [0, 0]
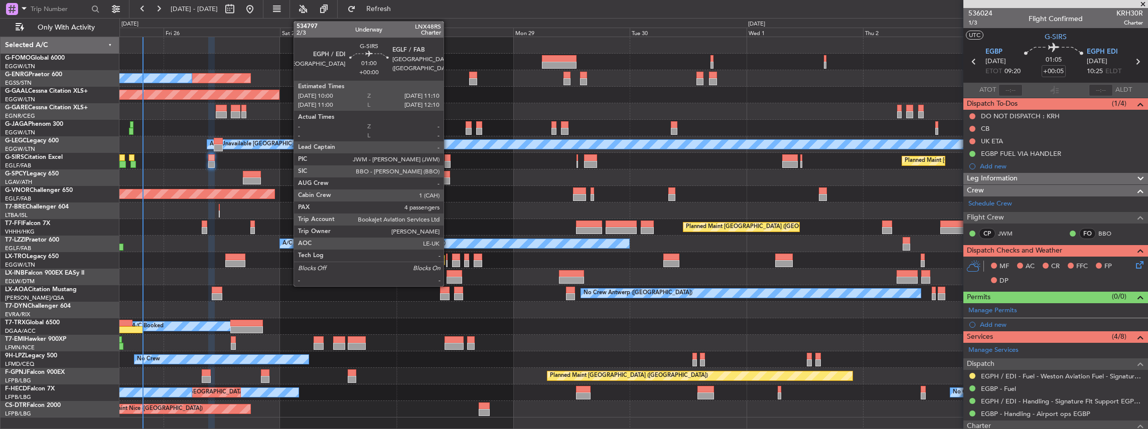
click at [448, 159] on div at bounding box center [447, 158] width 6 height 7
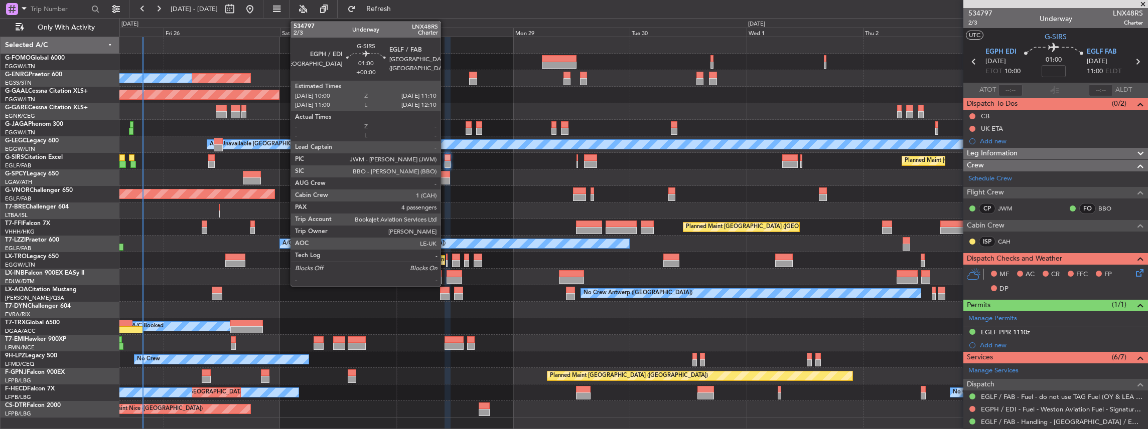
click at [445, 159] on div at bounding box center [447, 158] width 6 height 7
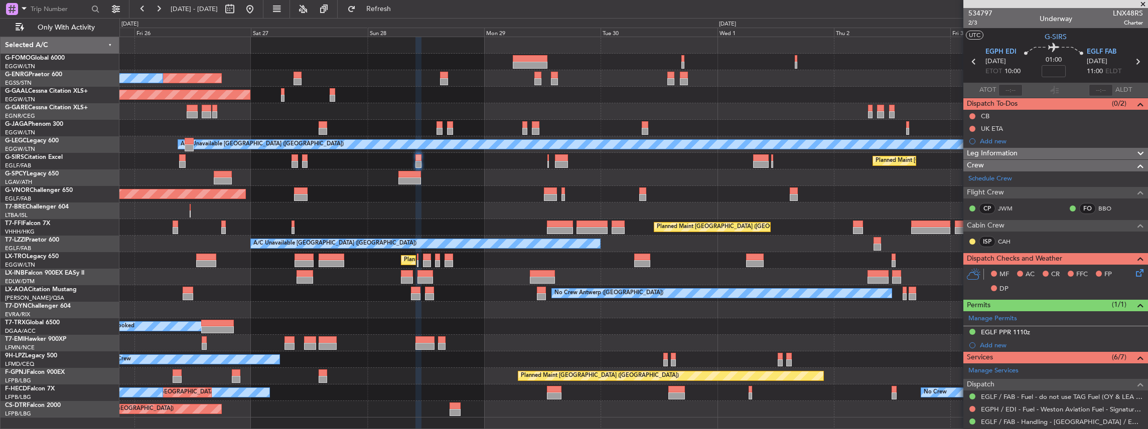
click at [858, 330] on div "A/C Booked" at bounding box center [633, 327] width 1028 height 17
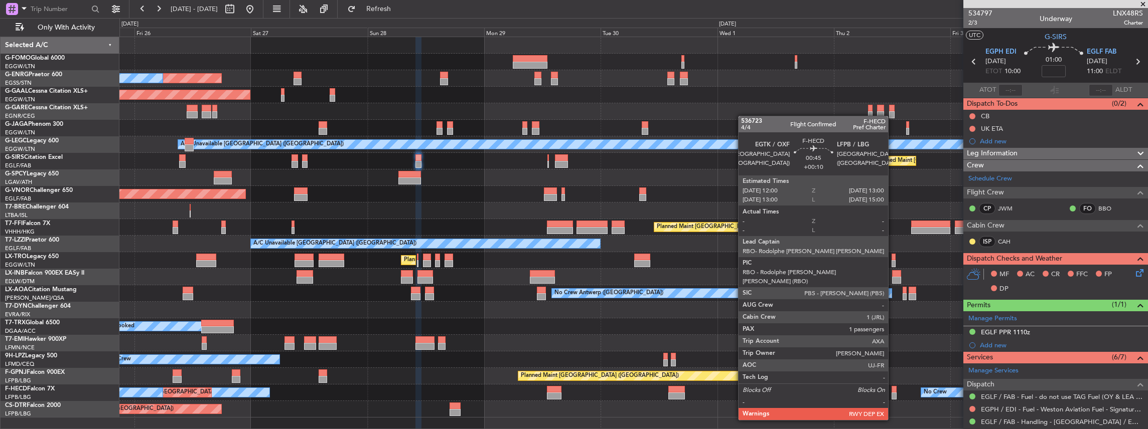
click at [893, 393] on div at bounding box center [893, 396] width 5 height 7
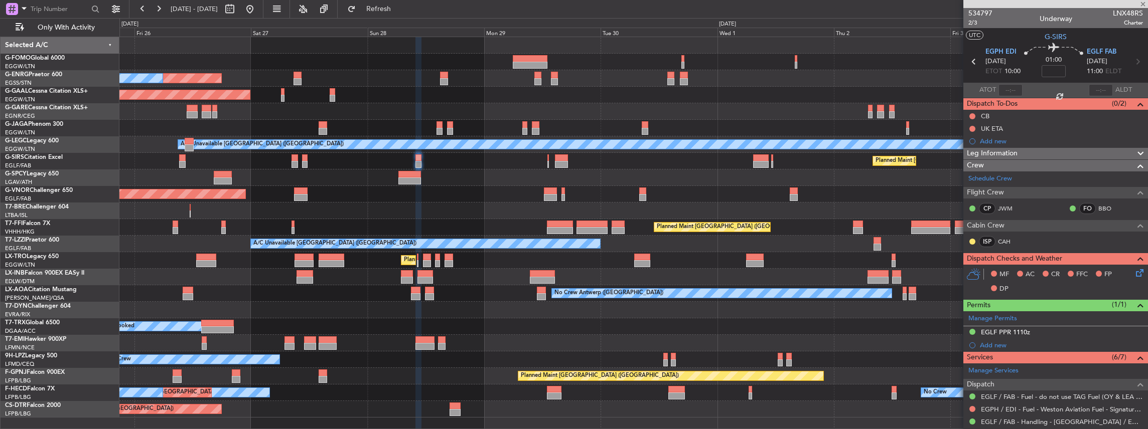
type input "+00:10"
type input "1"
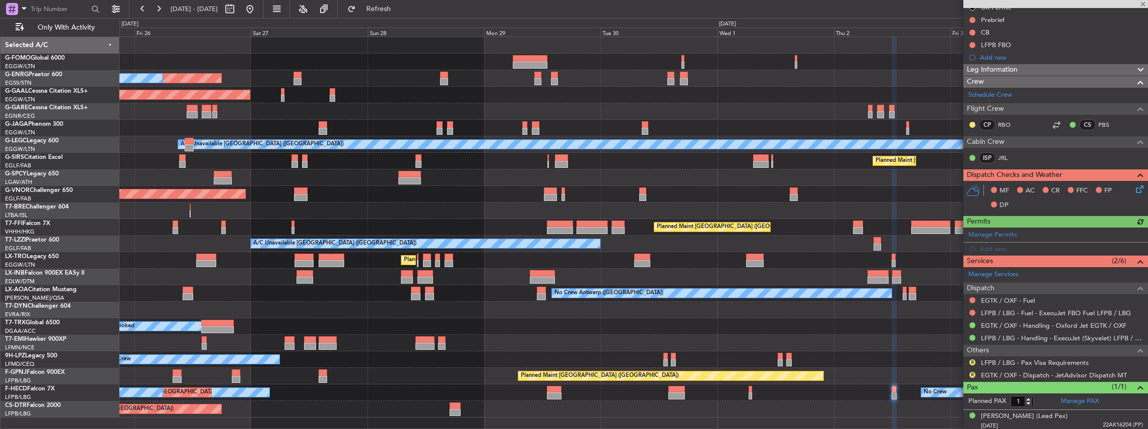
scroll to position [109, 0]
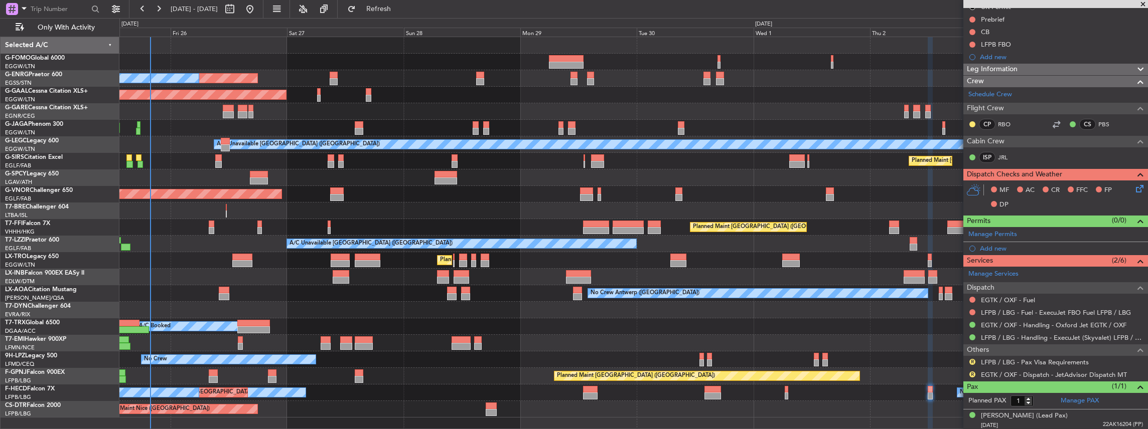
click at [408, 256] on div "Planned Maint London (Luton) Unplanned Maint London (Stansted) A/C Unavailable …" at bounding box center [633, 227] width 1028 height 381
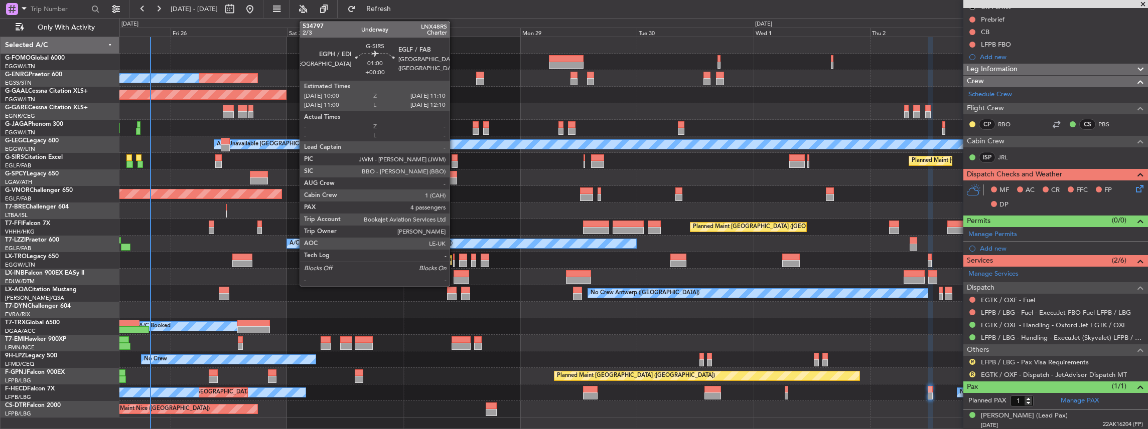
click at [455, 160] on div at bounding box center [454, 158] width 6 height 7
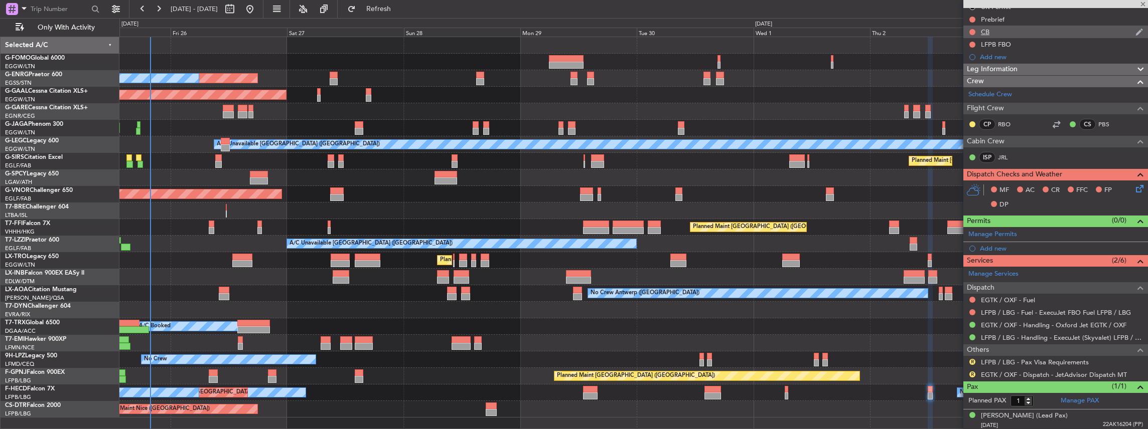
type input "4"
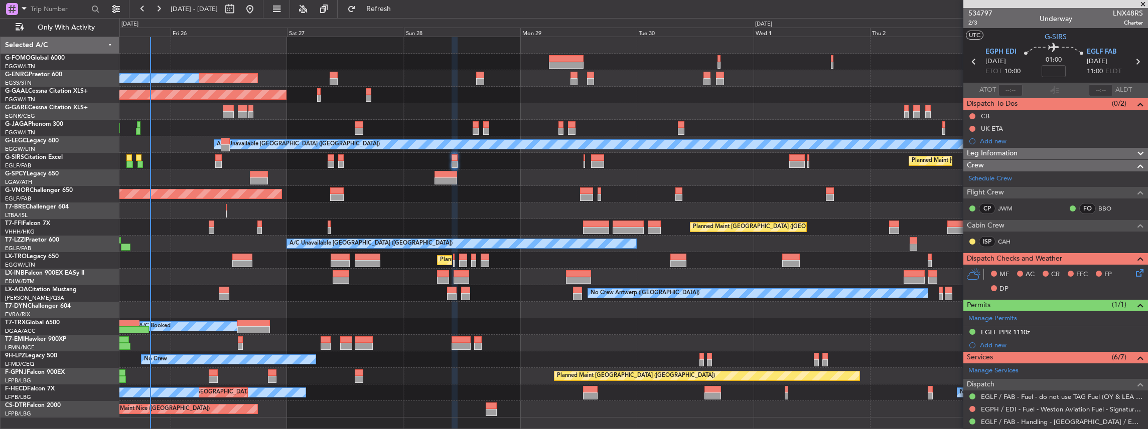
click at [1134, 271] on icon at bounding box center [1138, 271] width 8 height 8
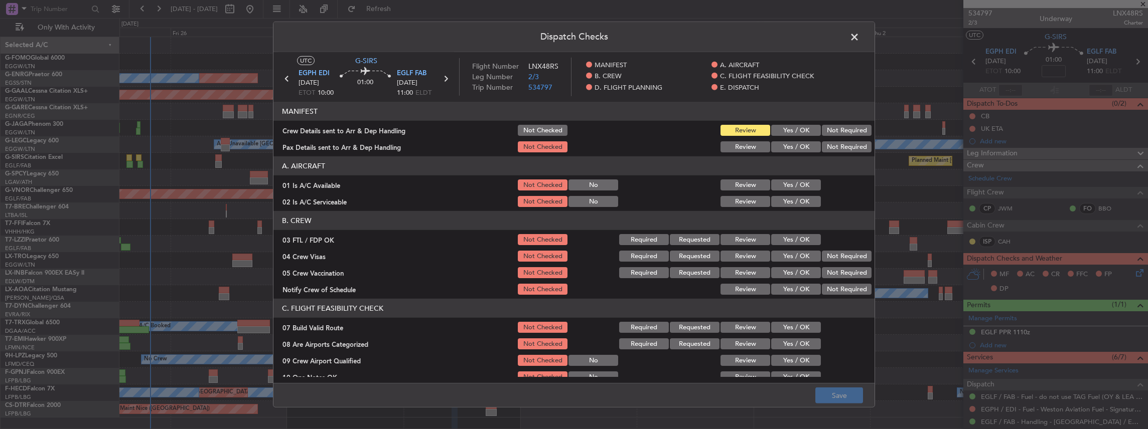
click at [787, 130] on button "Yes / OK" at bounding box center [796, 130] width 50 height 11
drag, startPoint x: 786, startPoint y: 145, endPoint x: 799, endPoint y: 368, distance: 222.6
click at [786, 145] on button "Yes / OK" at bounding box center [796, 146] width 50 height 11
click at [832, 393] on button "Save" at bounding box center [839, 396] width 48 height 16
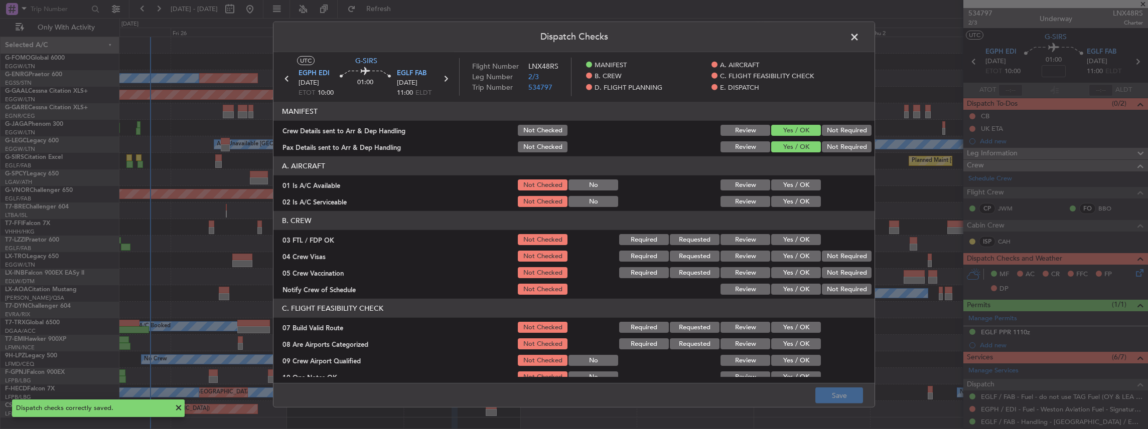
click at [859, 38] on span at bounding box center [859, 40] width 0 height 20
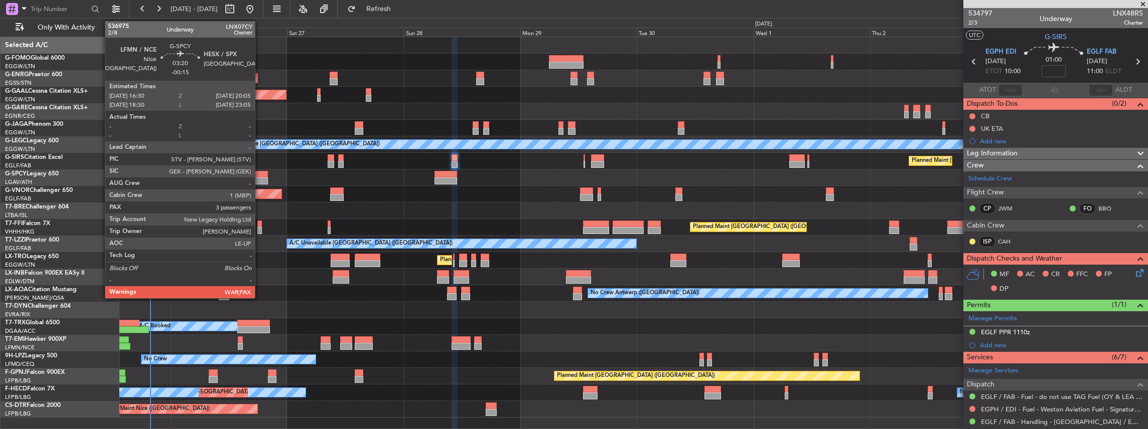
click at [260, 177] on div at bounding box center [259, 174] width 18 height 7
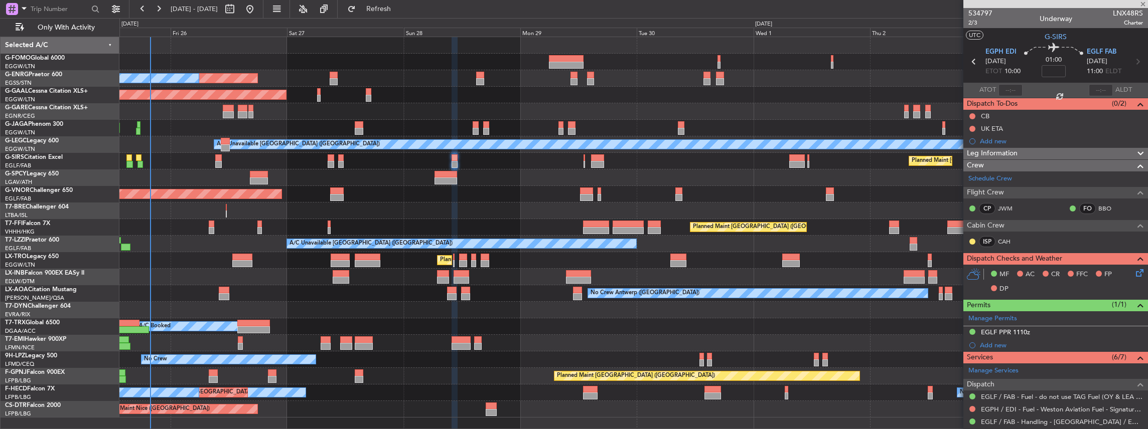
type input "-00:15"
type input "3"
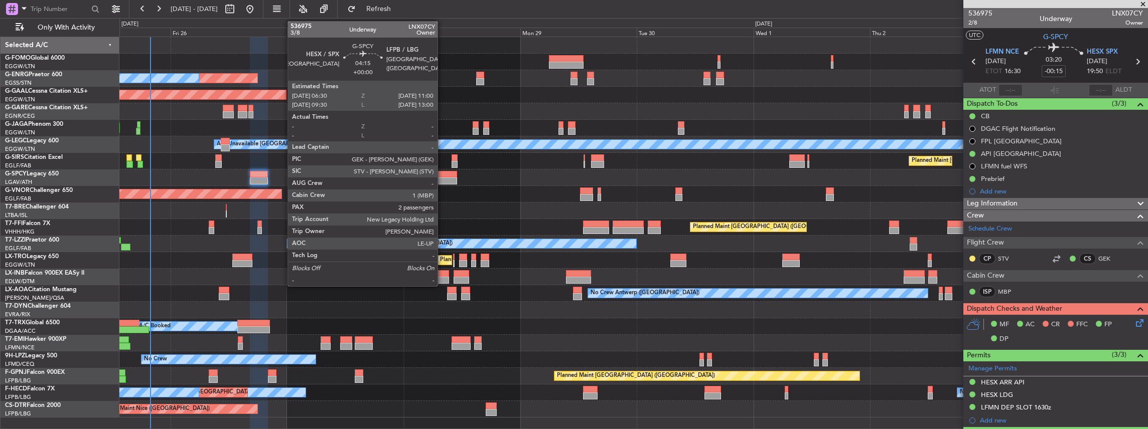
click at [442, 179] on div at bounding box center [445, 181] width 22 height 7
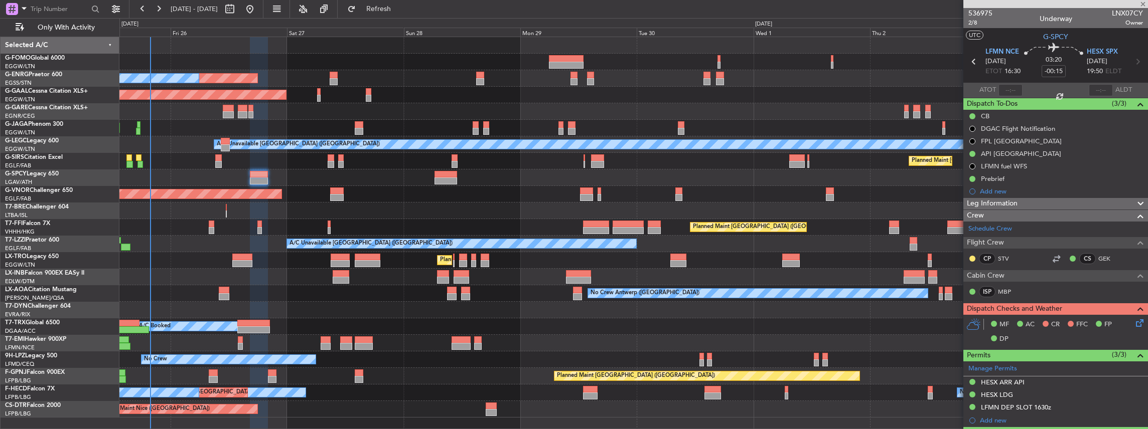
type input "2"
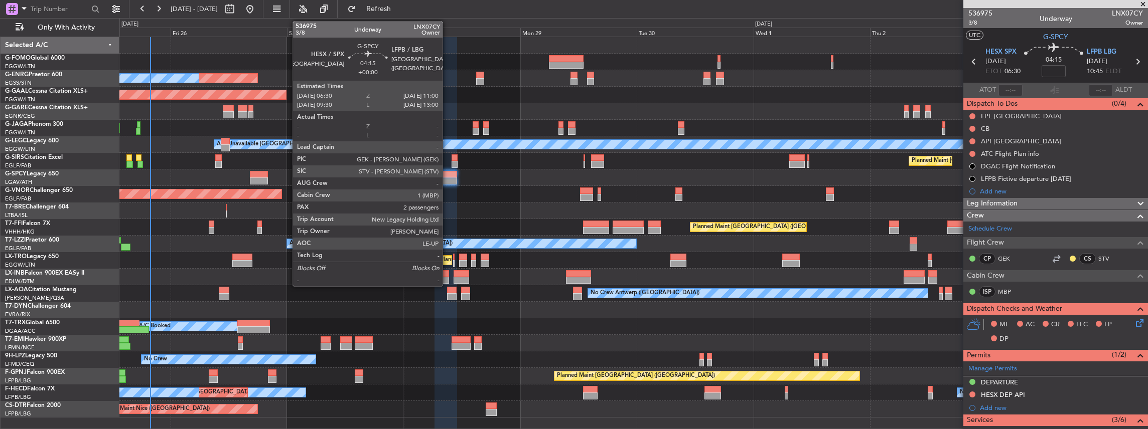
click at [447, 178] on div at bounding box center [445, 181] width 22 height 7
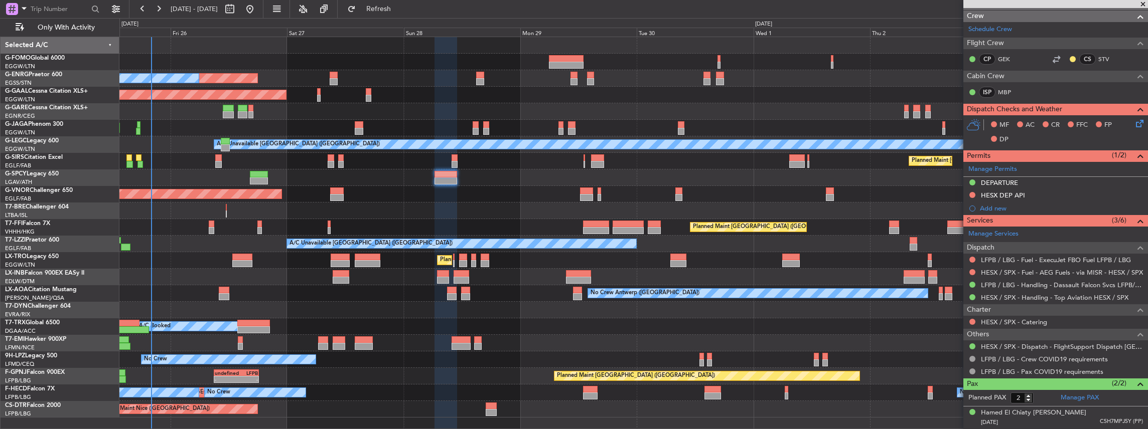
scroll to position [201, 0]
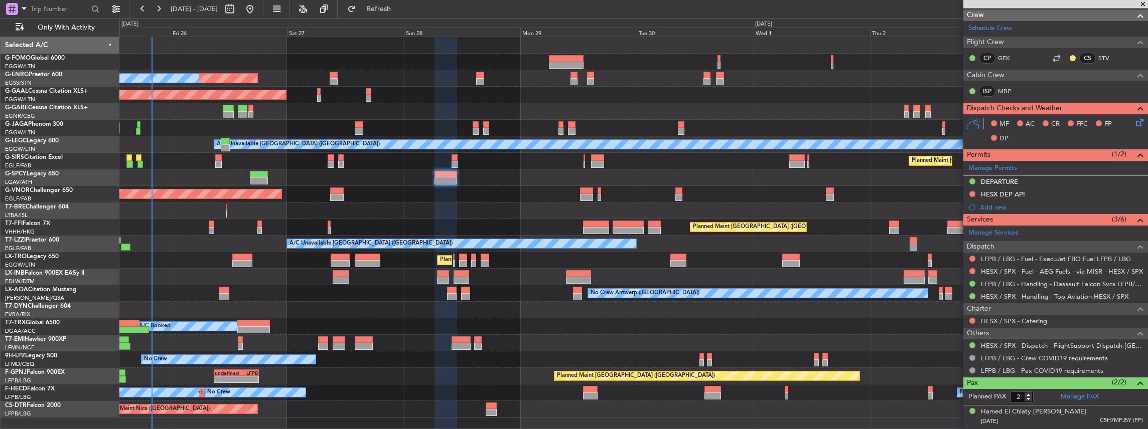
click at [1137, 123] on icon at bounding box center [1138, 121] width 8 height 8
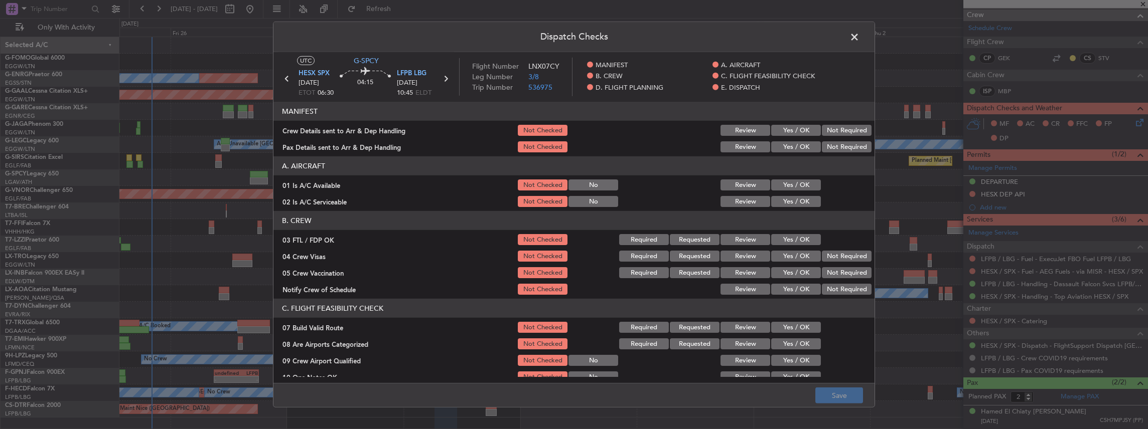
click at [788, 130] on button "Yes / OK" at bounding box center [796, 130] width 50 height 11
click at [783, 140] on div "Yes / OK" at bounding box center [795, 147] width 51 height 14
click at [782, 143] on button "Yes / OK" at bounding box center [796, 146] width 50 height 11
click at [844, 401] on button "Save" at bounding box center [839, 396] width 48 height 16
click at [859, 37] on span at bounding box center [859, 40] width 0 height 20
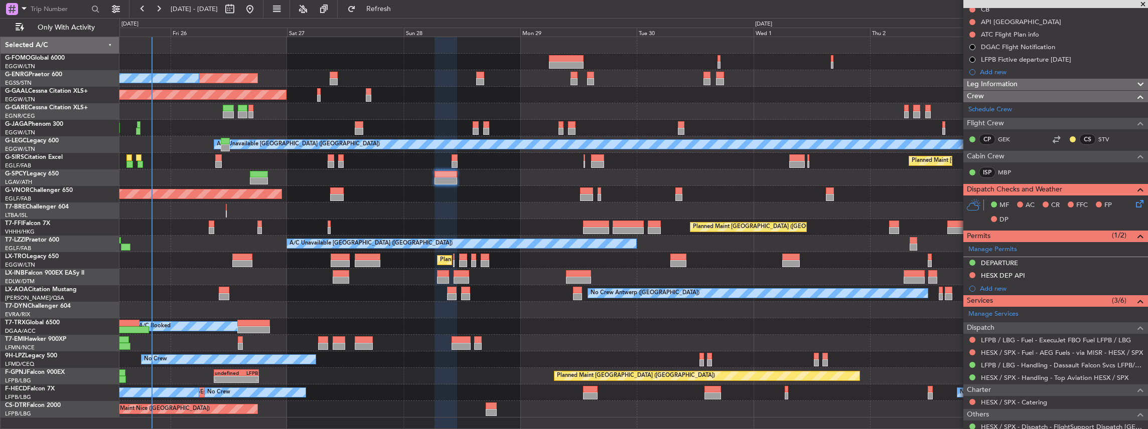
scroll to position [100, 0]
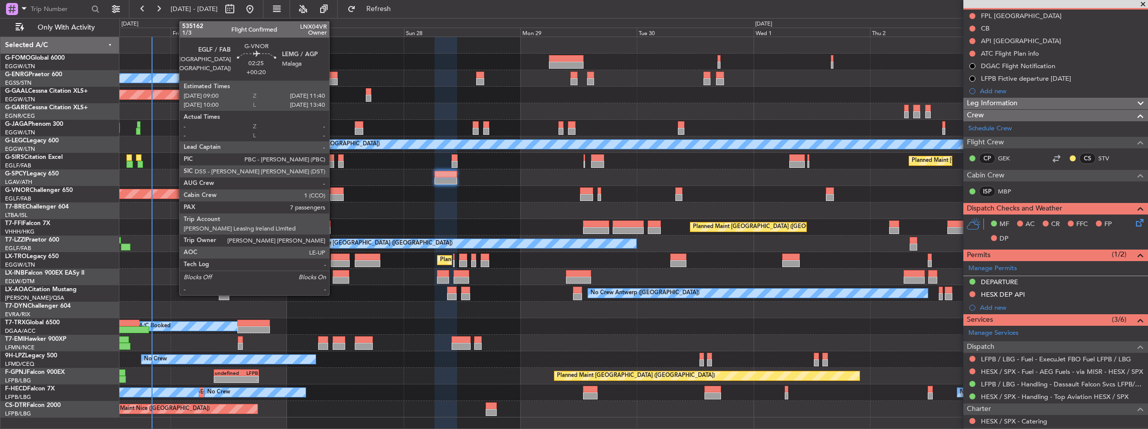
click at [334, 194] on div at bounding box center [336, 197] width 13 height 7
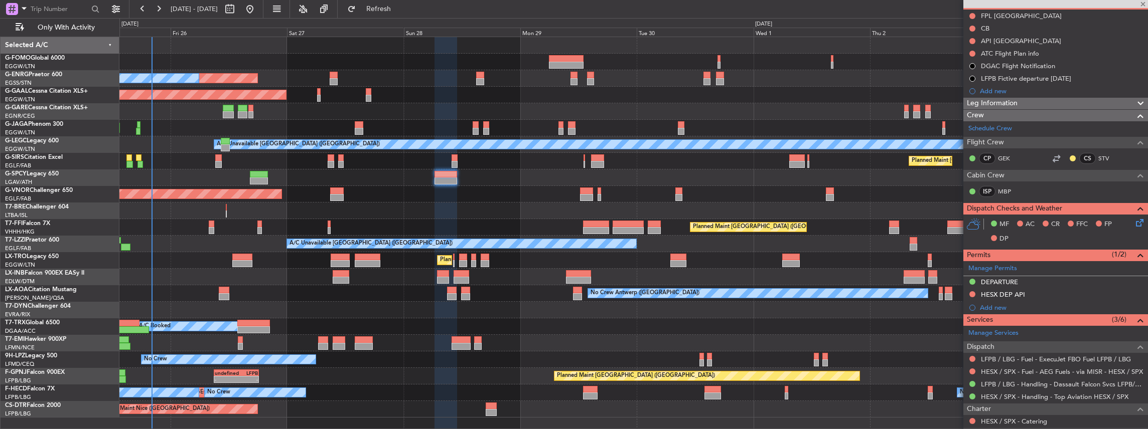
type input "+00:20"
type input "7"
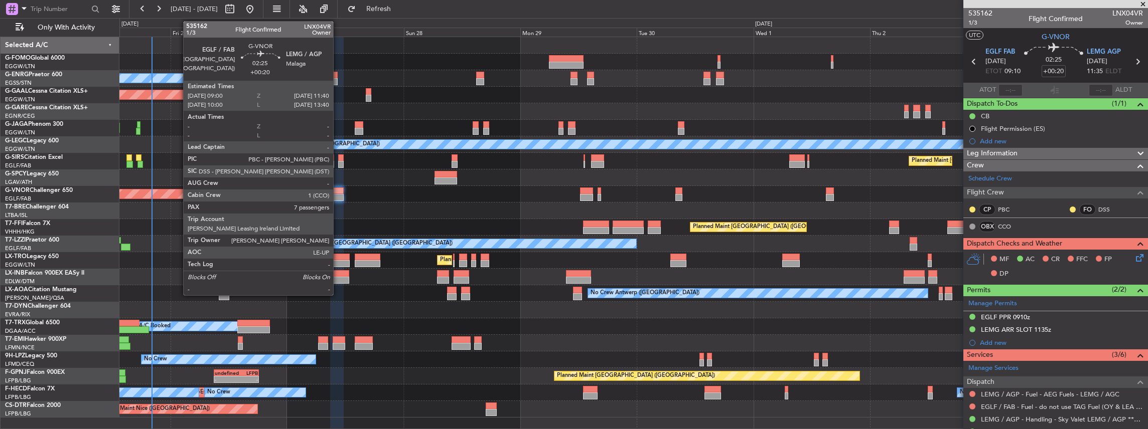
click at [337, 191] on div at bounding box center [336, 191] width 13 height 7
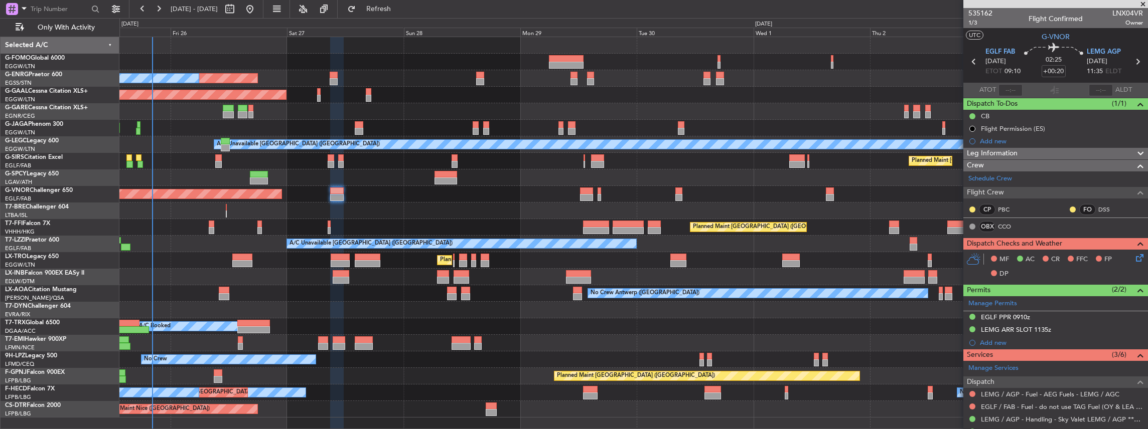
click at [1134, 257] on icon at bounding box center [1138, 256] width 8 height 8
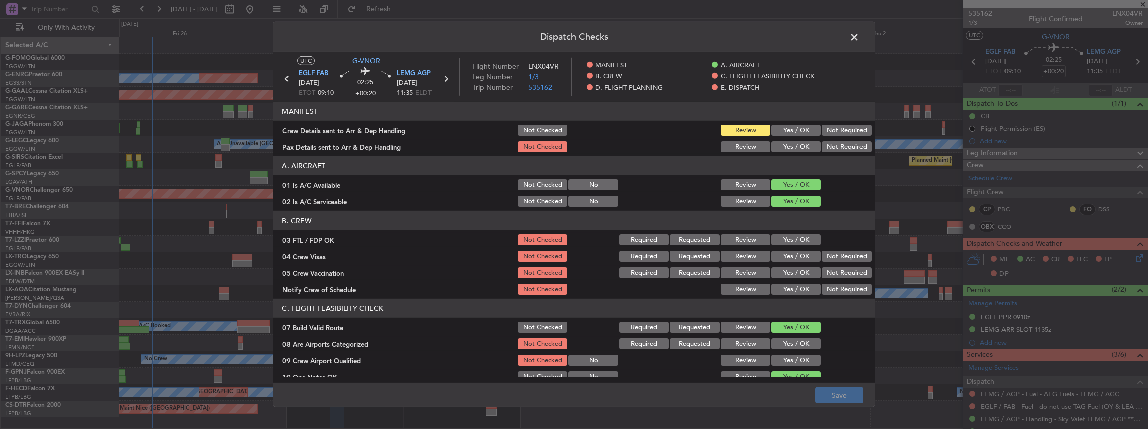
drag, startPoint x: 789, startPoint y: 126, endPoint x: 786, endPoint y: 141, distance: 15.8
click at [788, 127] on button "Yes / OK" at bounding box center [796, 130] width 50 height 11
click at [785, 146] on button "Yes / OK" at bounding box center [796, 146] width 50 height 11
click at [836, 398] on button "Save" at bounding box center [839, 396] width 48 height 16
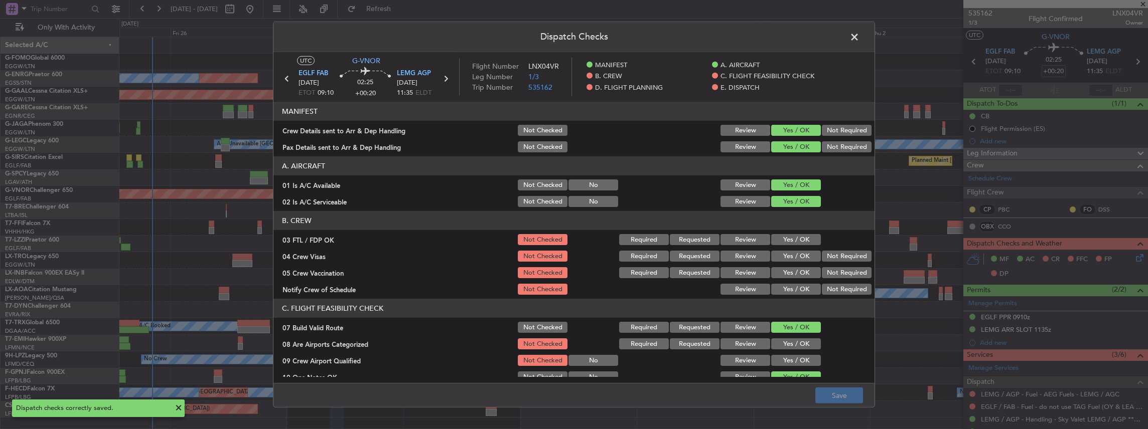
click at [859, 35] on span at bounding box center [859, 40] width 0 height 20
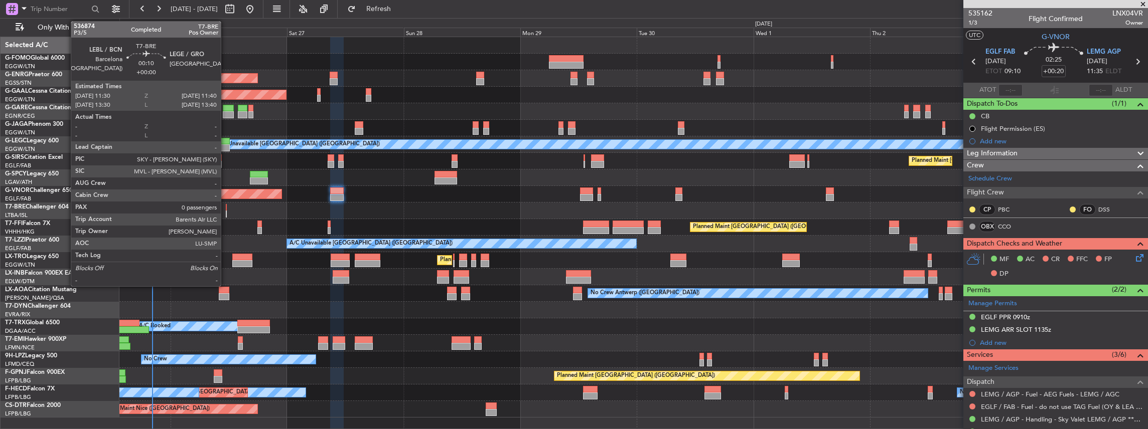
click at [226, 211] on div at bounding box center [226, 214] width 1 height 7
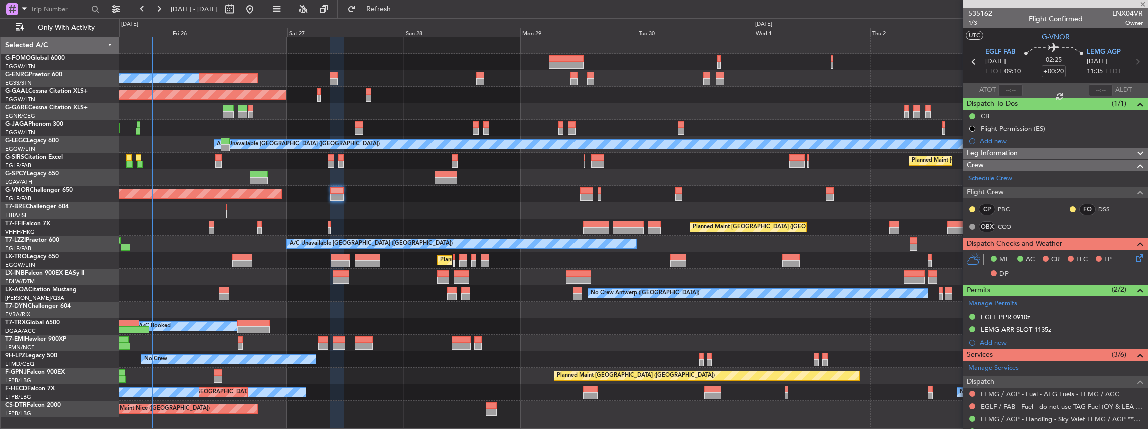
type input "0"
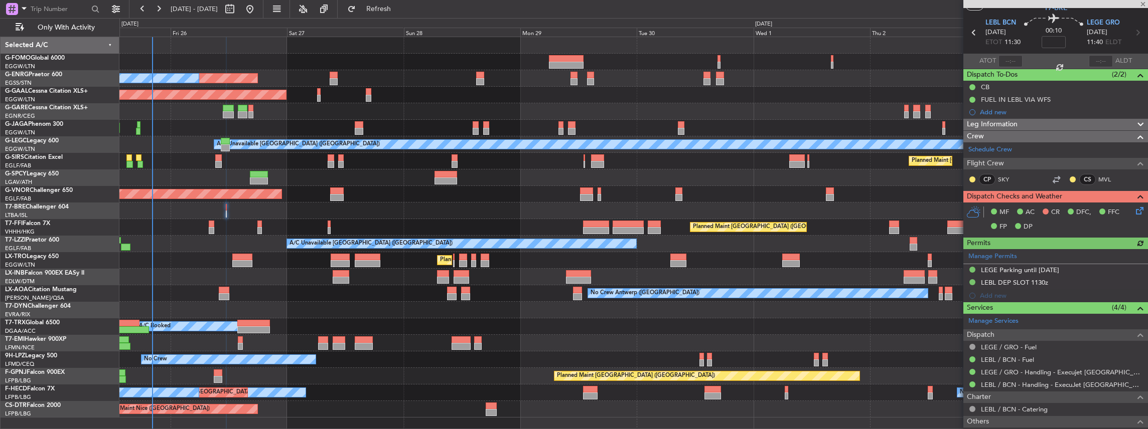
scroll to position [67, 0]
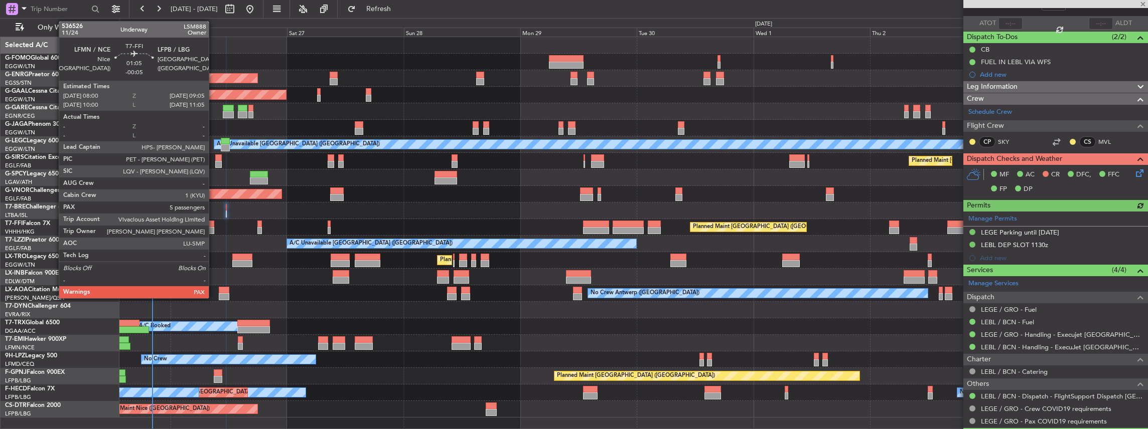
click at [214, 228] on div at bounding box center [212, 230] width 6 height 7
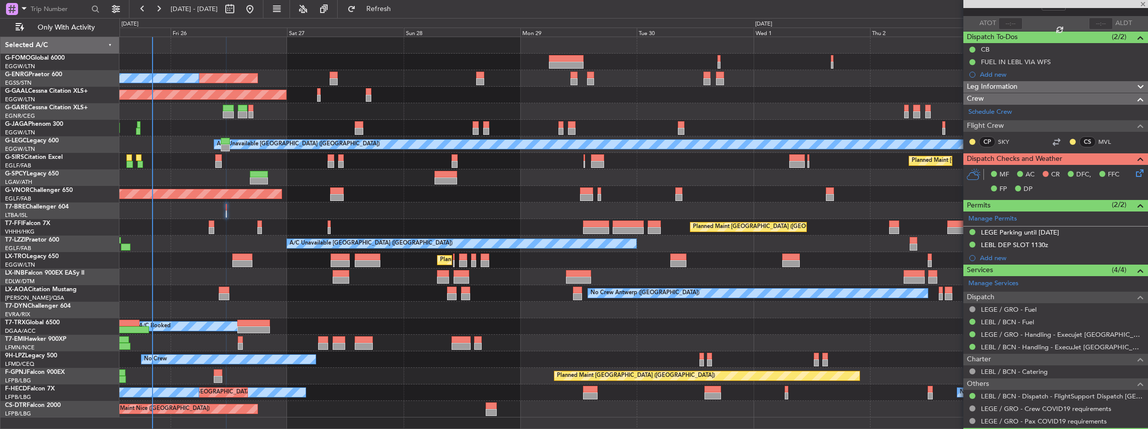
type input "-00:05"
type input "5"
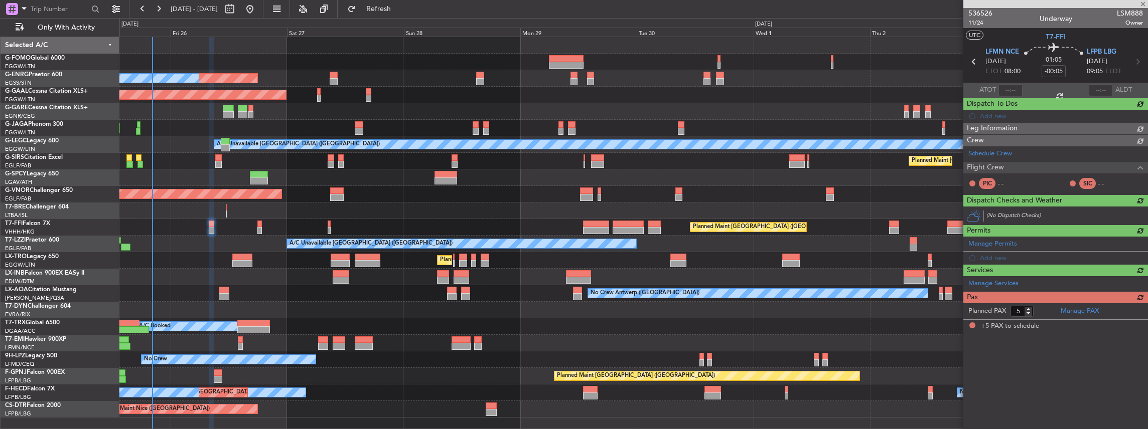
scroll to position [0, 0]
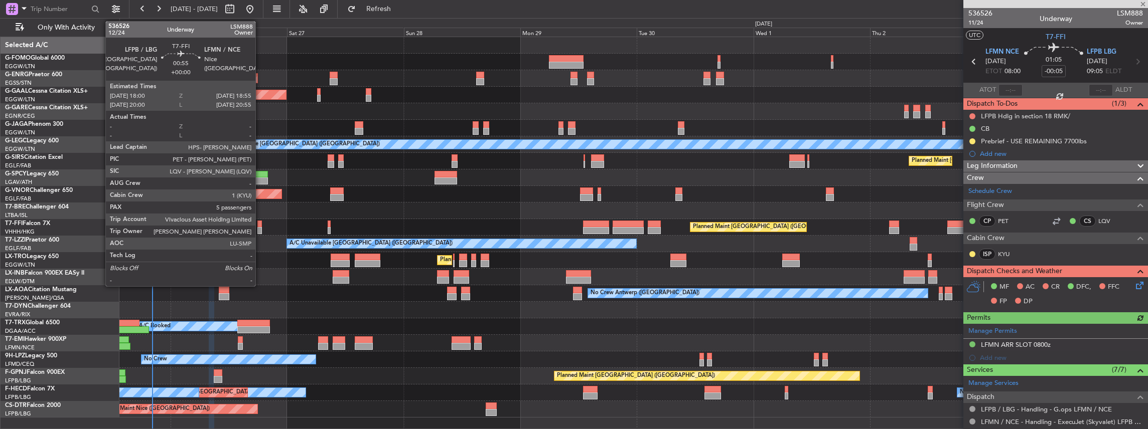
click at [260, 228] on div at bounding box center [259, 230] width 5 height 7
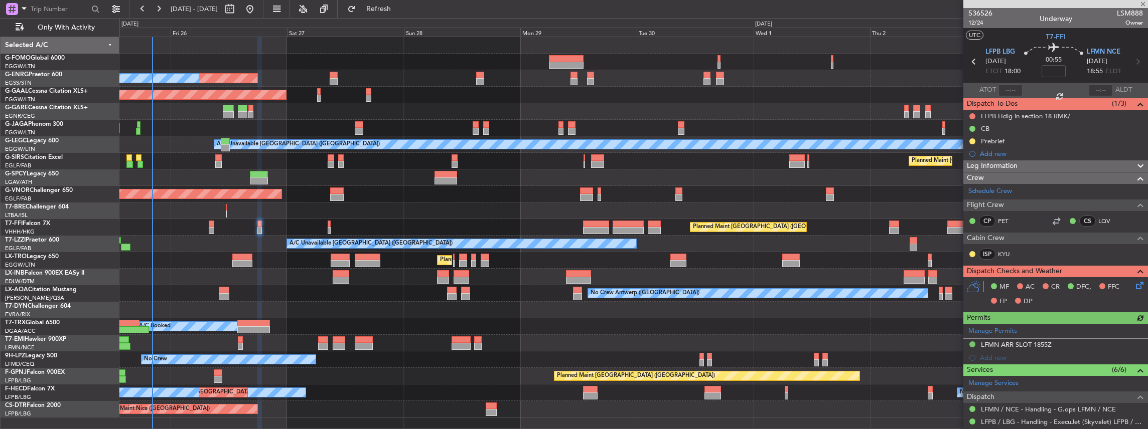
scroll to position [67, 0]
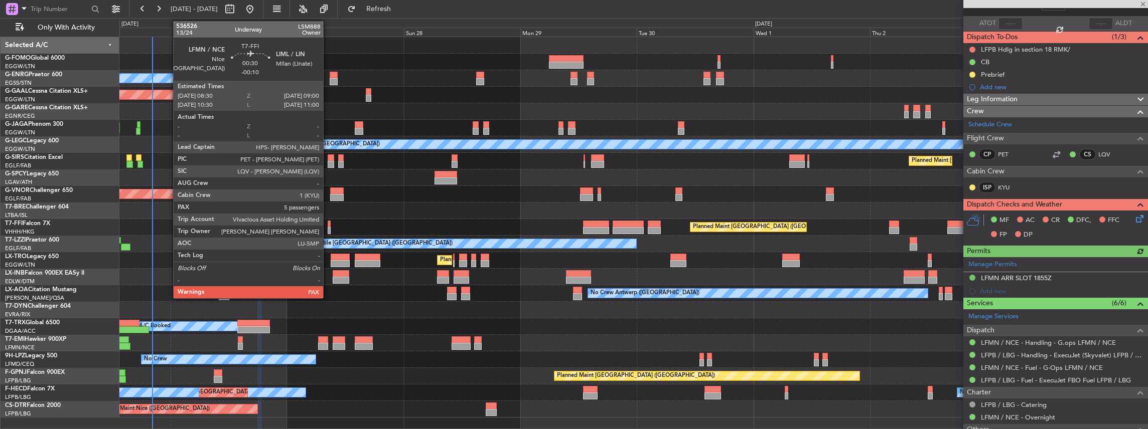
click at [328, 230] on div at bounding box center [329, 230] width 3 height 7
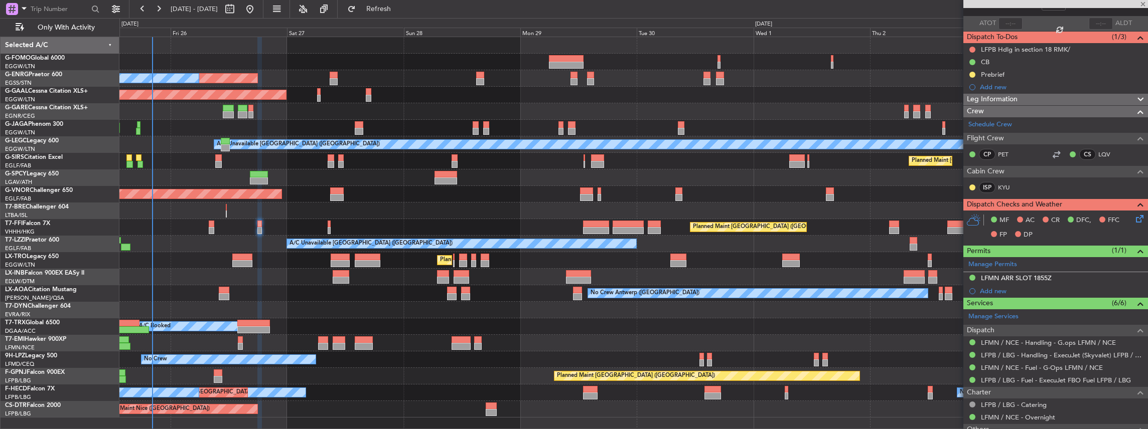
type input "-00:10"
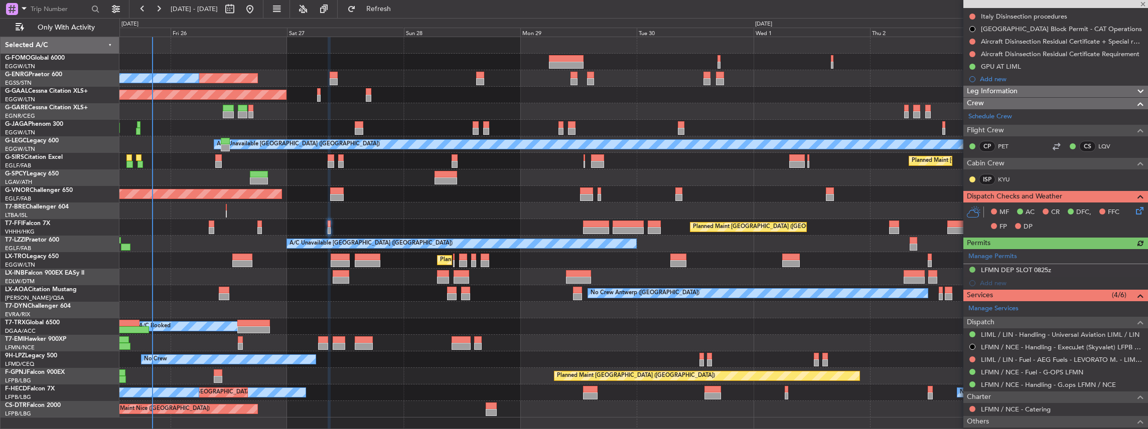
scroll to position [167, 0]
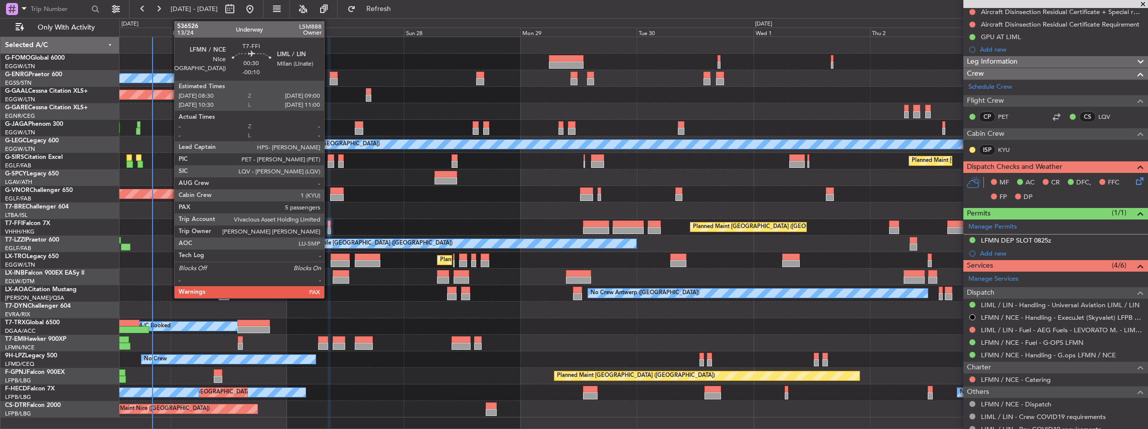
click at [329, 227] on div at bounding box center [329, 230] width 3 height 7
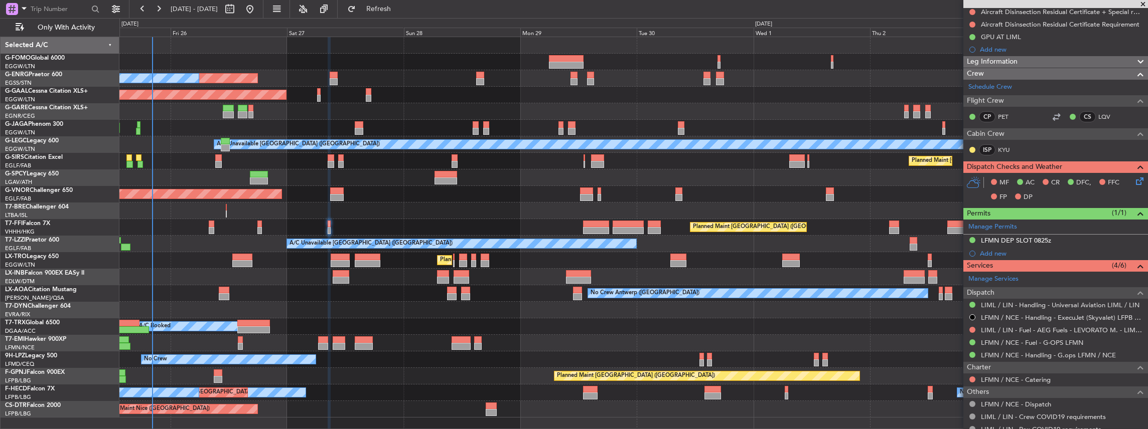
scroll to position [0, 0]
